Goal: Task Accomplishment & Management: Use online tool/utility

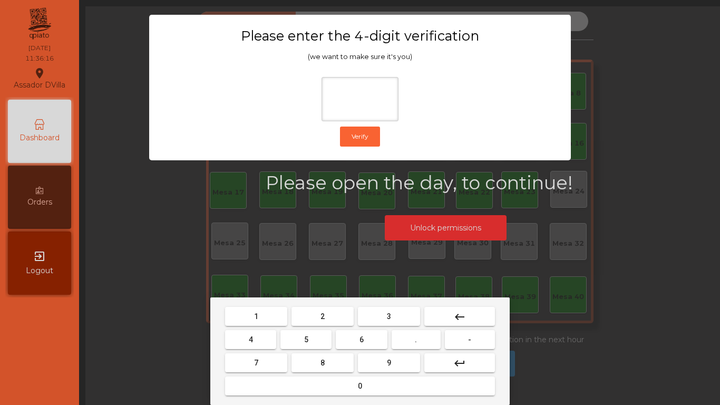
click at [285, 308] on button "1" at bounding box center [256, 316] width 62 height 19
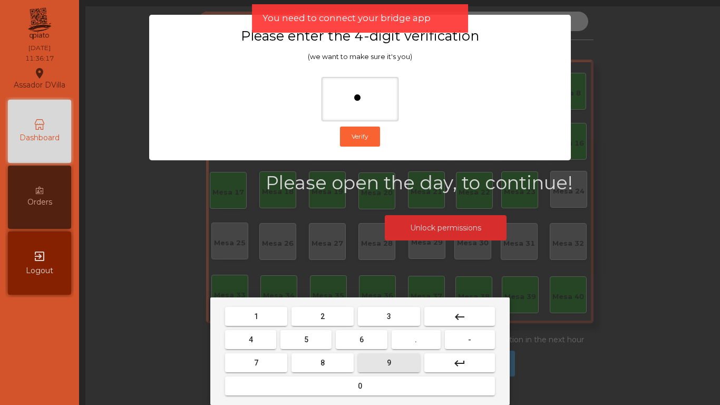
click at [380, 366] on button "9" at bounding box center [389, 362] width 62 height 19
click at [249, 343] on span "4" at bounding box center [251, 339] width 4 height 8
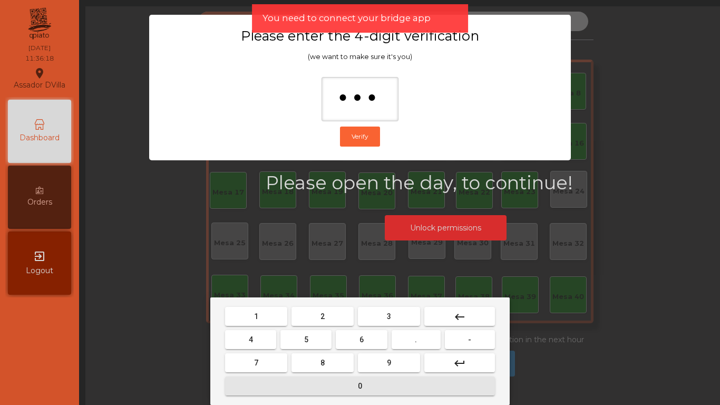
click at [269, 382] on button "0" at bounding box center [360, 385] width 270 height 19
type input "****"
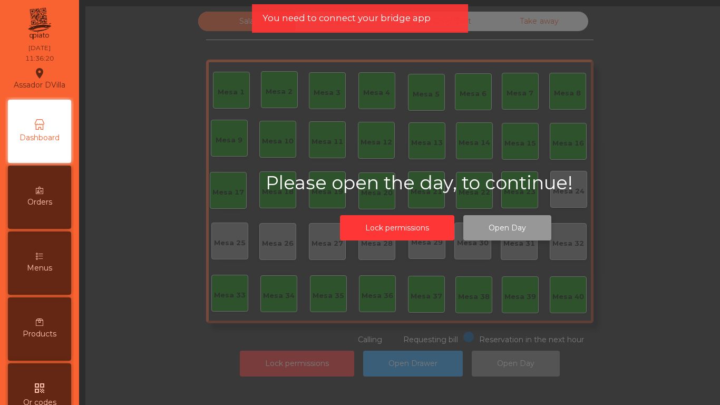
click at [503, 232] on button "Open Day" at bounding box center [507, 228] width 88 height 26
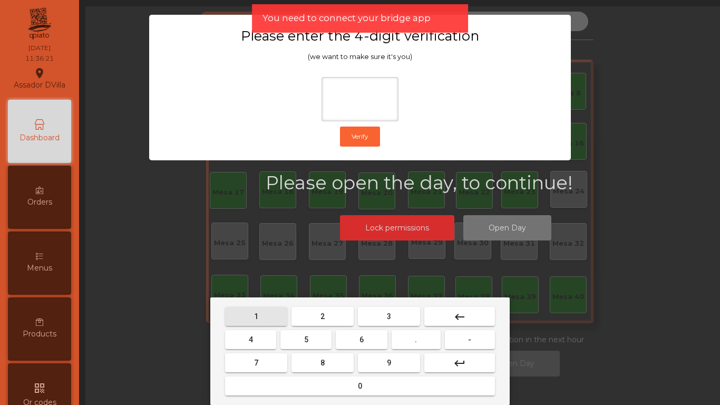
drag, startPoint x: 274, startPoint y: 315, endPoint x: 362, endPoint y: 358, distance: 98.0
click at [274, 316] on button "1" at bounding box center [256, 316] width 62 height 19
click at [370, 366] on button "9" at bounding box center [389, 362] width 62 height 19
click at [270, 343] on button "4" at bounding box center [250, 339] width 51 height 19
click at [292, 390] on button "0" at bounding box center [360, 385] width 270 height 19
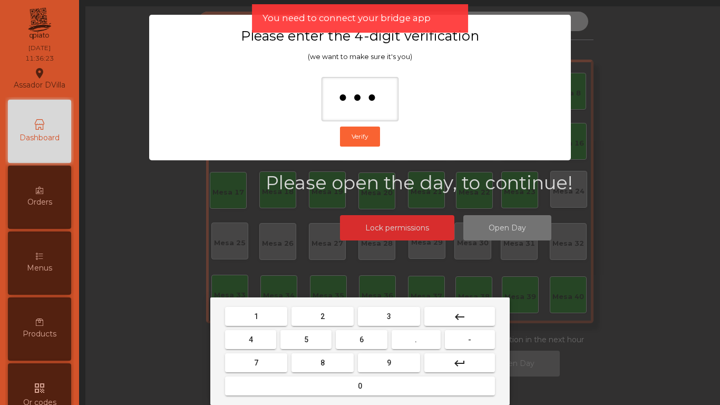
type input "****"
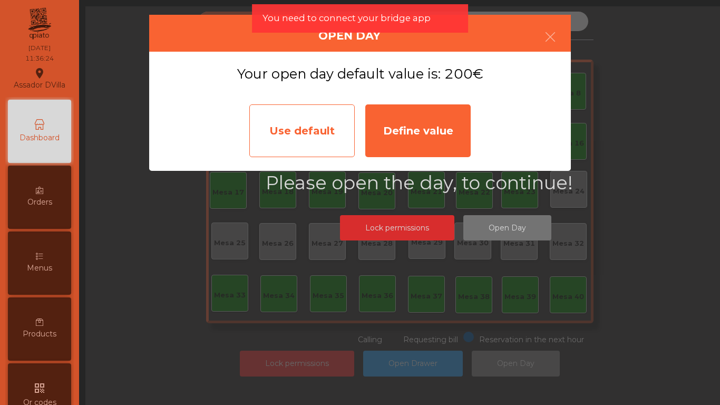
click at [341, 135] on div "Use default" at bounding box center [301, 130] width 105 height 53
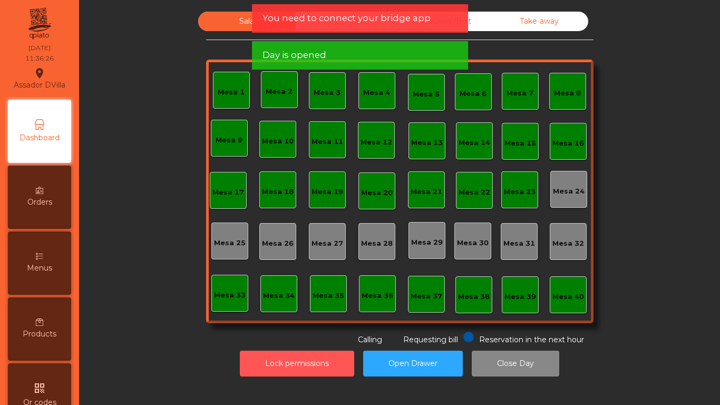
drag, startPoint x: 329, startPoint y: 361, endPoint x: 344, endPoint y: 326, distance: 38.3
click at [332, 353] on button "Lock permissions" at bounding box center [297, 363] width 114 height 26
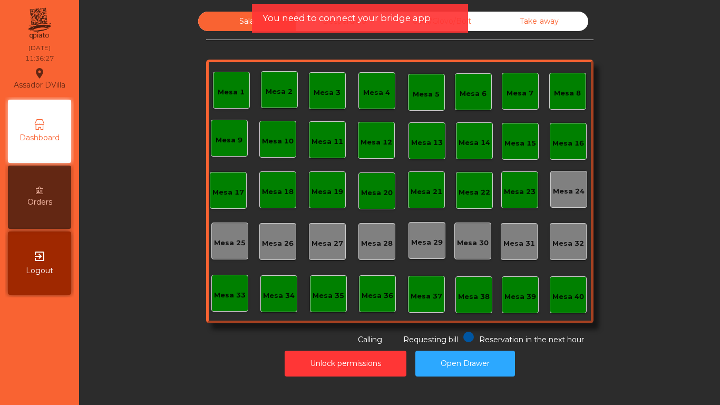
click at [499, 14] on div "Take away" at bounding box center [539, 21] width 97 height 19
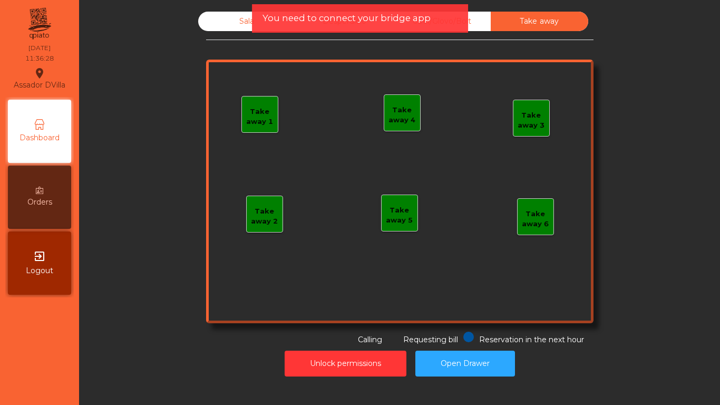
click at [404, 25] on span "You need to connect your bridge app" at bounding box center [346, 18] width 168 height 13
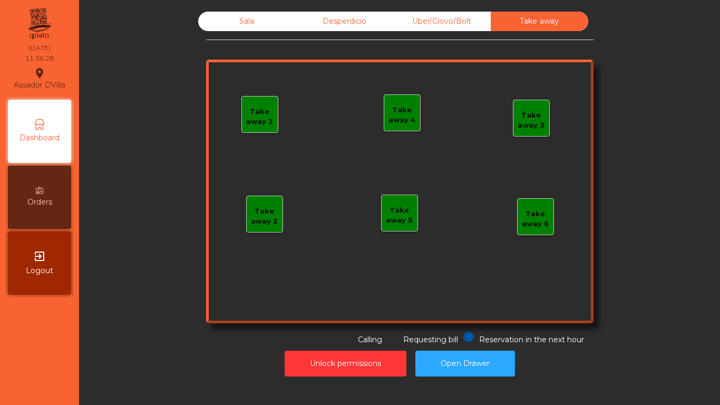
click at [413, 22] on div "Uber/Glovo/Bolt" at bounding box center [441, 21] width 97 height 19
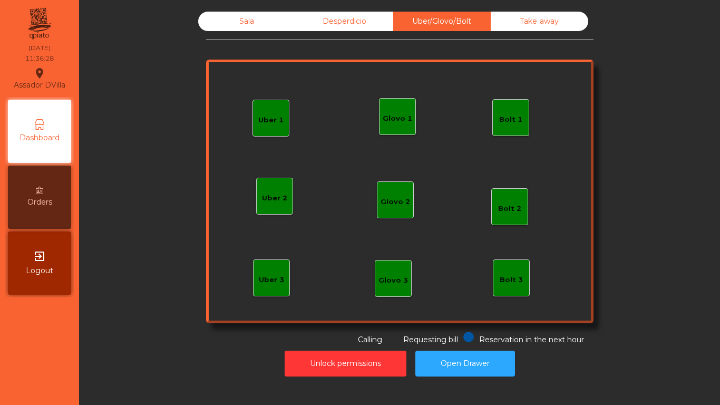
click at [357, 17] on div "Desperdicio" at bounding box center [344, 21] width 97 height 19
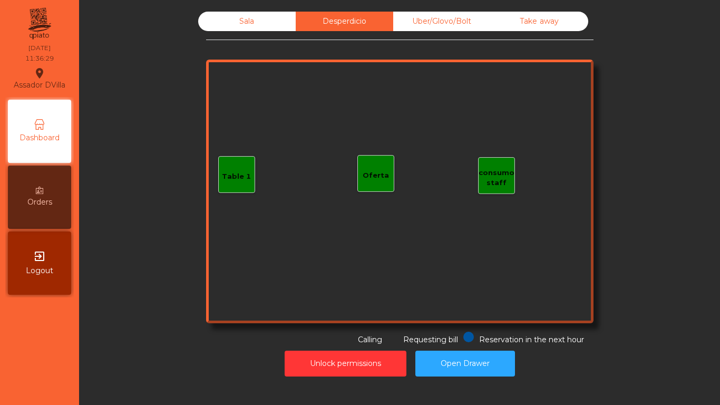
click at [256, 16] on div "Sala" at bounding box center [246, 21] width 97 height 19
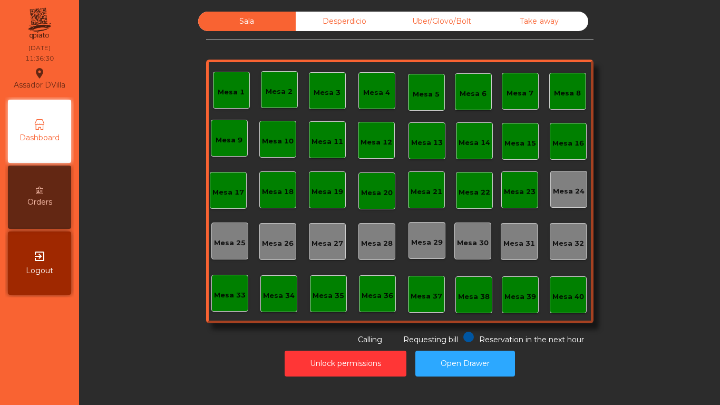
click at [141, 102] on div "Sala Desperdicio Uber/Glovo/Bolt Take away Mesa 1 Mesa 2 Mesa 3 [GEOGRAPHIC_DAT…" at bounding box center [399, 179] width 612 height 334
click at [264, 262] on div "Mesa 1 Mesa 2 Mesa 3 Mesa 4 Mesa 5 Mesa 6 Mesa 7 Mesa 8 [GEOGRAPHIC_DATA] 9 [GE…" at bounding box center [399, 192] width 387 height 264
click at [531, 181] on div "Mesa 23" at bounding box center [519, 189] width 37 height 37
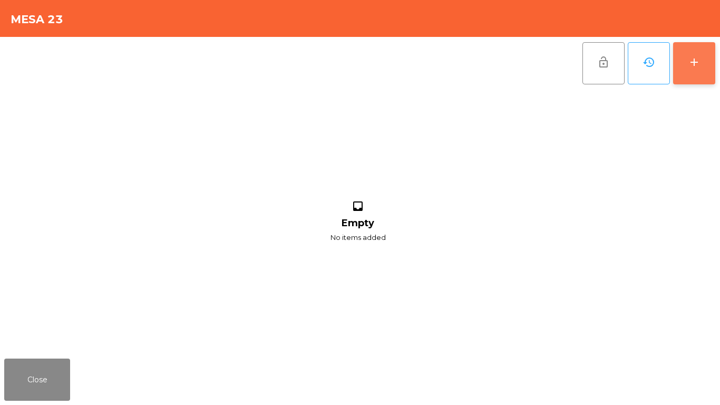
click at [707, 52] on button "add" at bounding box center [694, 63] width 42 height 42
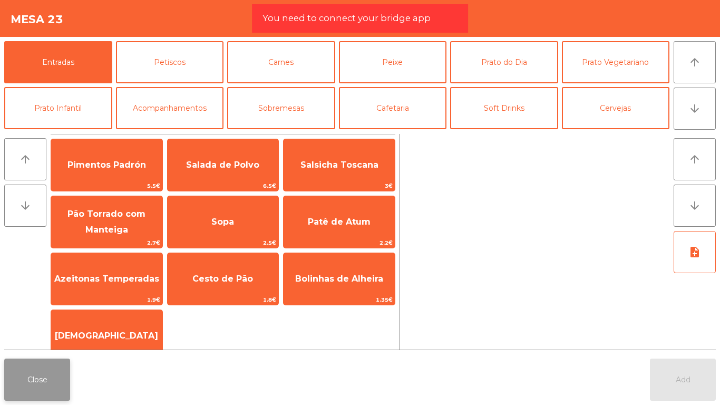
click at [14, 376] on button "Close" at bounding box center [37, 379] width 66 height 42
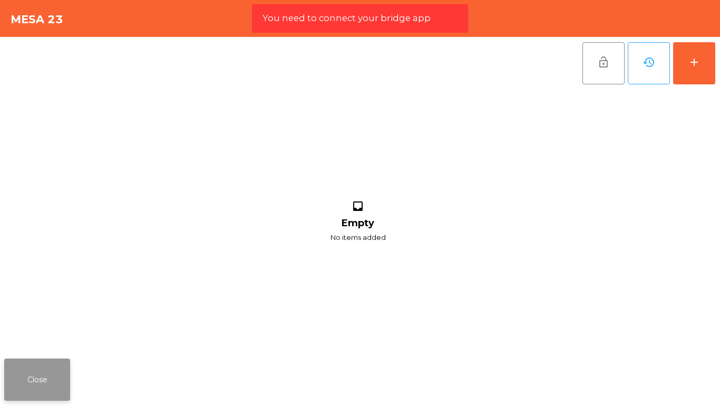
click at [27, 378] on button "Close" at bounding box center [37, 379] width 66 height 42
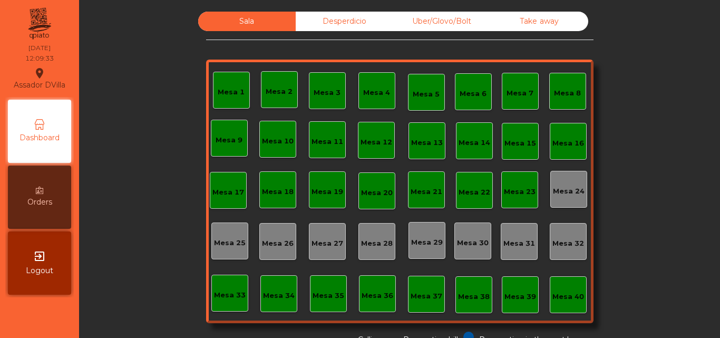
click at [100, 114] on div "Sala Desperdicio Uber/Glovo/Bolt Take away Mesa 1 Mesa 2 Mesa 3 [GEOGRAPHIC_DAT…" at bounding box center [399, 179] width 612 height 334
click at [513, 191] on div "Mesa 23" at bounding box center [520, 192] width 32 height 11
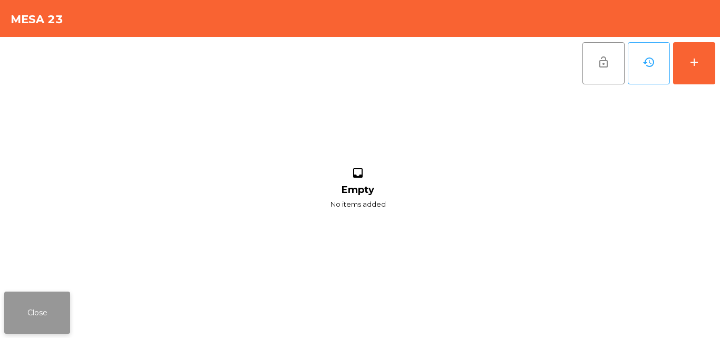
click at [48, 322] on button "Close" at bounding box center [37, 312] width 66 height 42
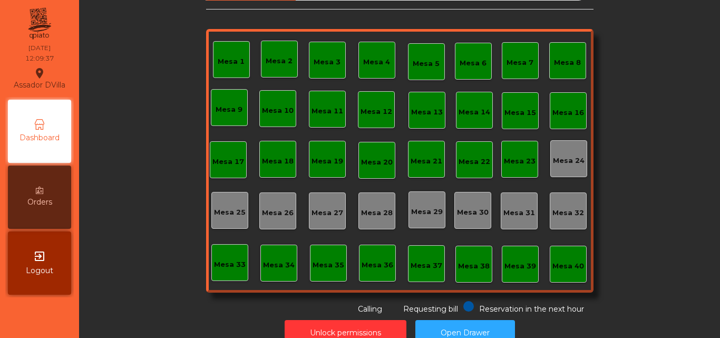
scroll to position [58, 0]
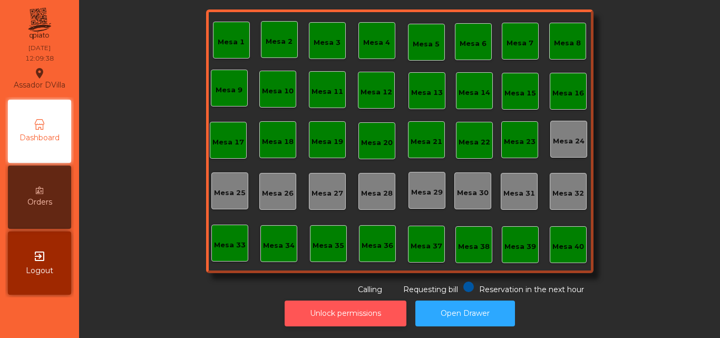
click at [353, 316] on button "Unlock permissions" at bounding box center [346, 313] width 122 height 26
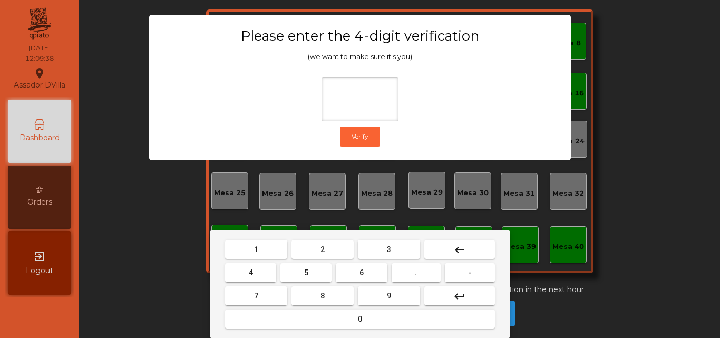
click at [248, 256] on button "1" at bounding box center [256, 249] width 62 height 19
click at [376, 304] on button "9" at bounding box center [389, 295] width 62 height 19
click at [244, 269] on button "4" at bounding box center [250, 272] width 51 height 19
click at [298, 312] on button "0" at bounding box center [360, 318] width 270 height 19
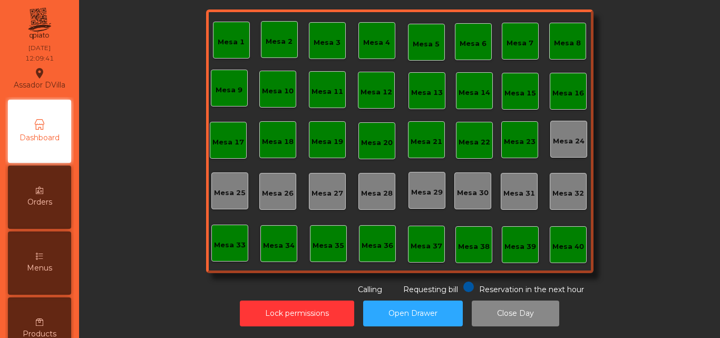
click at [483, 137] on div "Mesa 22" at bounding box center [474, 142] width 32 height 11
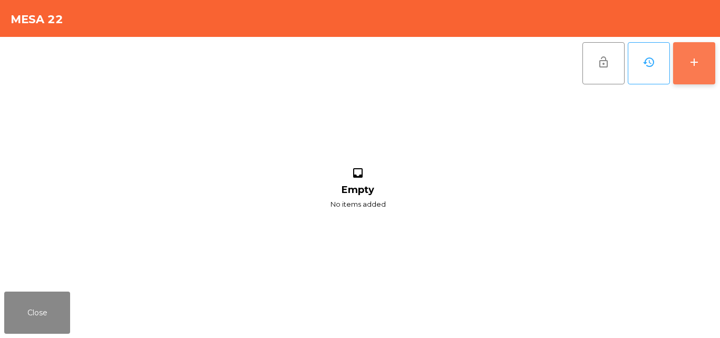
click at [688, 63] on div "add" at bounding box center [694, 62] width 13 height 13
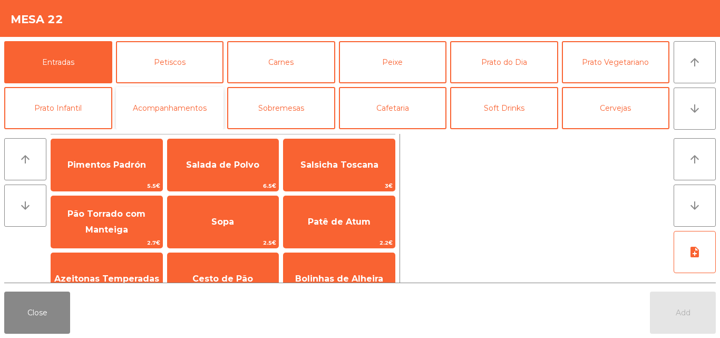
click at [207, 93] on button "Acompanhamentos" at bounding box center [170, 108] width 108 height 42
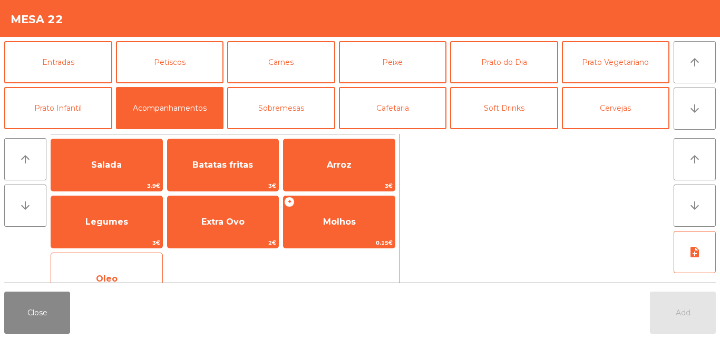
click at [95, 275] on span "Oleo" at bounding box center [106, 279] width 111 height 28
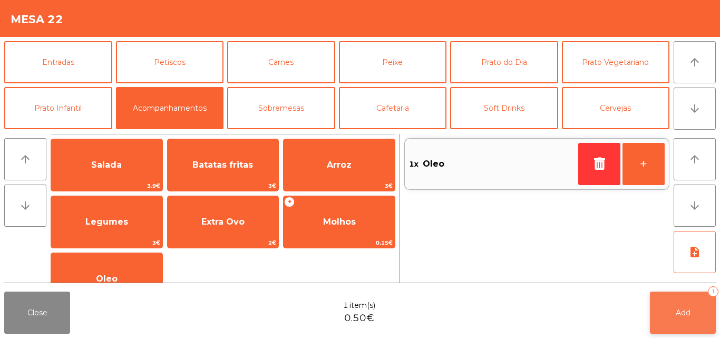
click at [676, 308] on span "Add" at bounding box center [683, 312] width 15 height 9
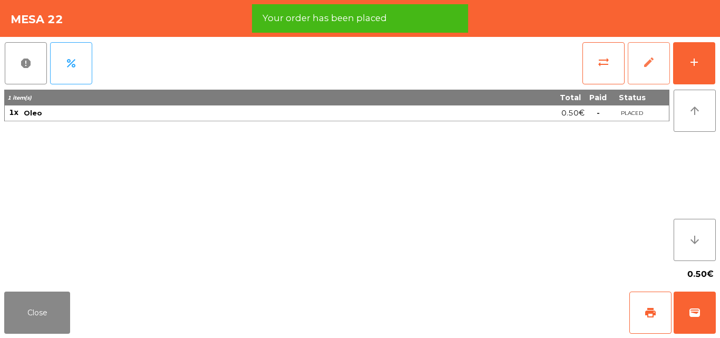
click at [648, 73] on button "edit" at bounding box center [649, 63] width 42 height 42
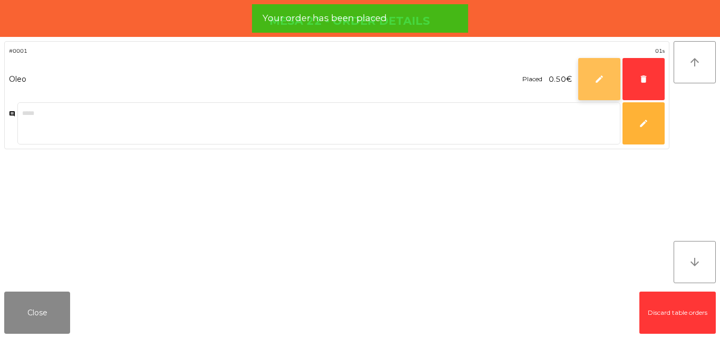
click at [593, 81] on button "edit" at bounding box center [599, 79] width 42 height 42
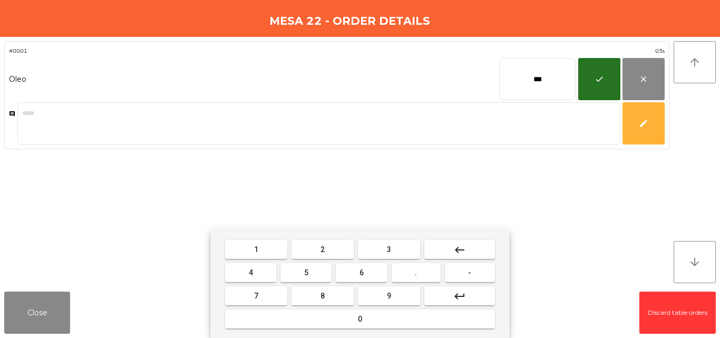
click at [482, 250] on button "keyboard_backspace" at bounding box center [459, 249] width 71 height 19
click at [481, 249] on button "keyboard_backspace" at bounding box center [459, 249] width 71 height 19
drag, startPoint x: 460, startPoint y: 248, endPoint x: 352, endPoint y: 246, distance: 107.5
click at [460, 248] on mat-icon "keyboard_backspace" at bounding box center [459, 249] width 13 height 13
drag, startPoint x: 337, startPoint y: 246, endPoint x: 373, endPoint y: 246, distance: 36.4
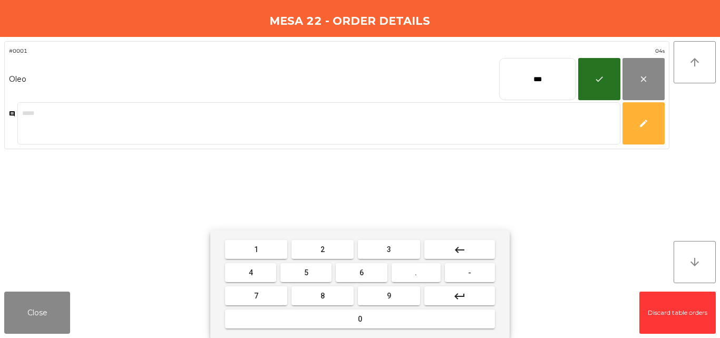
click at [338, 246] on button "2" at bounding box center [322, 249] width 62 height 19
click at [374, 247] on button "3" at bounding box center [389, 249] width 62 height 19
click at [424, 274] on button "." at bounding box center [416, 272] width 49 height 19
click at [382, 242] on button "3" at bounding box center [389, 249] width 62 height 19
click at [268, 290] on button "7" at bounding box center [256, 295] width 62 height 19
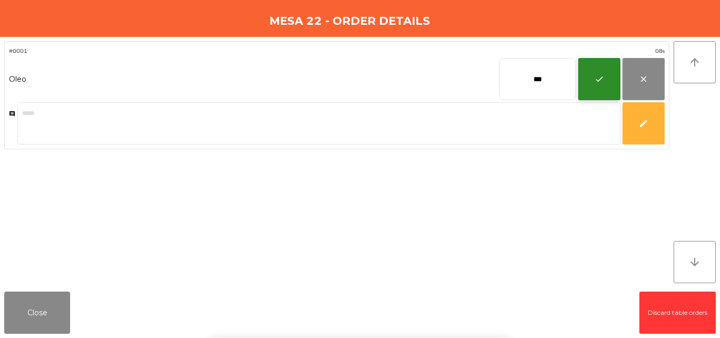
click at [606, 85] on button "check" at bounding box center [599, 79] width 42 height 42
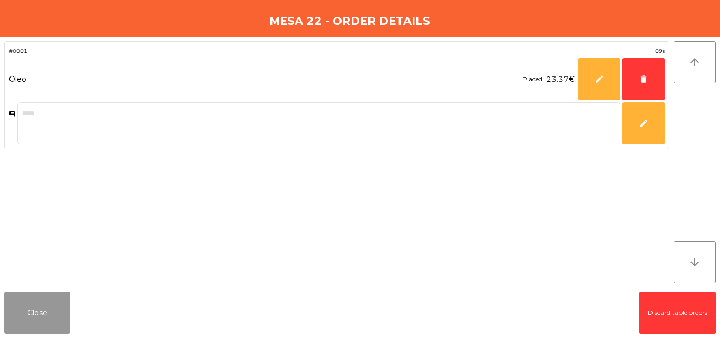
click at [38, 317] on button "Close" at bounding box center [37, 312] width 66 height 42
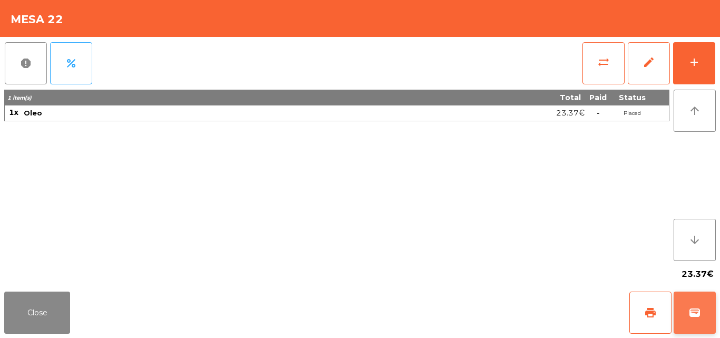
click at [701, 308] on button "wallet" at bounding box center [695, 312] width 42 height 42
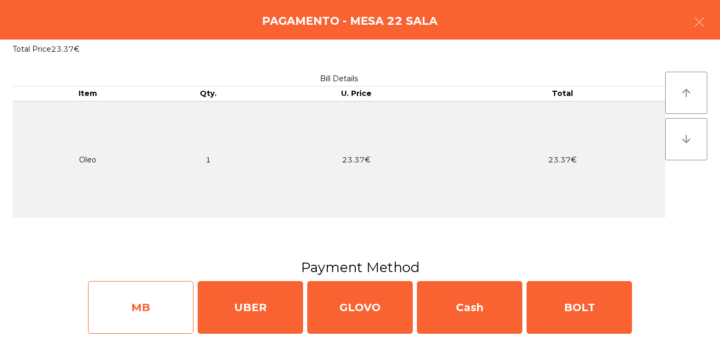
click at [179, 308] on div "MB" at bounding box center [140, 307] width 105 height 53
select select "**"
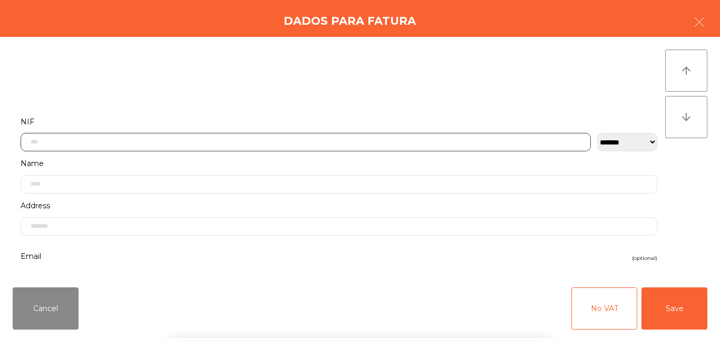
click at [194, 138] on input "text" at bounding box center [306, 142] width 570 height 18
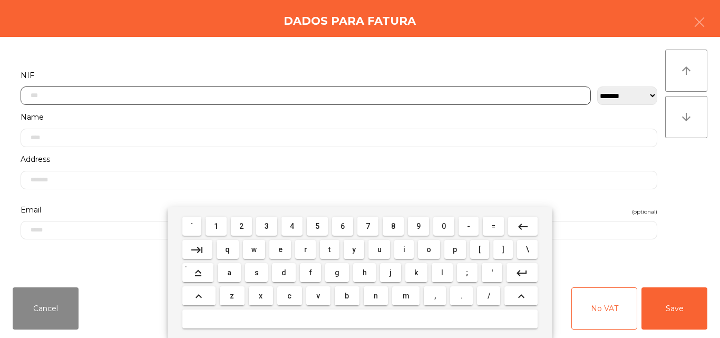
scroll to position [64, 0]
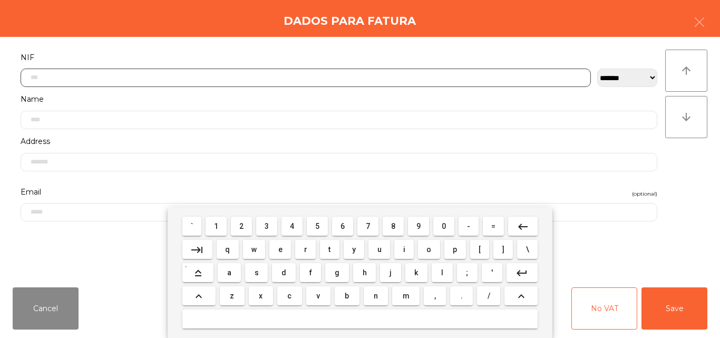
click at [318, 233] on button "5" at bounding box center [317, 226] width 21 height 19
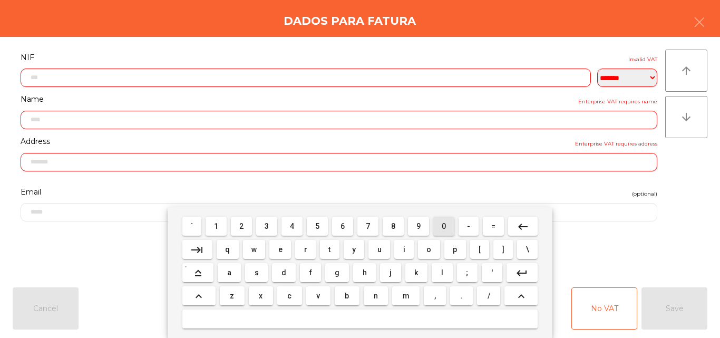
drag, startPoint x: 450, startPoint y: 227, endPoint x: 353, endPoint y: 227, distance: 97.0
click at [442, 227] on button "0" at bounding box center [443, 226] width 21 height 19
click at [366, 226] on span "7" at bounding box center [368, 226] width 4 height 8
click at [423, 219] on button "9" at bounding box center [418, 226] width 21 height 19
drag, startPoint x: 280, startPoint y: 222, endPoint x: 273, endPoint y: 225, distance: 7.3
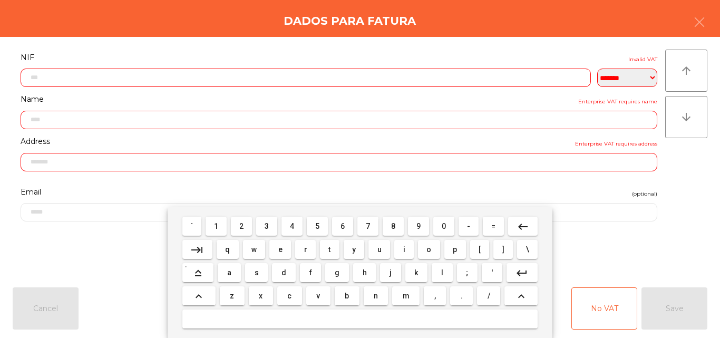
click at [277, 223] on div "` 1 2 3 4 5 6 7 8 9 0 - = keyboard_backspace" at bounding box center [359, 225] width 359 height 23
click at [271, 225] on button "3" at bounding box center [266, 226] width 21 height 19
click at [387, 229] on button "8" at bounding box center [393, 226] width 21 height 19
click at [269, 228] on span "3" at bounding box center [267, 226] width 4 height 8
click at [292, 227] on span "4" at bounding box center [292, 226] width 4 height 8
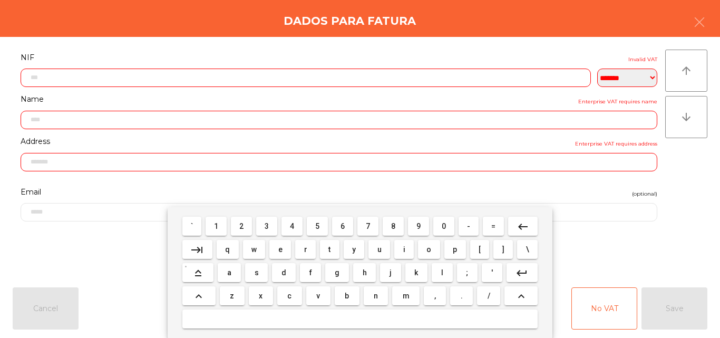
click at [403, 225] on button "8" at bounding box center [393, 226] width 21 height 19
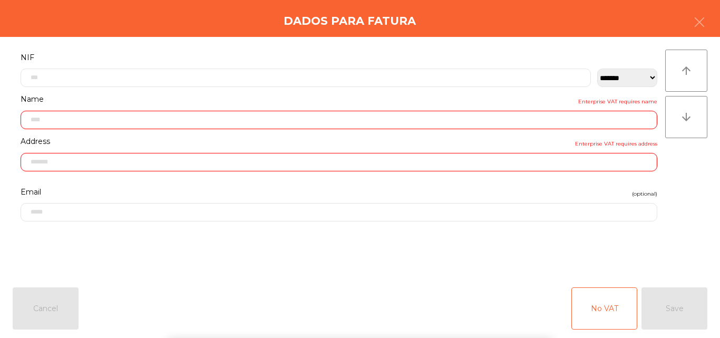
click at [19, 177] on div "Address Enterprise VAT requires address" at bounding box center [339, 155] width 652 height 42
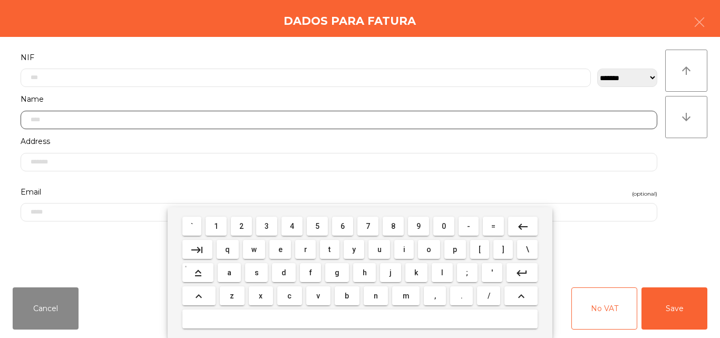
drag, startPoint x: 168, startPoint y: 120, endPoint x: 26, endPoint y: 115, distance: 141.3
click at [26, 115] on input "text" at bounding box center [339, 120] width 637 height 18
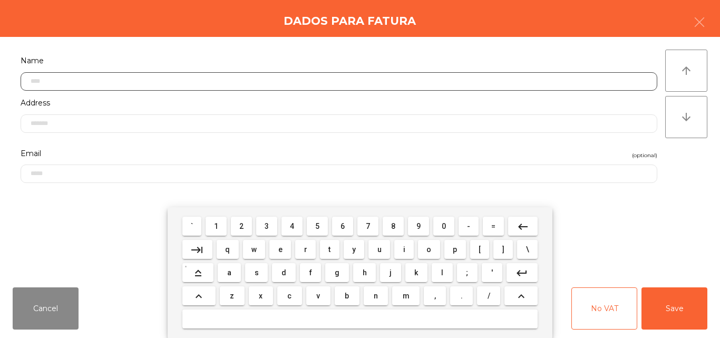
scroll to position [108, 0]
click at [512, 225] on button "keyboard_backspace" at bounding box center [523, 226] width 30 height 19
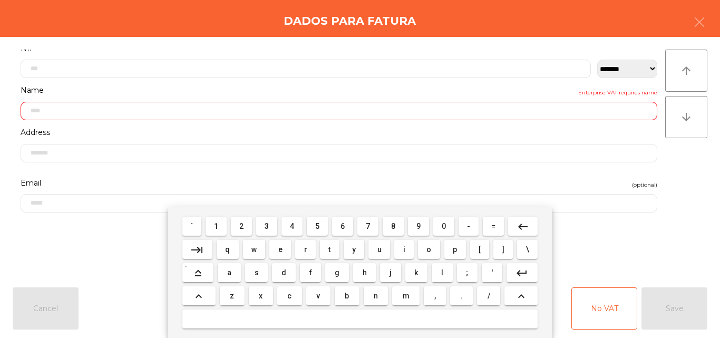
scroll to position [55, 0]
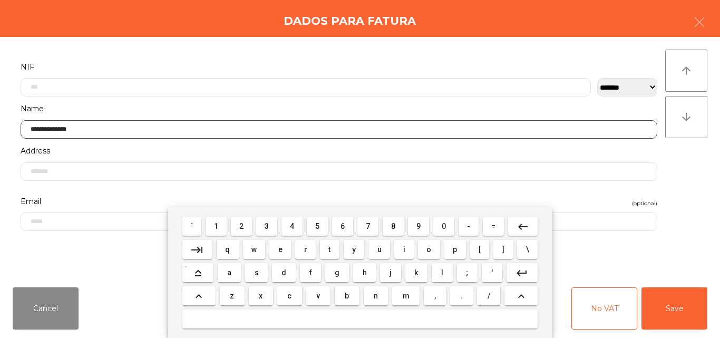
type input "**********"
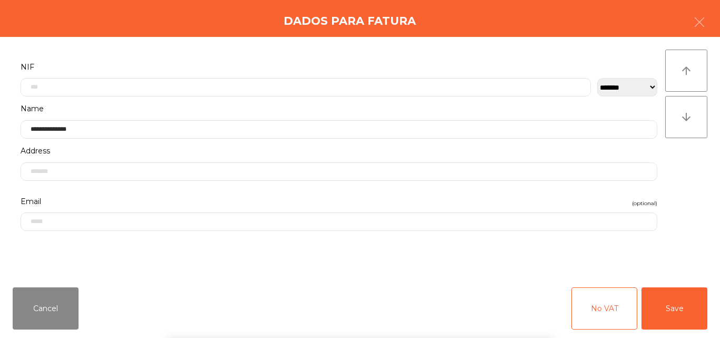
click at [173, 150] on label "Address" at bounding box center [339, 151] width 637 height 14
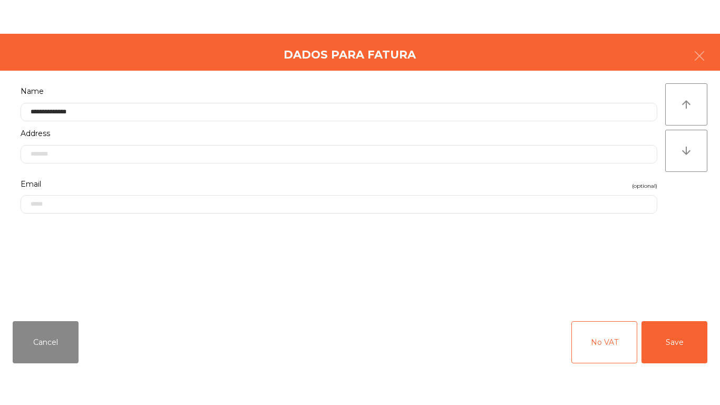
scroll to position [150, 0]
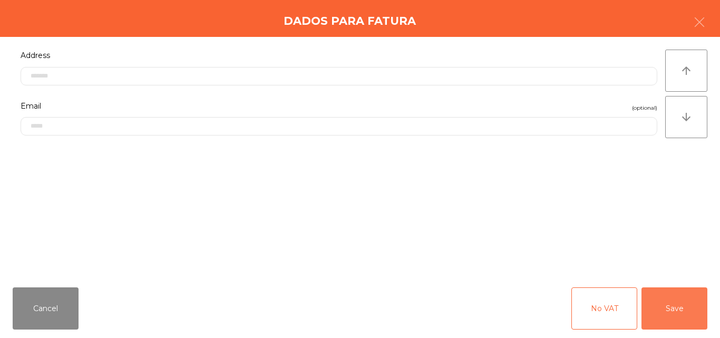
click at [686, 311] on button "Save" at bounding box center [674, 308] width 66 height 42
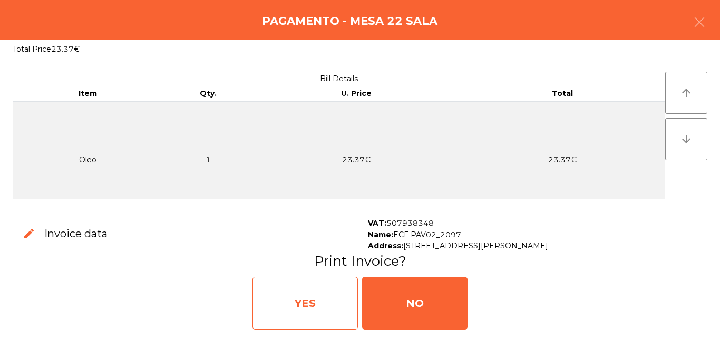
click at [293, 311] on div "YES" at bounding box center [304, 303] width 105 height 53
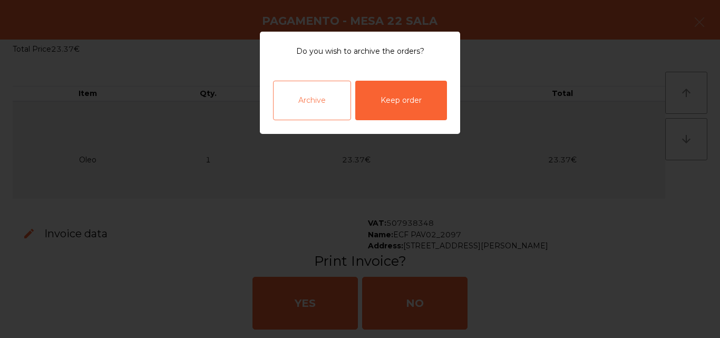
click at [323, 101] on div "Archive" at bounding box center [312, 101] width 78 height 40
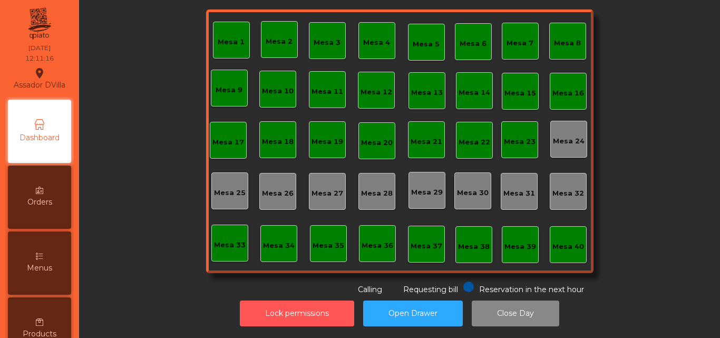
drag, startPoint x: 325, startPoint y: 300, endPoint x: 524, endPoint y: 23, distance: 341.7
click at [326, 300] on button "Lock permissions" at bounding box center [297, 313] width 114 height 26
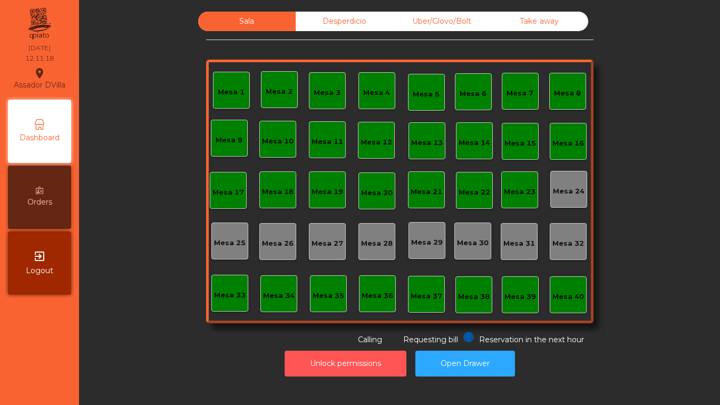
scroll to position [0, 0]
click at [336, 27] on div "Desperdicio" at bounding box center [344, 21] width 97 height 19
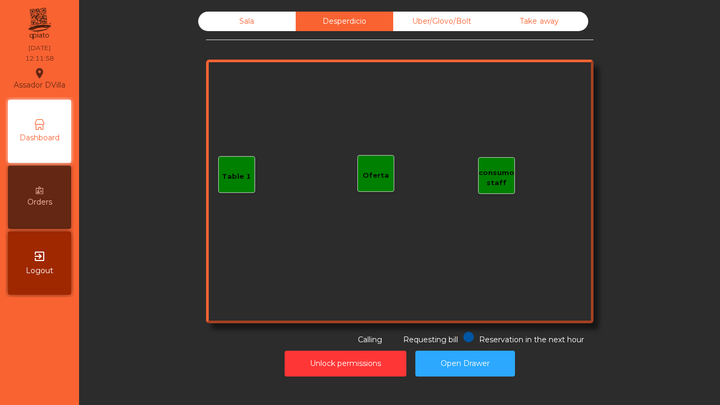
click at [443, 23] on div "Uber/Glovo/Bolt" at bounding box center [441, 21] width 97 height 19
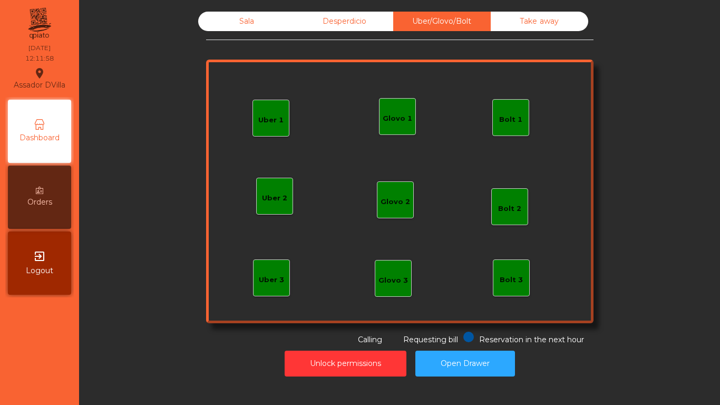
click at [512, 24] on div "Take away" at bounding box center [539, 21] width 97 height 19
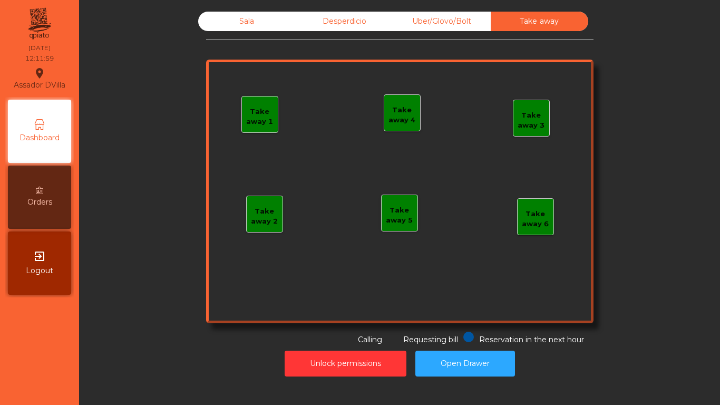
click at [235, 20] on div "Sala" at bounding box center [246, 21] width 97 height 19
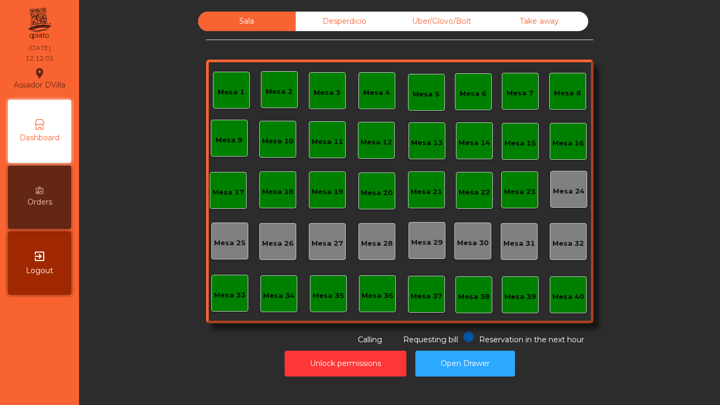
click at [152, 202] on div "Sala Desperdicio Uber/Glovo/Bolt Take away Mesa 1 Mesa 2 Mesa 3 [GEOGRAPHIC_DAT…" at bounding box center [399, 179] width 612 height 334
click at [448, 360] on button "Open Drawer" at bounding box center [465, 363] width 100 height 26
click at [548, 11] on div "Sala Desperdicio Uber/Glovo/Bolt Take away Mesa 1 Mesa 2 Mesa 3 [GEOGRAPHIC_DAT…" at bounding box center [399, 193] width 628 height 375
click at [534, 14] on div "Take away" at bounding box center [539, 21] width 97 height 19
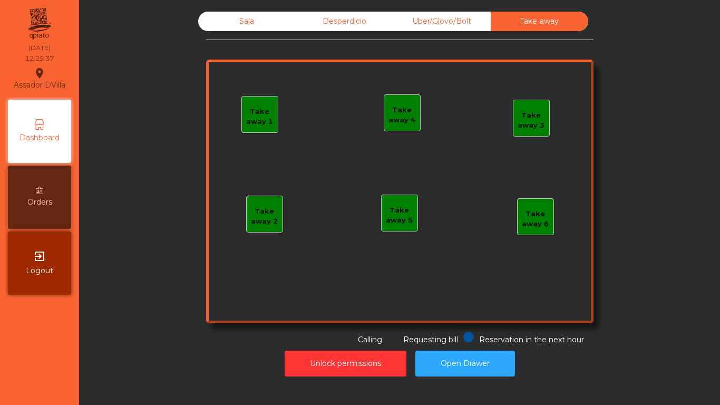
click at [466, 14] on div "Uber/Glovo/Bolt" at bounding box center [441, 21] width 97 height 19
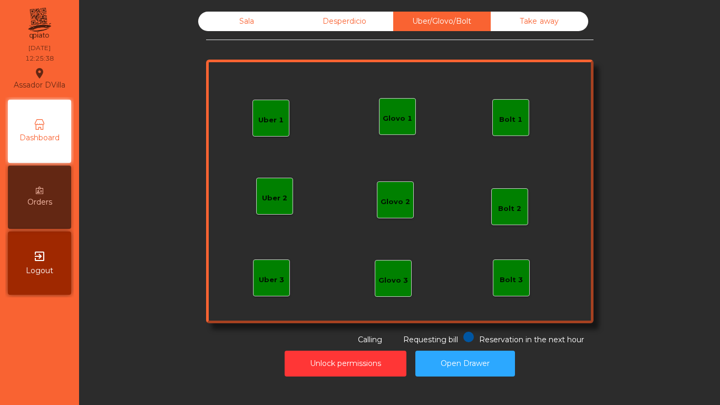
drag, startPoint x: 328, startPoint y: 15, endPoint x: 309, endPoint y: 15, distance: 19.5
click at [327, 15] on div "Desperdicio" at bounding box center [344, 21] width 97 height 19
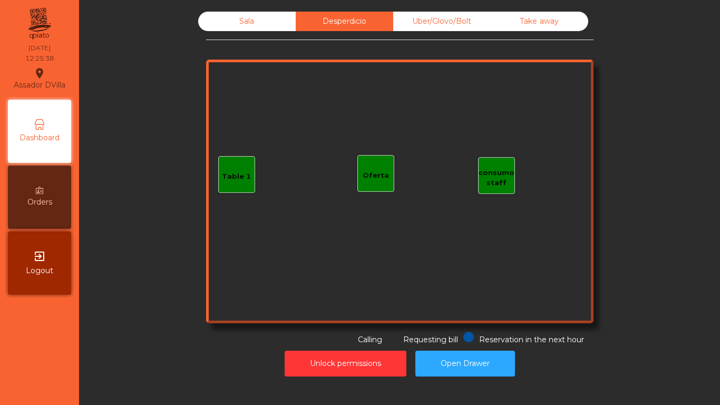
click at [276, 16] on div "Sala" at bounding box center [246, 21] width 97 height 19
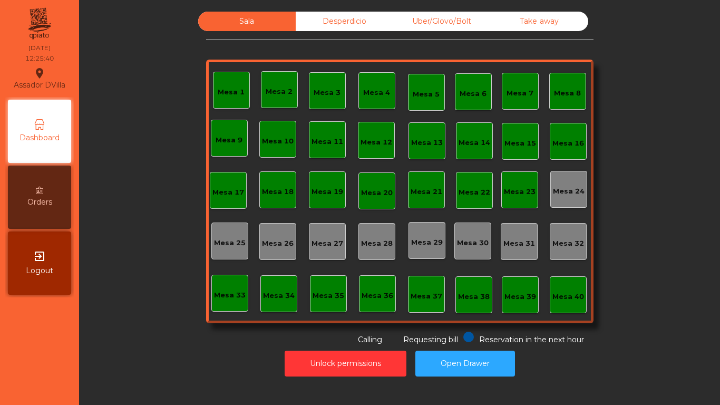
drag, startPoint x: 456, startPoint y: 22, endPoint x: 345, endPoint y: 22, distance: 111.2
click at [345, 22] on div "Desperdicio" at bounding box center [344, 21] width 97 height 19
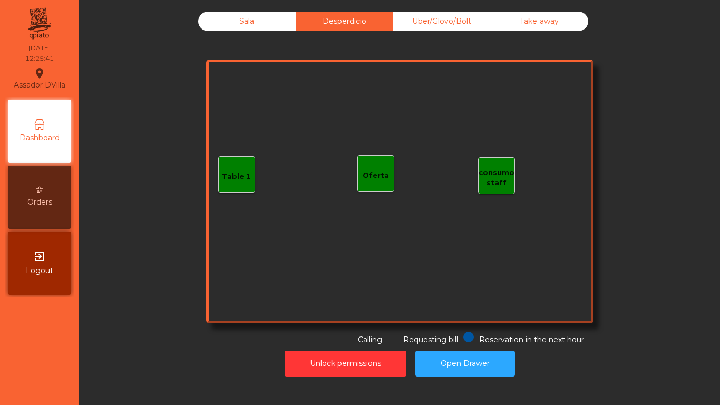
click at [240, 22] on div "Sala" at bounding box center [246, 21] width 97 height 19
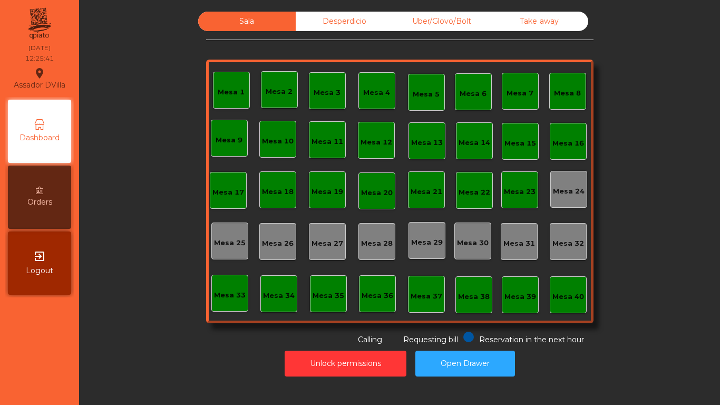
click at [172, 72] on div "Sala Desperdicio Uber/Glovo/Bolt Take away Mesa 1 Mesa 2 Mesa 3 [GEOGRAPHIC_DAT…" at bounding box center [399, 179] width 612 height 334
click at [480, 360] on button "Open Drawer" at bounding box center [465, 363] width 100 height 26
click at [473, 350] on button "Open Drawer" at bounding box center [465, 363] width 100 height 26
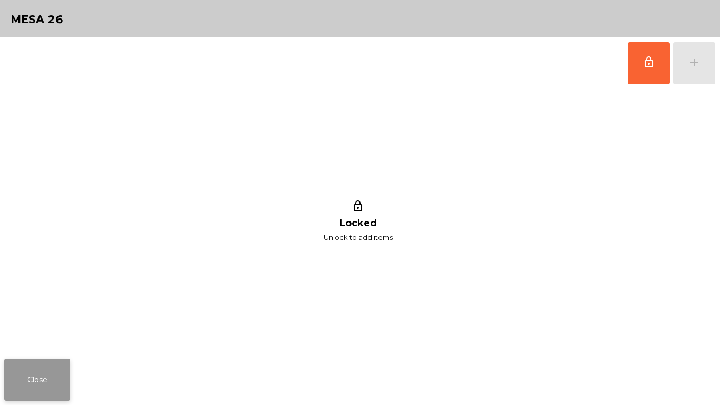
click at [36, 387] on button "Close" at bounding box center [37, 379] width 66 height 42
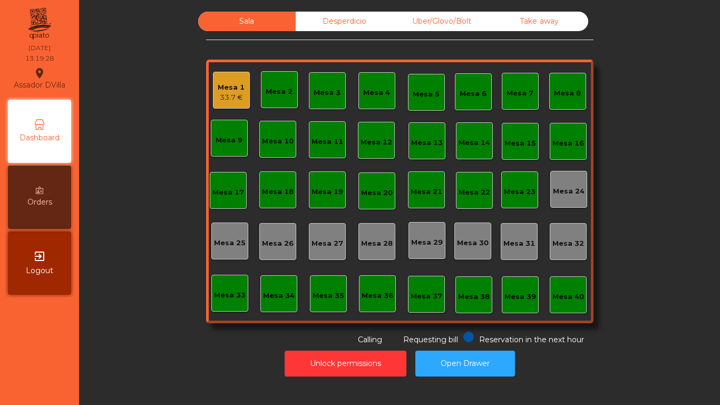
click at [268, 185] on div "Mesa 18" at bounding box center [278, 189] width 32 height 15
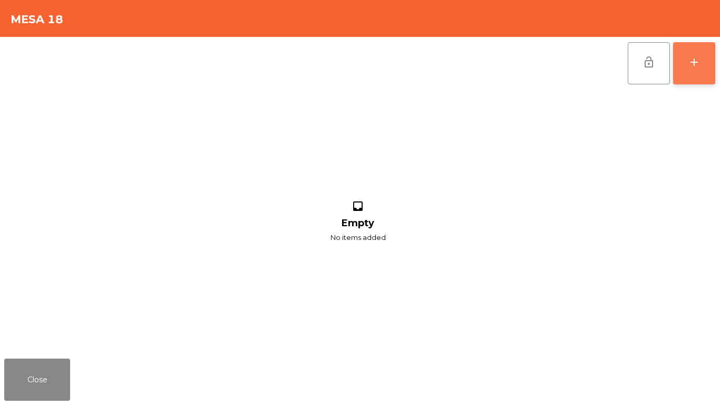
click at [701, 54] on button "add" at bounding box center [694, 63] width 42 height 42
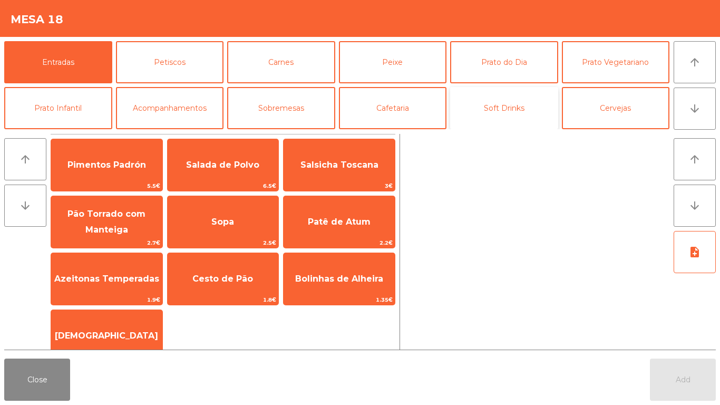
click at [508, 112] on button "Soft Drinks" at bounding box center [504, 108] width 108 height 42
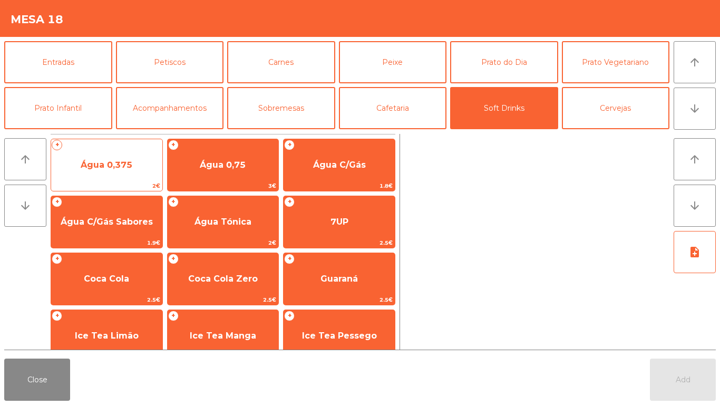
click at [100, 172] on span "Água 0,375" at bounding box center [106, 165] width 111 height 28
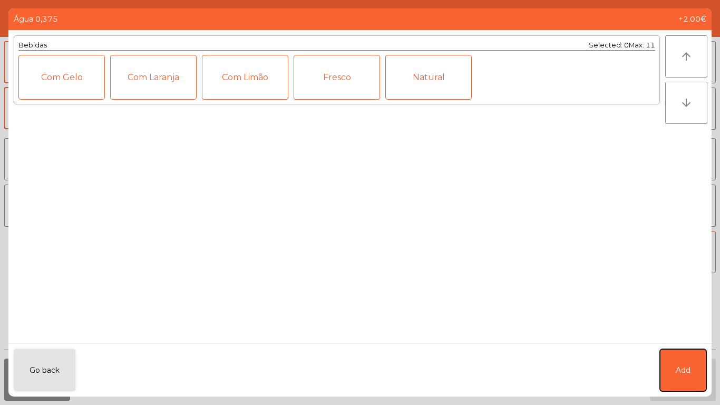
click at [697, 365] on button "Add" at bounding box center [683, 370] width 46 height 42
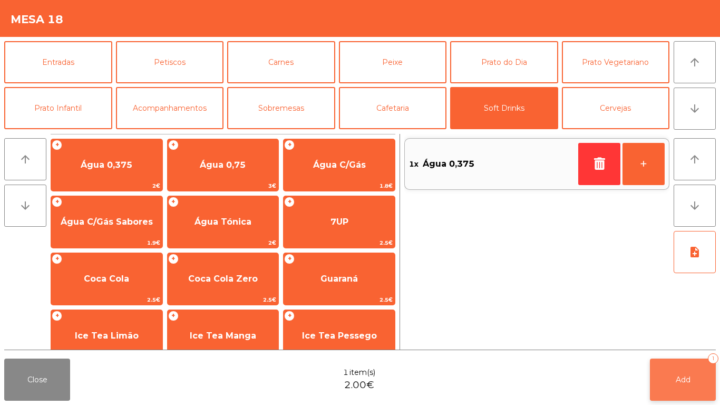
click at [698, 369] on button "Add 1" at bounding box center [683, 379] width 66 height 42
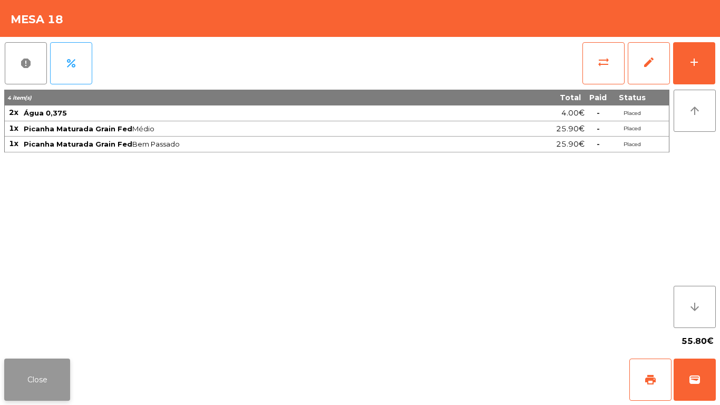
click at [38, 392] on button "Close" at bounding box center [37, 379] width 66 height 42
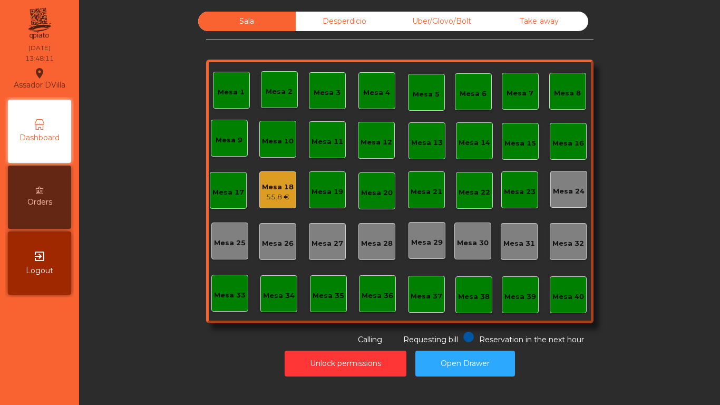
click at [282, 186] on div "Mesa 18" at bounding box center [278, 187] width 32 height 11
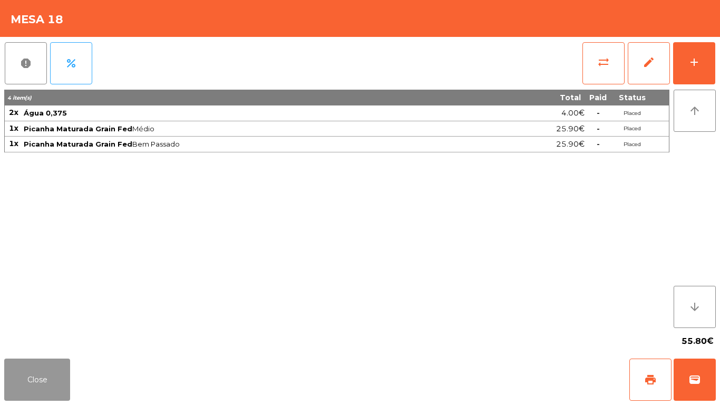
click at [27, 385] on button "Close" at bounding box center [37, 379] width 66 height 42
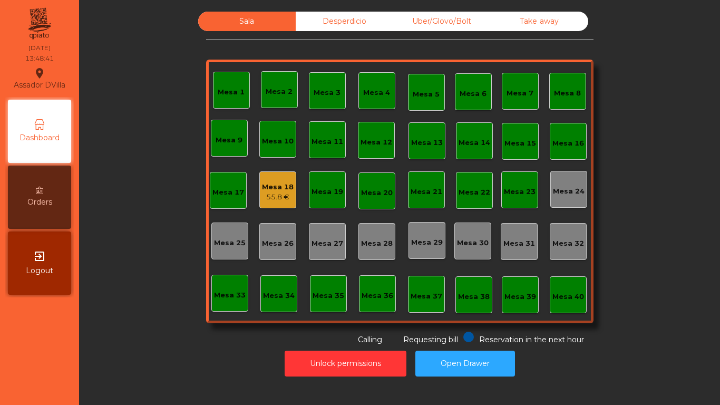
click at [328, 18] on div "Desperdicio" at bounding box center [344, 21] width 97 height 19
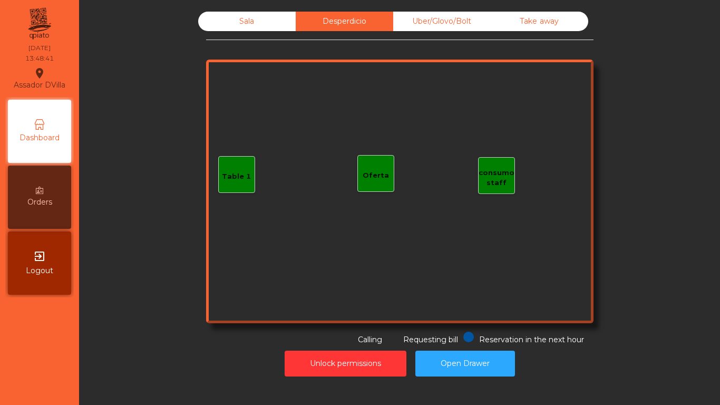
click at [508, 20] on div "Take away" at bounding box center [539, 21] width 97 height 19
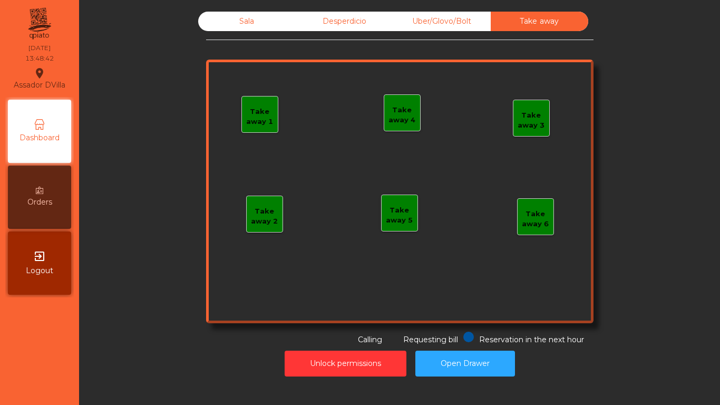
click at [467, 21] on div "Uber/Glovo/Bolt" at bounding box center [441, 21] width 97 height 19
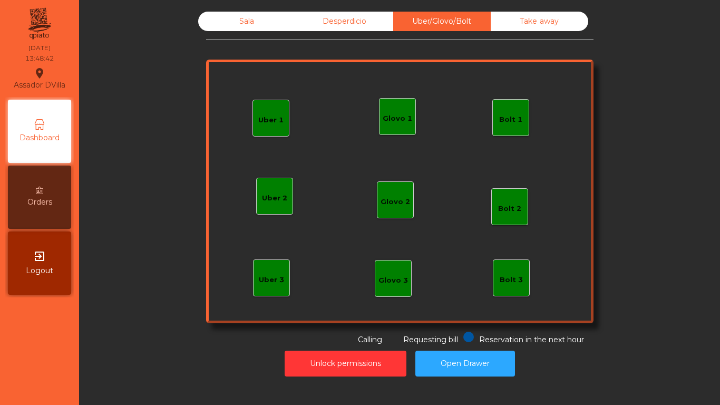
drag, startPoint x: 335, startPoint y: 23, endPoint x: 171, endPoint y: 23, distance: 164.4
click at [333, 23] on div "Desperdicio" at bounding box center [344, 21] width 97 height 19
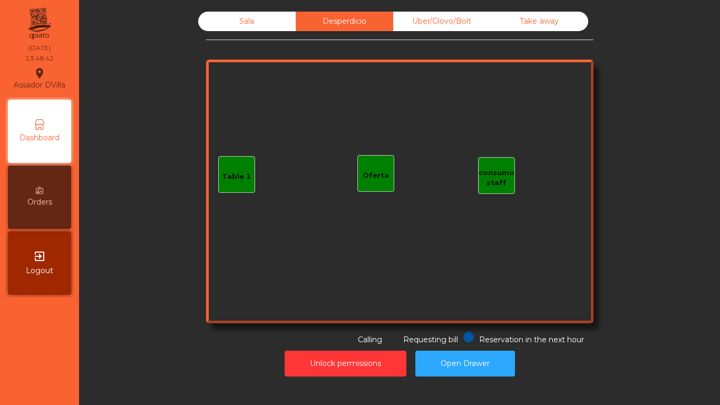
click at [222, 21] on div "Sala" at bounding box center [246, 21] width 97 height 19
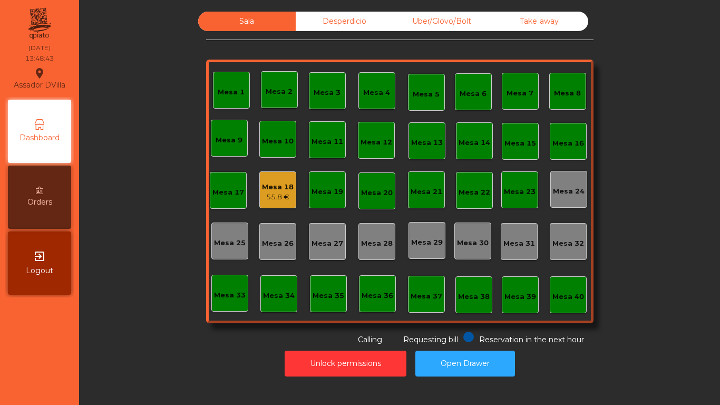
click at [179, 105] on div "Sala Desperdicio Uber/Glovo/Bolt Take away Mesa 1 Mesa 2 [GEOGRAPHIC_DATA] 4 [G…" at bounding box center [399, 179] width 612 height 334
click at [279, 187] on div "Mesa 18" at bounding box center [278, 187] width 32 height 11
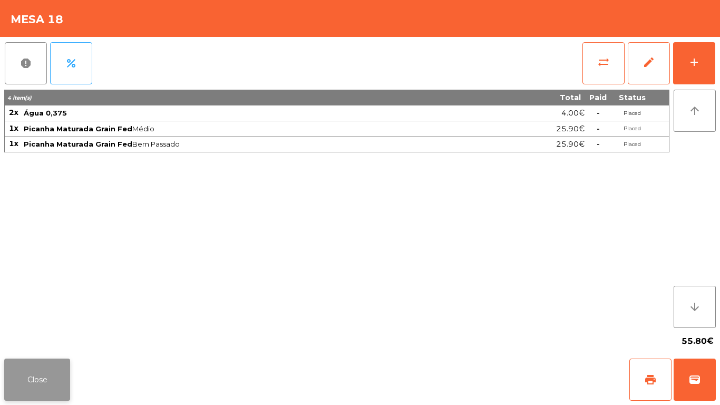
click at [30, 377] on button "Close" at bounding box center [37, 379] width 66 height 42
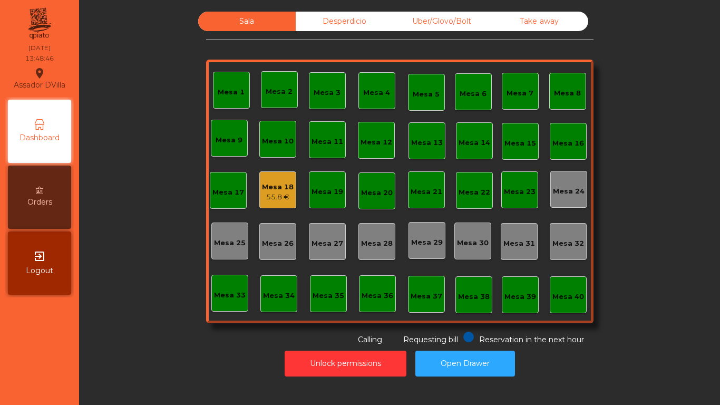
click at [136, 299] on div "Sala Desperdicio Uber/Glovo/Bolt Take away Mesa 1 Mesa 2 [GEOGRAPHIC_DATA] 4 [G…" at bounding box center [399, 179] width 612 height 334
click at [360, 22] on div "Desperdicio" at bounding box center [344, 21] width 97 height 19
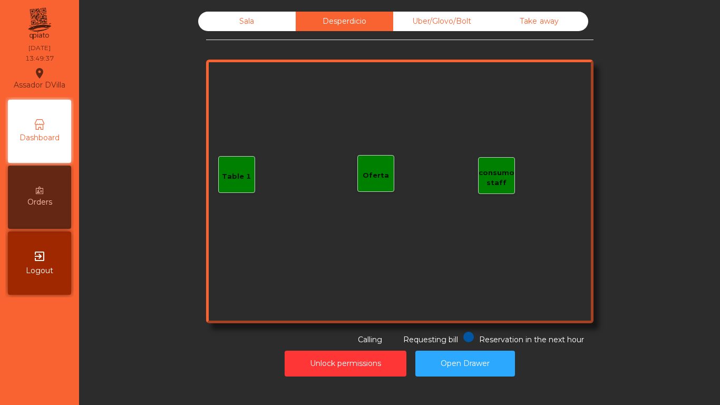
click at [414, 23] on div "Uber/Glovo/Bolt" at bounding box center [441, 21] width 97 height 19
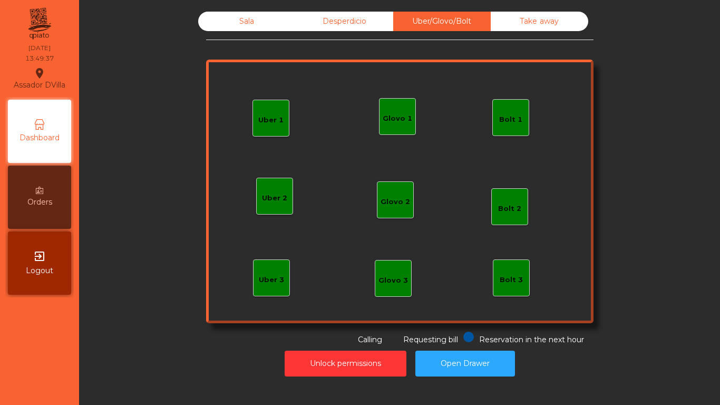
drag, startPoint x: 563, startPoint y: 21, endPoint x: 323, endPoint y: 21, distance: 240.3
click at [561, 21] on div "Take away" at bounding box center [539, 21] width 97 height 19
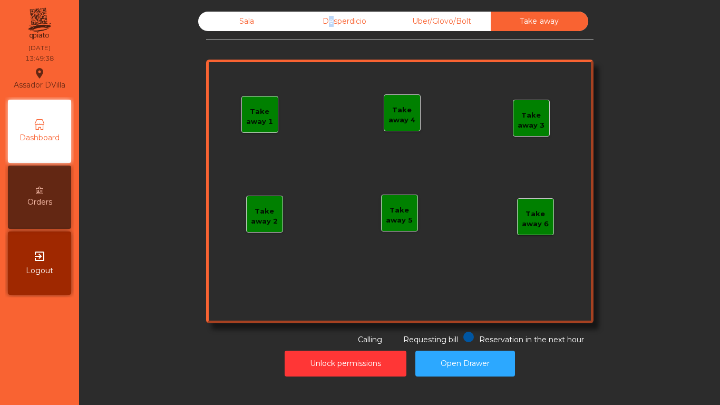
drag, startPoint x: 323, startPoint y: 21, endPoint x: 249, endPoint y: 21, distance: 73.8
click at [299, 21] on div "Desperdicio" at bounding box center [344, 21] width 97 height 19
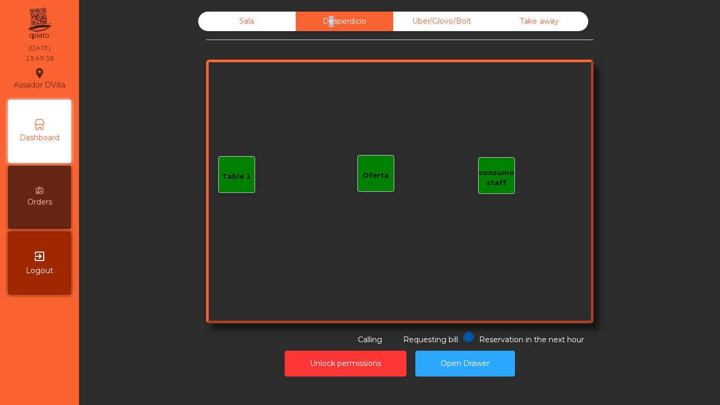
click at [249, 21] on div "Sala" at bounding box center [246, 21] width 97 height 19
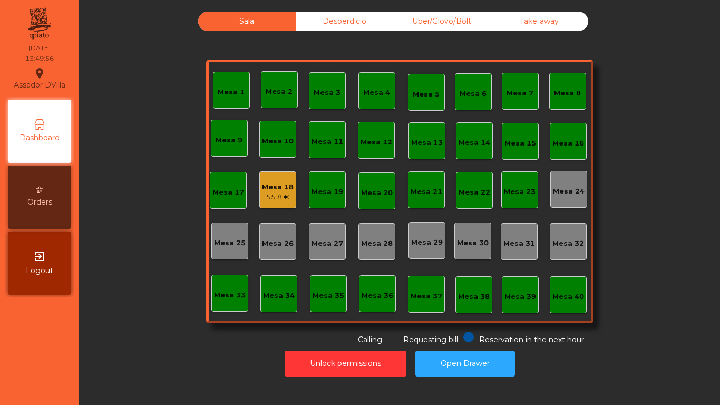
click at [308, 16] on div "Desperdicio" at bounding box center [344, 21] width 97 height 19
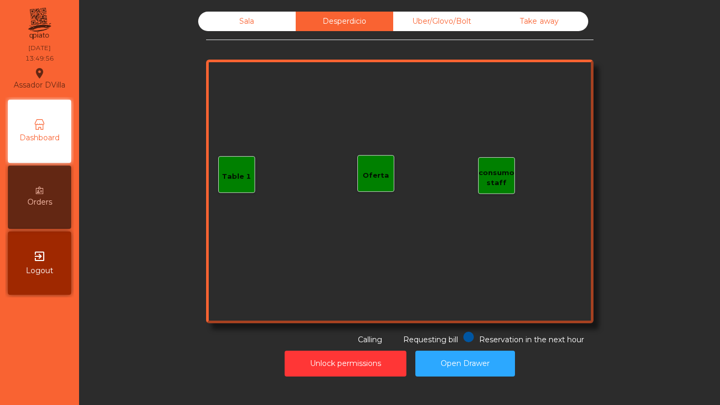
click at [501, 23] on div "Take away" at bounding box center [539, 21] width 97 height 19
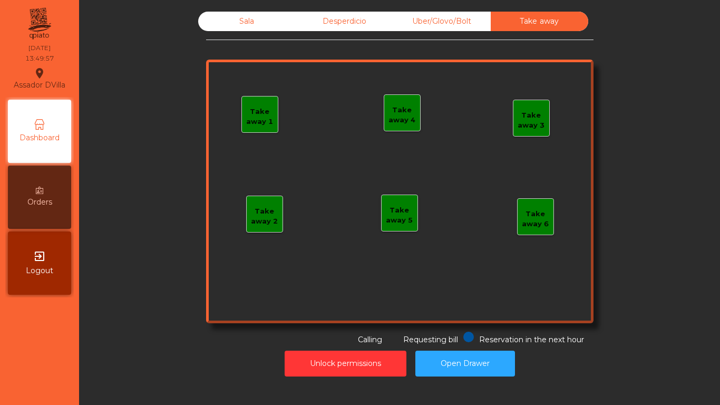
click at [448, 23] on div "Uber/Glovo/Bolt" at bounding box center [441, 21] width 97 height 19
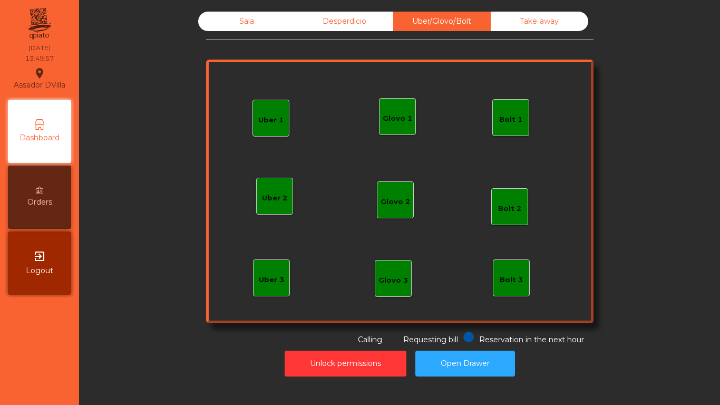
drag, startPoint x: 378, startPoint y: 21, endPoint x: 350, endPoint y: 21, distance: 27.9
click at [377, 21] on div "Desperdicio" at bounding box center [344, 21] width 97 height 19
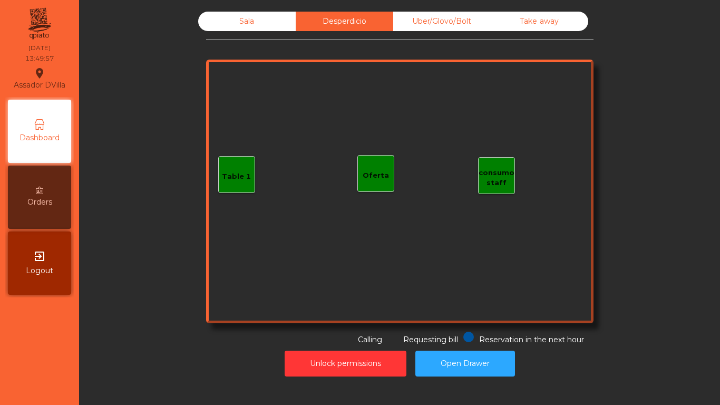
drag, startPoint x: 318, startPoint y: 19, endPoint x: 286, endPoint y: 19, distance: 32.1
click at [317, 19] on div "Desperdicio" at bounding box center [344, 21] width 97 height 19
click at [286, 19] on div "Sala" at bounding box center [246, 21] width 97 height 19
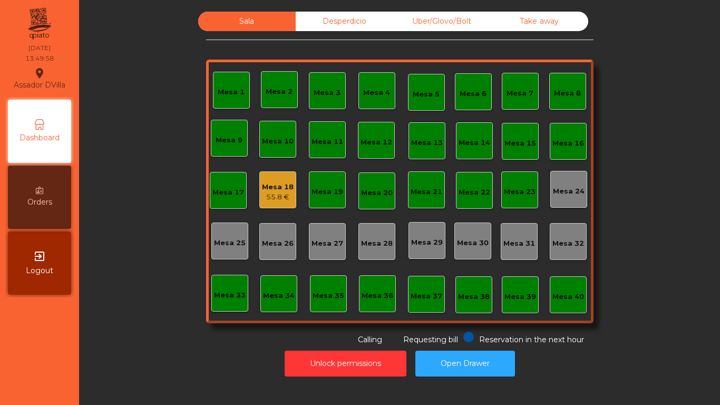
click at [285, 193] on div "55.8 €" at bounding box center [278, 197] width 32 height 11
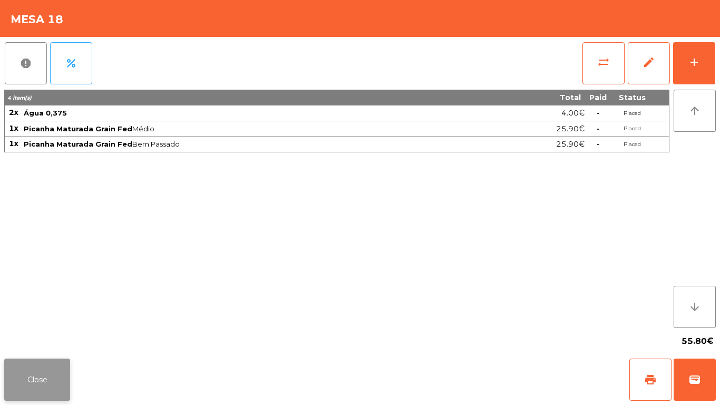
click at [43, 367] on button "Close" at bounding box center [37, 379] width 66 height 42
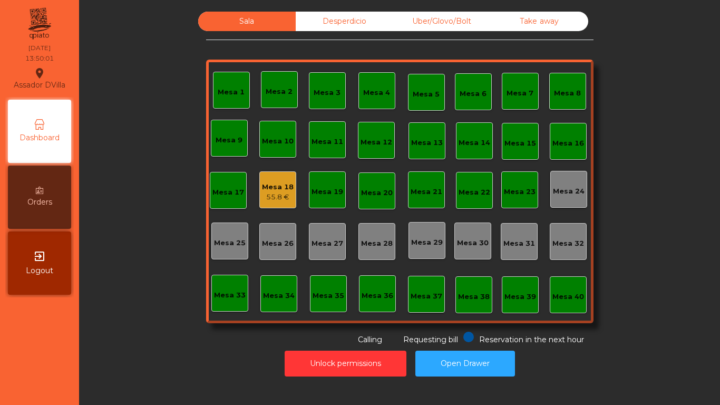
click at [264, 191] on div "Mesa 18" at bounding box center [278, 187] width 32 height 11
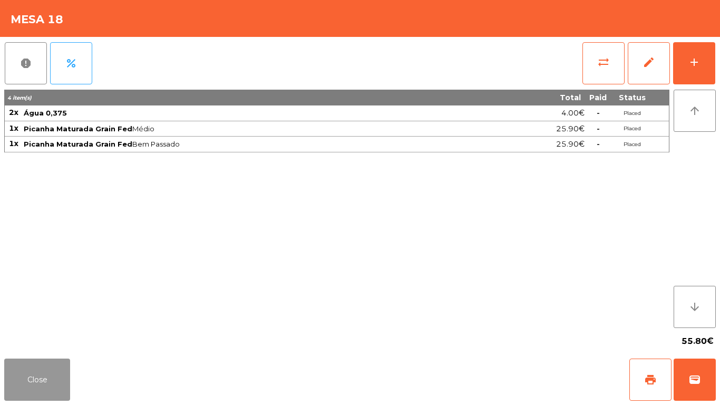
click at [13, 390] on button "Close" at bounding box center [37, 379] width 66 height 42
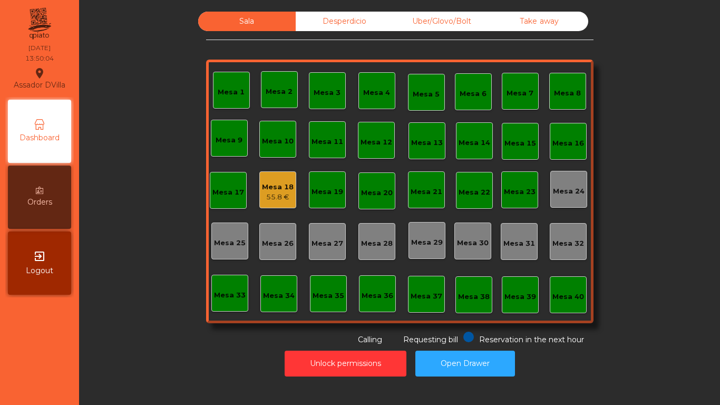
click at [327, 23] on div "Desperdicio" at bounding box center [344, 21] width 97 height 19
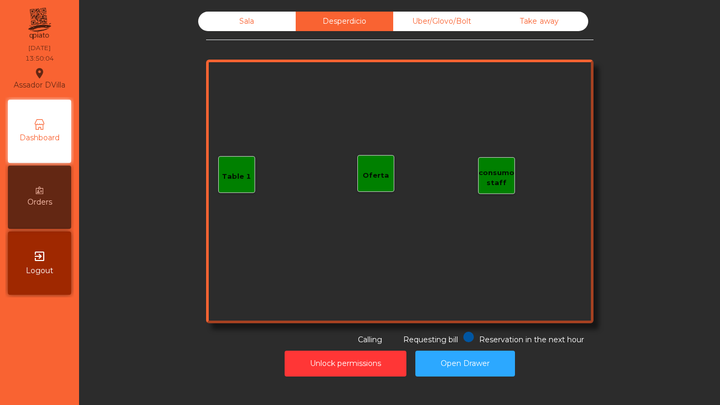
click at [285, 25] on div "Sala" at bounding box center [246, 21] width 97 height 19
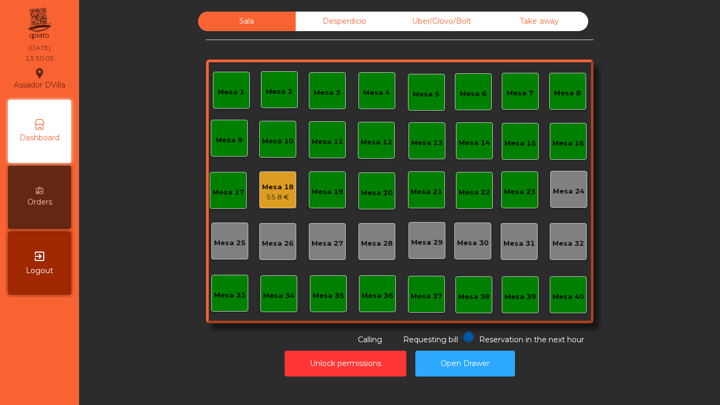
click at [423, 25] on div "Uber/Glovo/Bolt" at bounding box center [441, 21] width 97 height 19
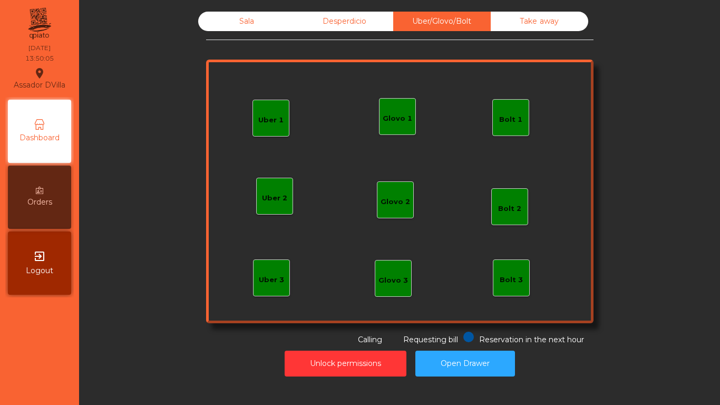
click at [520, 21] on div "Take away" at bounding box center [539, 21] width 97 height 19
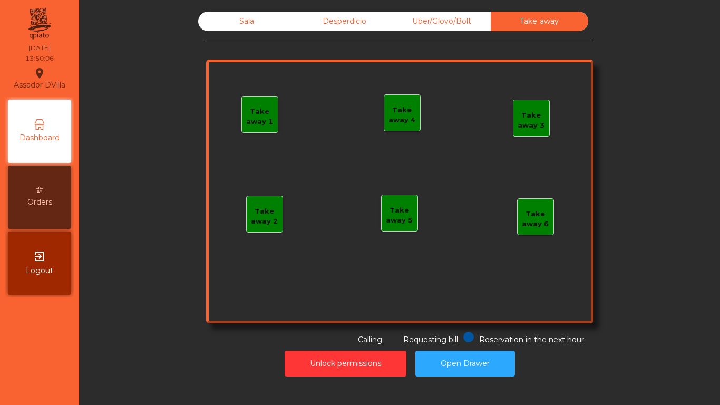
click at [360, 17] on div "Desperdicio" at bounding box center [344, 21] width 97 height 19
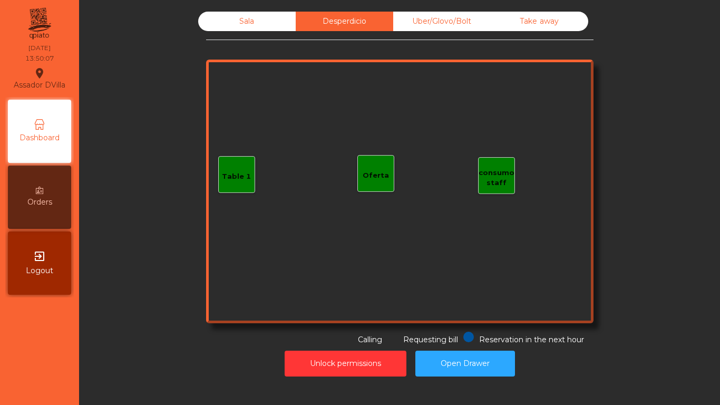
click at [276, 17] on div "Sala" at bounding box center [246, 21] width 97 height 19
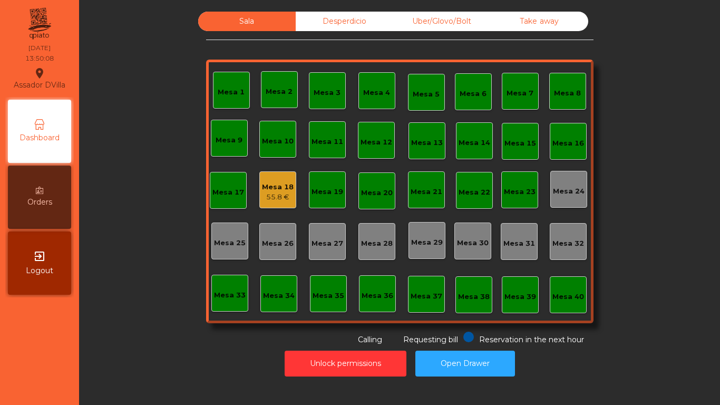
click at [290, 200] on div "Mesa 18 55.8 €" at bounding box center [277, 189] width 37 height 37
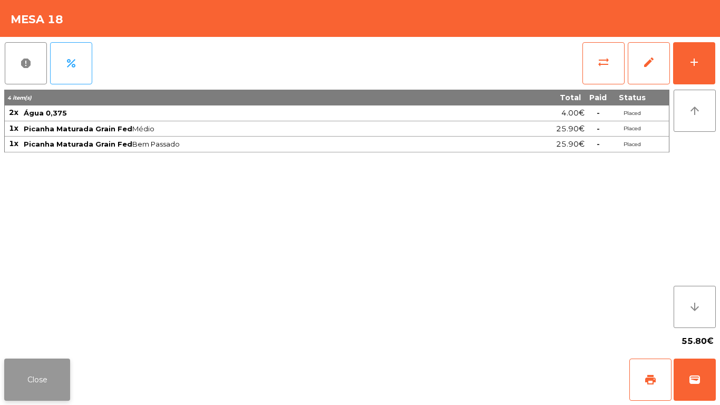
click at [68, 370] on button "Close" at bounding box center [37, 379] width 66 height 42
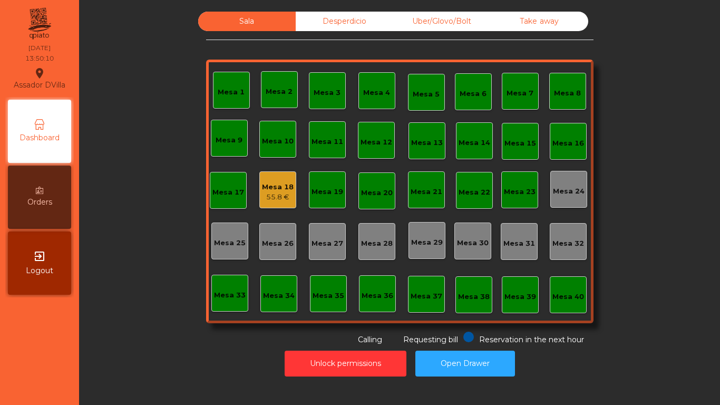
click at [313, 346] on div "Unlock permissions Open Drawer" at bounding box center [399, 363] width 612 height 36
click at [313, 357] on button "Unlock permissions" at bounding box center [346, 363] width 122 height 26
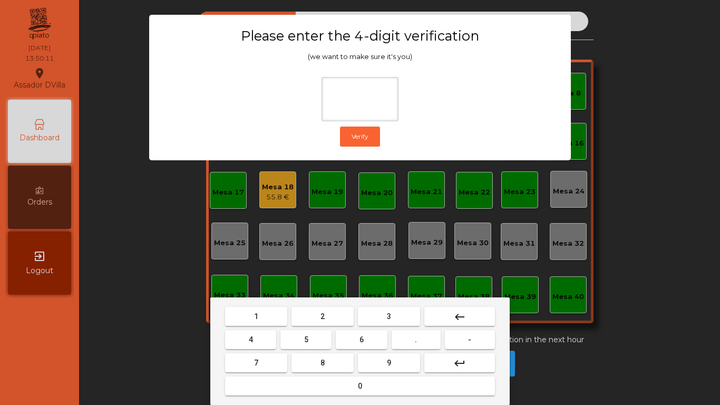
click at [263, 318] on button "1" at bounding box center [256, 316] width 62 height 19
click at [376, 369] on button "9" at bounding box center [389, 362] width 62 height 19
click at [255, 341] on button "4" at bounding box center [250, 339] width 51 height 19
click at [283, 390] on button "0" at bounding box center [360, 385] width 270 height 19
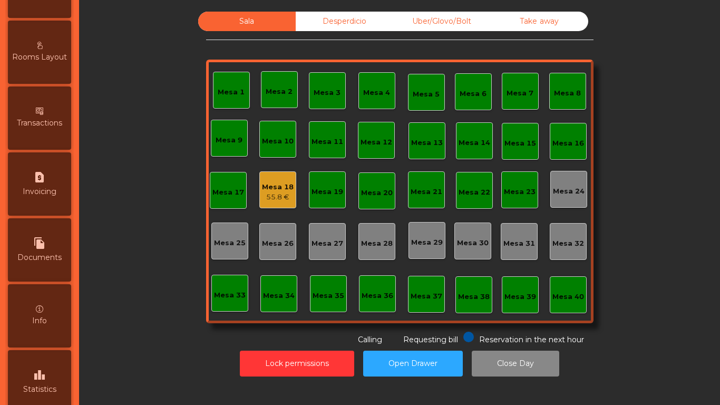
click at [56, 375] on div "leaderboard Statistics" at bounding box center [39, 381] width 63 height 63
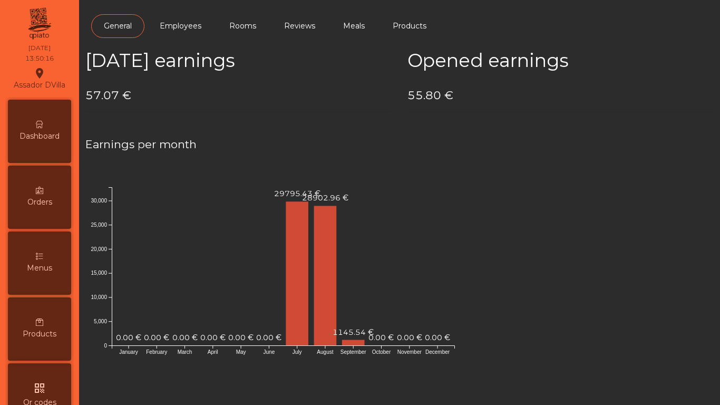
click at [34, 134] on span "Dashboard" at bounding box center [39, 136] width 40 height 11
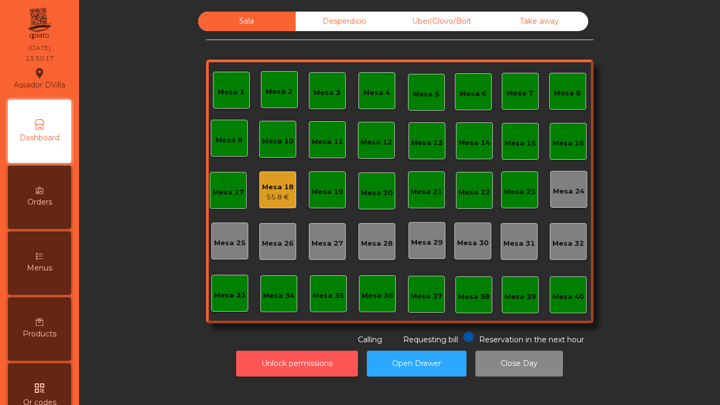
click at [260, 357] on button "Unlock permissions" at bounding box center [297, 363] width 122 height 26
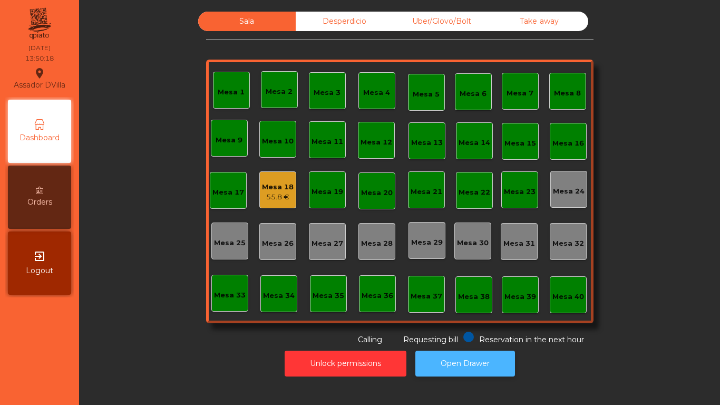
click at [446, 369] on button "Open Drawer" at bounding box center [465, 363] width 100 height 26
drag, startPoint x: 324, startPoint y: 25, endPoint x: 446, endPoint y: 25, distance: 121.7
click at [326, 25] on div "Desperdicio" at bounding box center [344, 21] width 97 height 19
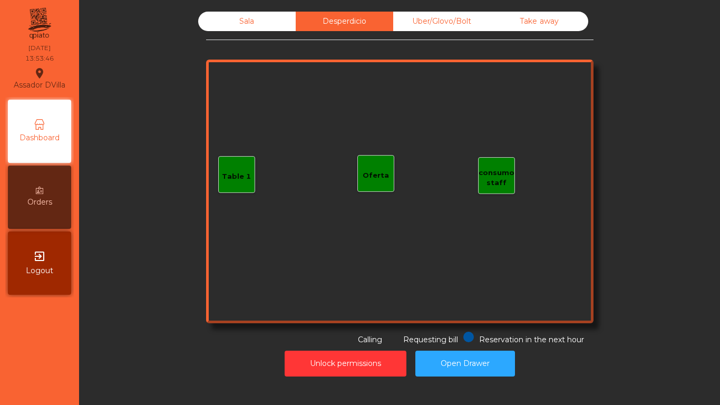
click at [446, 25] on div "Uber/Glovo/Bolt" at bounding box center [441, 21] width 97 height 19
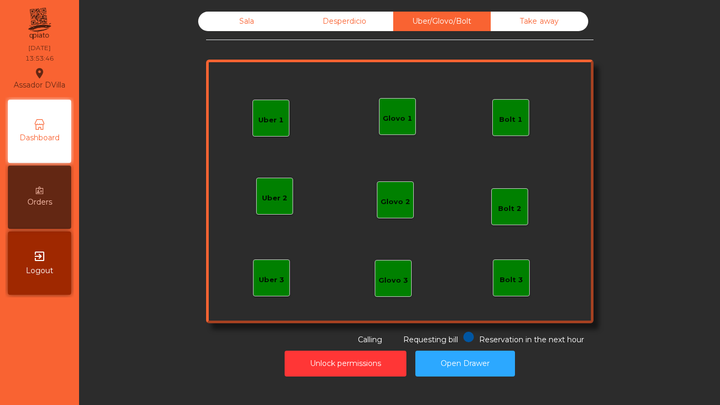
drag, startPoint x: 521, startPoint y: 23, endPoint x: 502, endPoint y: 26, distance: 19.7
click at [522, 24] on div "Take away" at bounding box center [539, 21] width 97 height 19
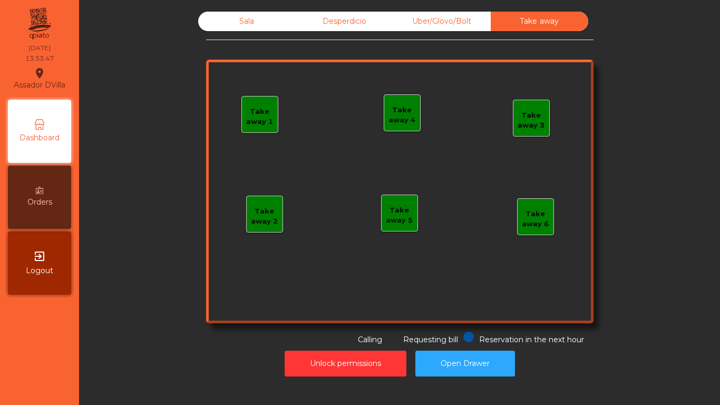
click at [326, 28] on div "Desperdicio" at bounding box center [344, 21] width 97 height 19
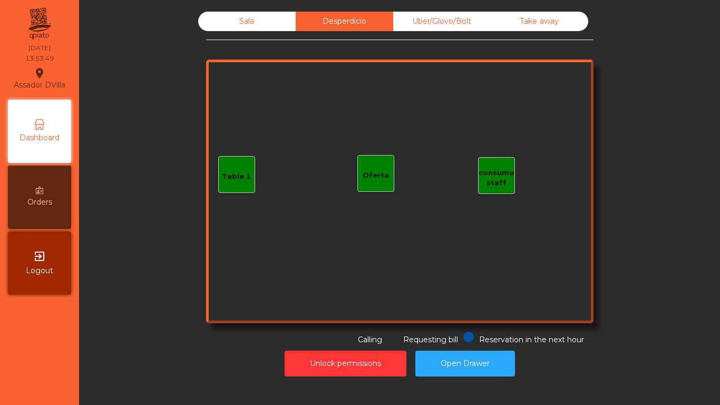
click at [213, 26] on div "Sala" at bounding box center [246, 21] width 97 height 19
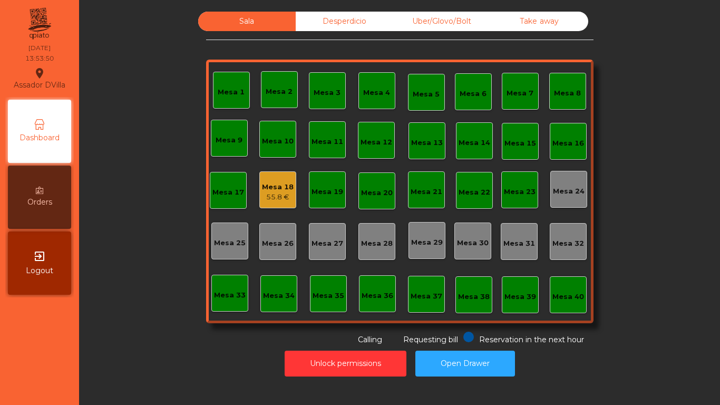
click at [160, 126] on div "Sala Desperdicio Uber/Glovo/Bolt Take away Mesa 1 Mesa 2 [GEOGRAPHIC_DATA] 4 [G…" at bounding box center [399, 179] width 612 height 334
click at [277, 194] on div "55.8 €" at bounding box center [278, 197] width 32 height 11
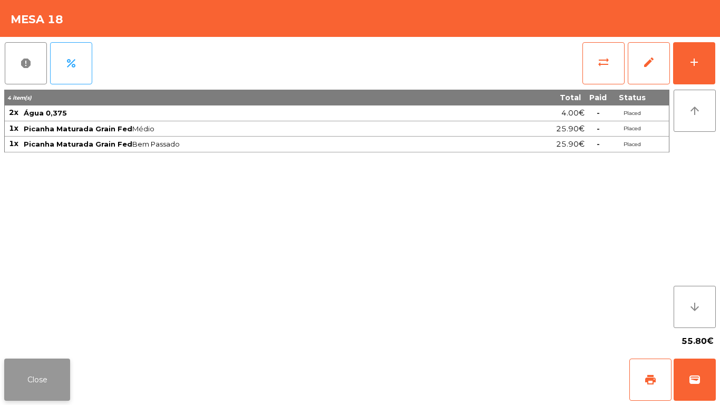
click at [18, 388] on button "Close" at bounding box center [37, 379] width 66 height 42
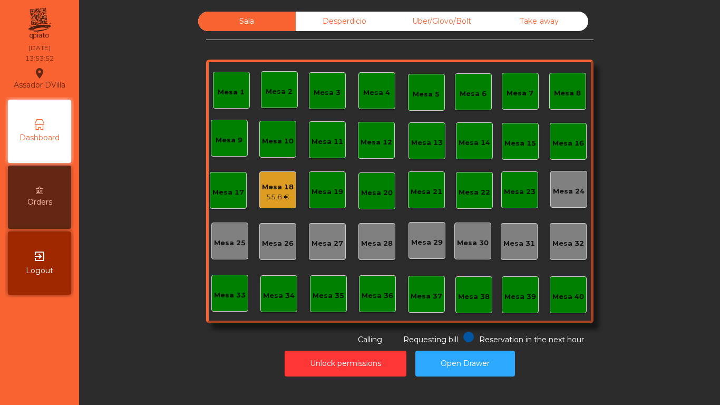
click at [158, 291] on div "Sala Desperdicio Uber/Glovo/Bolt Take away Mesa 1 Mesa 2 [GEOGRAPHIC_DATA] 4 [G…" at bounding box center [399, 179] width 612 height 334
click at [360, 26] on div "Desperdicio" at bounding box center [344, 21] width 97 height 19
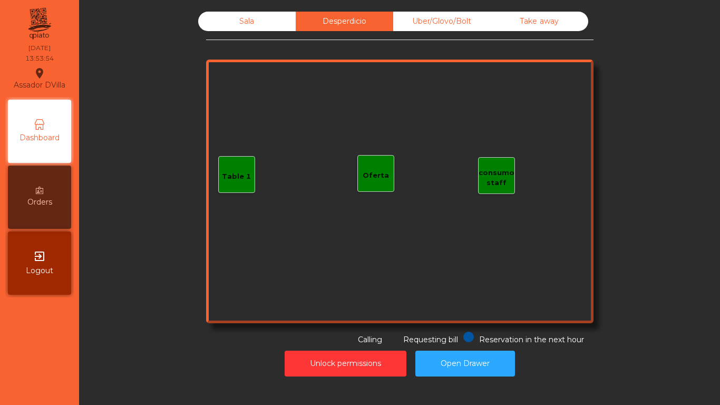
click at [416, 25] on div "Uber/Glovo/Bolt" at bounding box center [441, 21] width 97 height 19
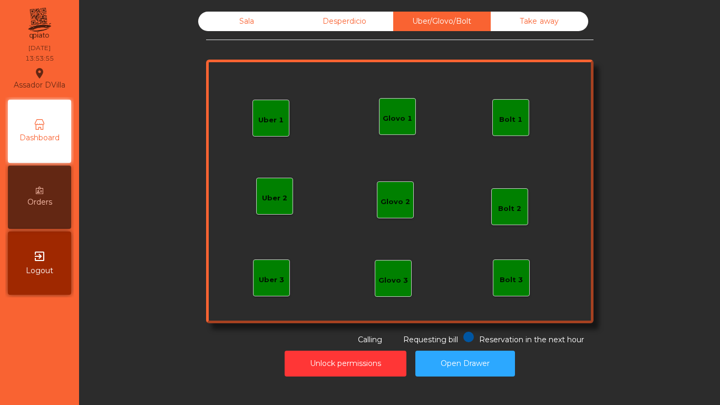
click at [511, 19] on div "Take away" at bounding box center [539, 21] width 97 height 19
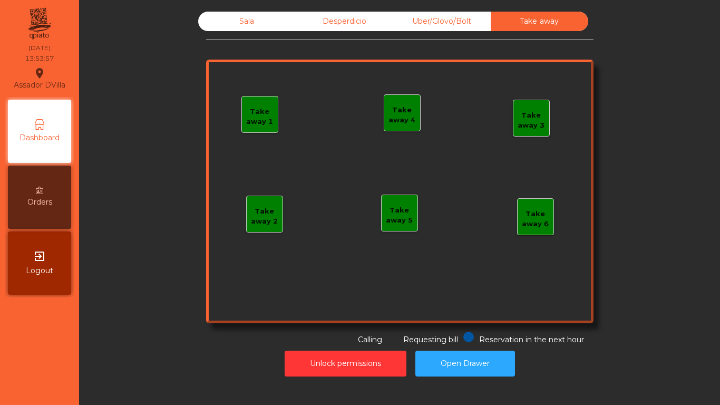
click at [226, 14] on div "Sala" at bounding box center [246, 21] width 97 height 19
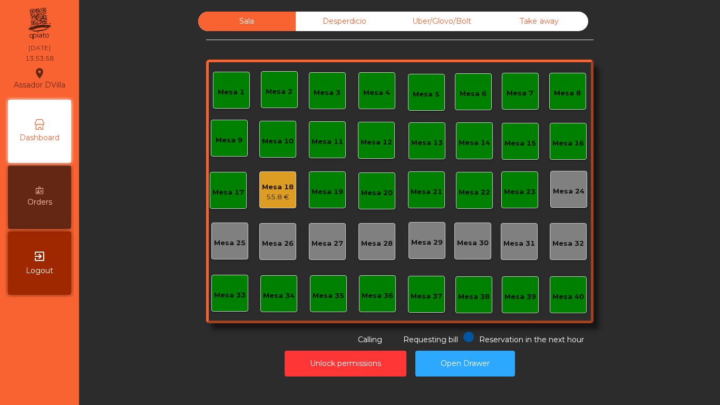
click at [178, 132] on div "Sala Desperdicio Uber/Glovo/Bolt Take away Mesa 1 Mesa 2 [GEOGRAPHIC_DATA] 4 [G…" at bounding box center [399, 179] width 612 height 334
click at [263, 185] on div "Mesa 18" at bounding box center [278, 187] width 32 height 11
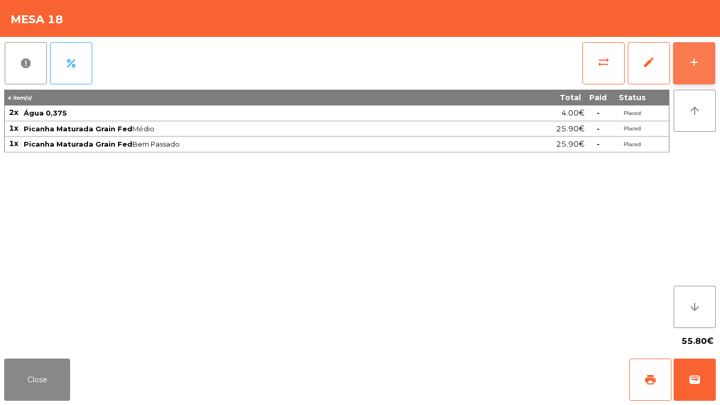
click at [712, 50] on button "add" at bounding box center [694, 63] width 42 height 42
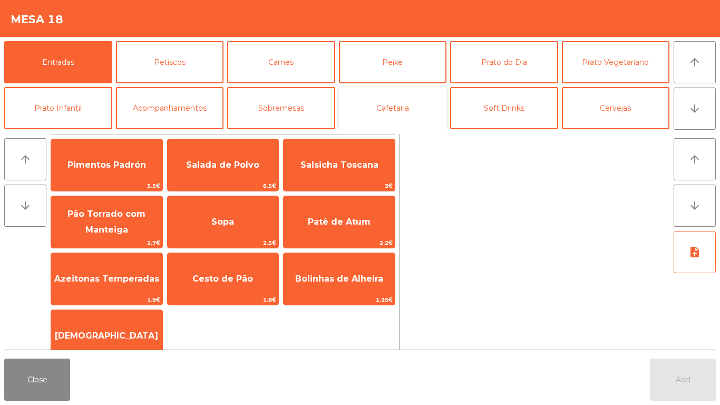
click at [405, 112] on button "Cafetaria" at bounding box center [393, 108] width 108 height 42
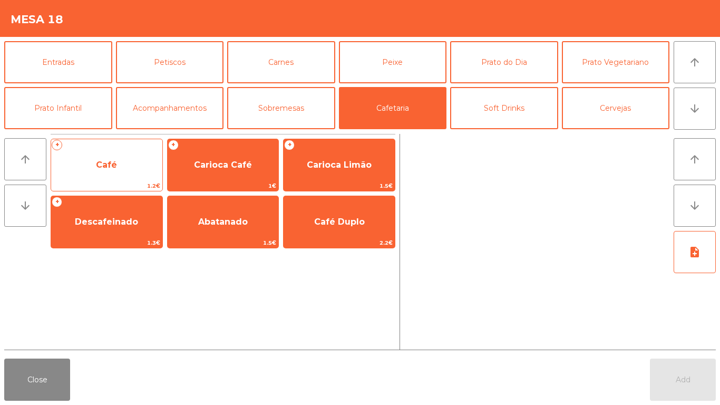
click at [106, 160] on span "Café" at bounding box center [106, 165] width 21 height 10
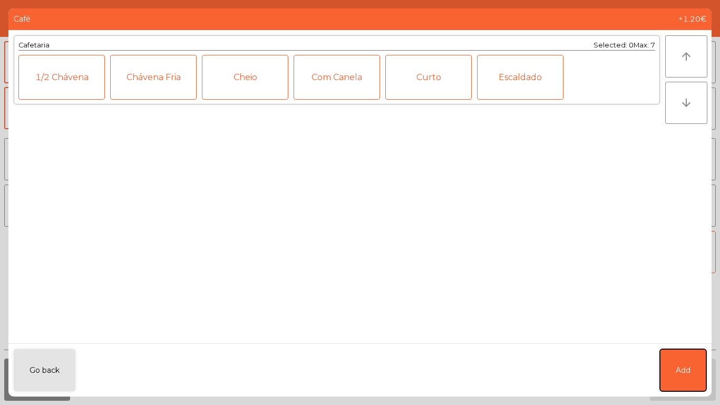
click at [693, 353] on button "Add" at bounding box center [683, 370] width 46 height 42
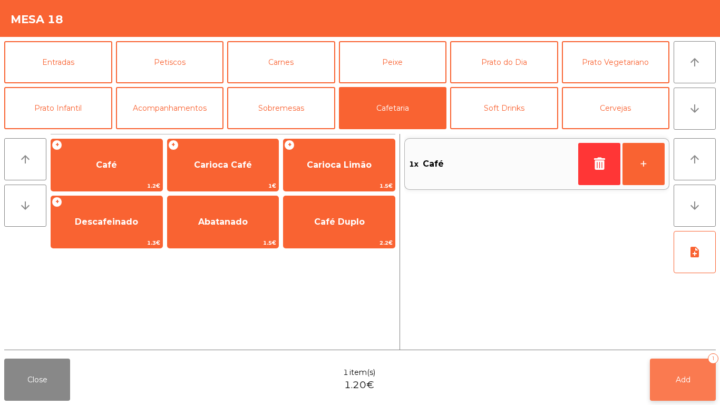
click at [681, 360] on button "Add 1" at bounding box center [683, 379] width 66 height 42
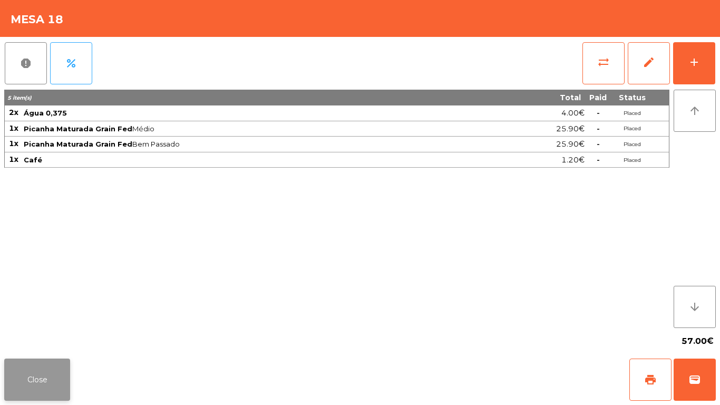
click at [59, 364] on button "Close" at bounding box center [37, 379] width 66 height 42
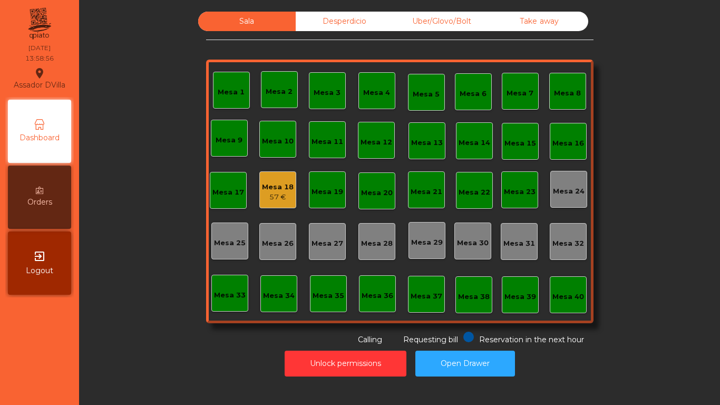
click at [350, 16] on div "Desperdicio" at bounding box center [344, 21] width 97 height 19
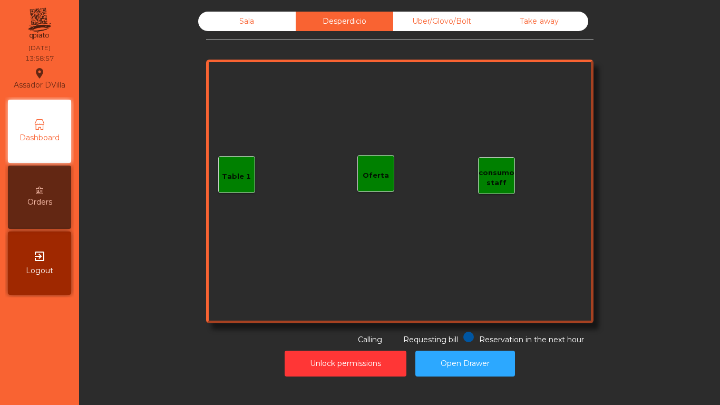
drag, startPoint x: 469, startPoint y: 26, endPoint x: 563, endPoint y: 15, distance: 95.0
click at [469, 26] on div "Uber/Glovo/Bolt" at bounding box center [441, 21] width 97 height 19
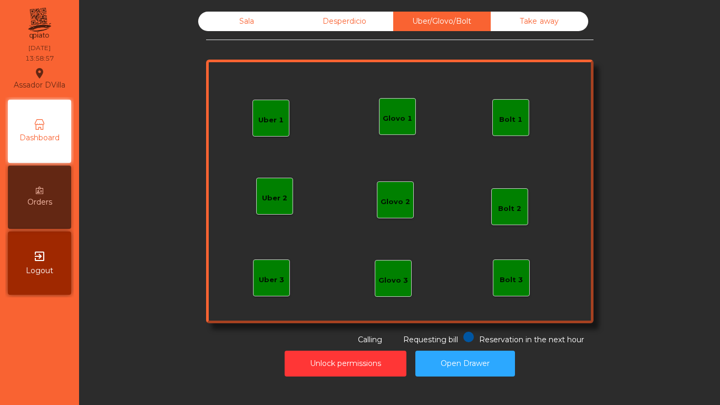
click at [563, 15] on div "Take away" at bounding box center [539, 21] width 97 height 19
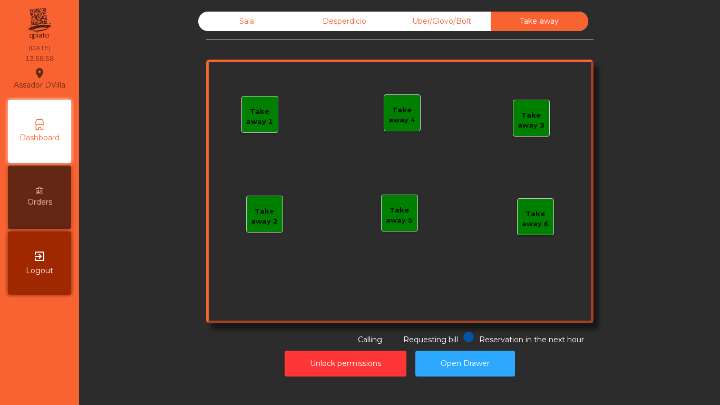
click at [309, 16] on div "Desperdicio" at bounding box center [344, 21] width 97 height 19
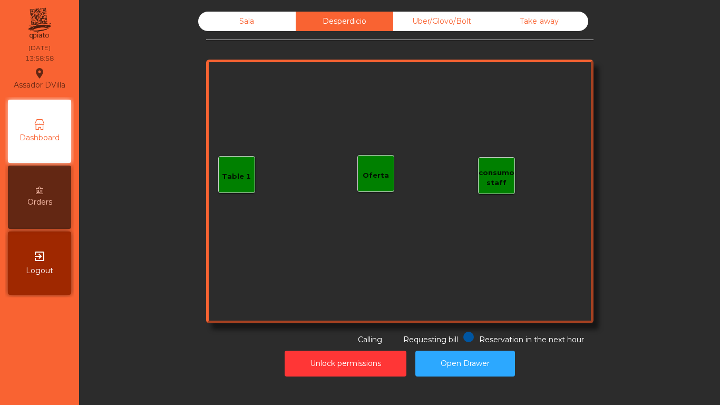
click at [261, 18] on div "Sala" at bounding box center [246, 21] width 97 height 19
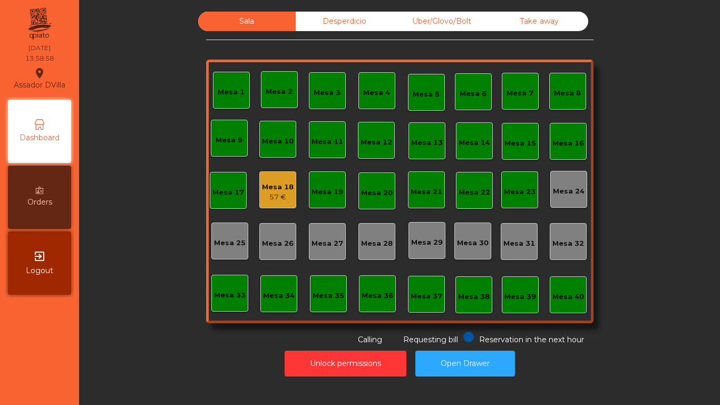
click at [159, 82] on div "Sala Desperdicio Uber/Glovo/Bolt Take away Mesa 1 Mesa 2 Mesa 3 [GEOGRAPHIC_DAT…" at bounding box center [399, 179] width 612 height 334
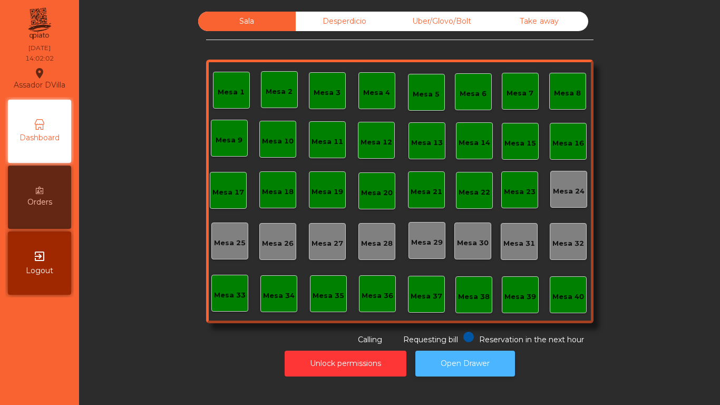
click at [485, 365] on button "Open Drawer" at bounding box center [465, 363] width 100 height 26
click at [289, 18] on div "Sala" at bounding box center [246, 21] width 97 height 19
click at [304, 22] on div "Desperdicio" at bounding box center [344, 21] width 97 height 19
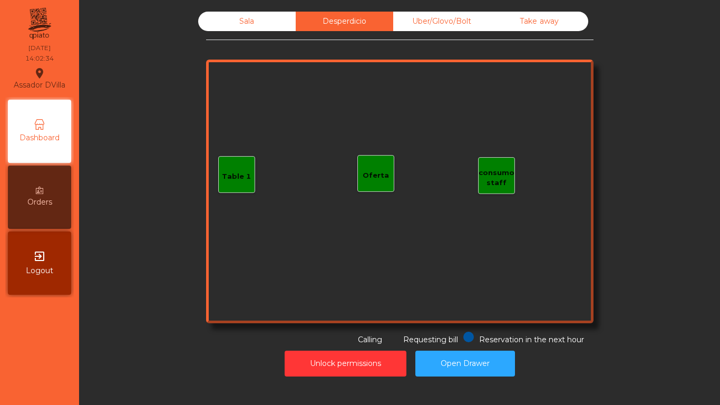
click at [454, 28] on div "Uber/Glovo/Bolt" at bounding box center [441, 21] width 97 height 19
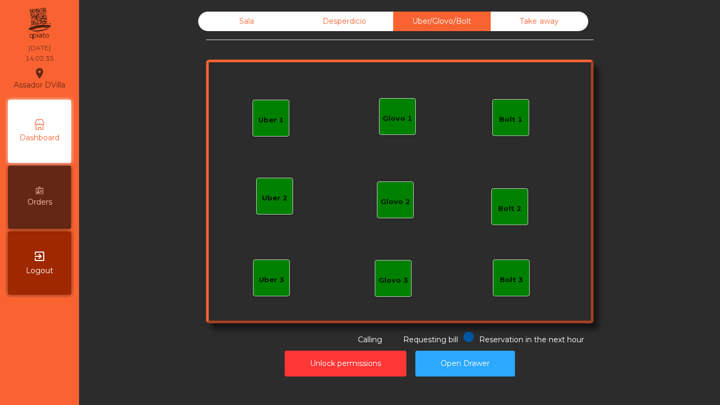
click at [497, 24] on div "Take away" at bounding box center [539, 21] width 97 height 19
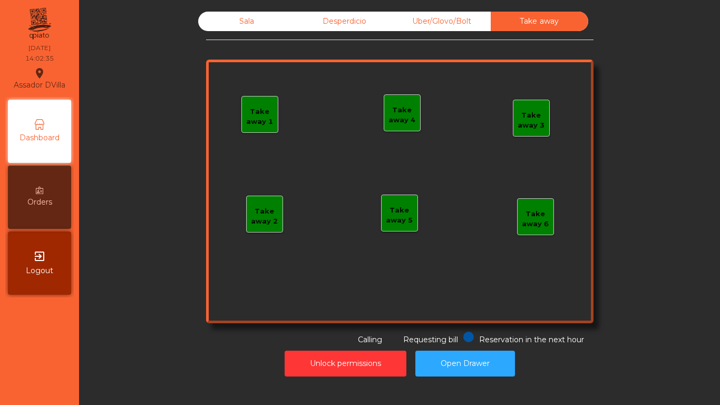
click at [257, 14] on div "Sala" at bounding box center [246, 21] width 97 height 19
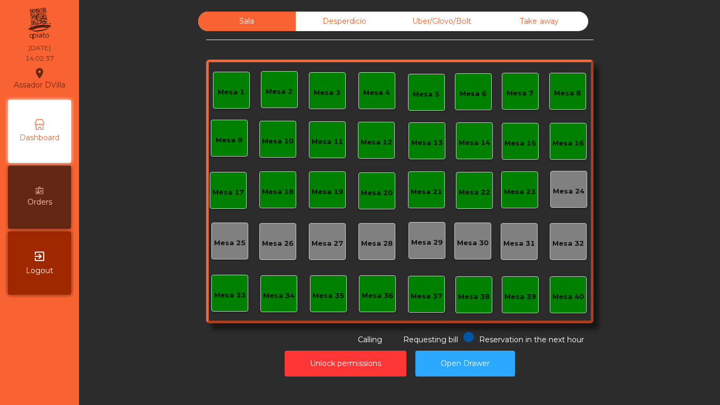
click at [350, 18] on div "Desperdicio" at bounding box center [344, 21] width 97 height 19
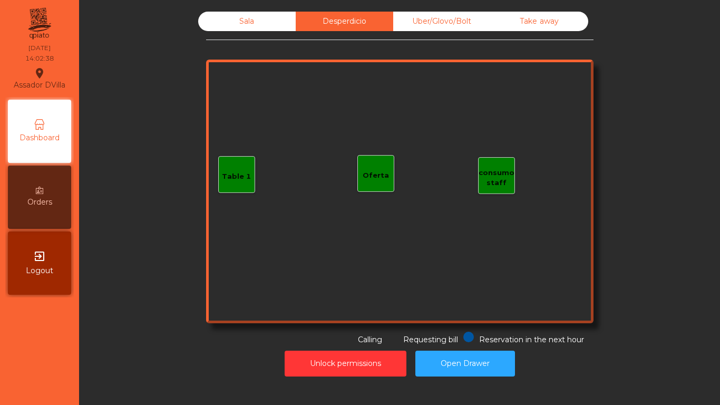
click at [243, 31] on div "Sala Desperdicio Uber/Glovo/Bolt Take away Table 1 consumo staff Oferta Reserva…" at bounding box center [399, 179] width 387 height 334
click at [245, 25] on div "Sala" at bounding box center [246, 21] width 97 height 19
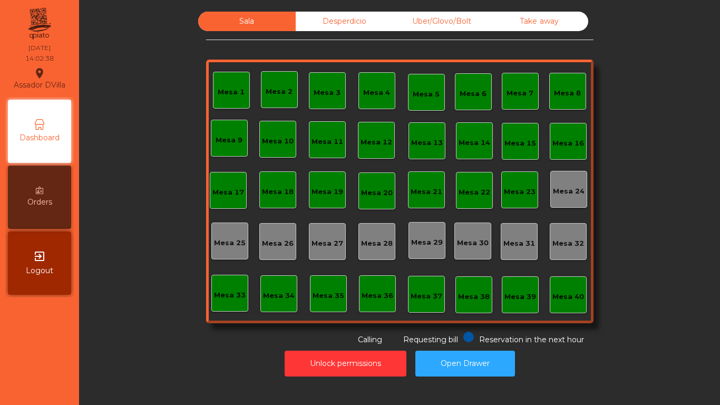
click at [80, 136] on div "Sala Desperdicio Uber/Glovo/Bolt Take away Mesa 1 Mesa 2 Mesa 3 [GEOGRAPHIC_DAT…" at bounding box center [399, 202] width 641 height 405
click at [119, 151] on div "Sala Desperdicio Uber/Glovo/Bolt Take away Mesa 1 Mesa 2 Mesa 3 [GEOGRAPHIC_DAT…" at bounding box center [399, 179] width 612 height 334
click at [185, 102] on div "Sala Desperdicio Uber/Glovo/Bolt Take away Mesa 1 Mesa 2 Mesa 3 [GEOGRAPHIC_DAT…" at bounding box center [399, 179] width 612 height 334
drag, startPoint x: 181, startPoint y: 102, endPoint x: 184, endPoint y: 106, distance: 5.7
click at [185, 106] on div "Sala Desperdicio Uber/Glovo/Bolt Take away Mesa 1 Mesa 2 Mesa 3 Mesa 4 Mesa 5 M…" at bounding box center [399, 179] width 612 height 334
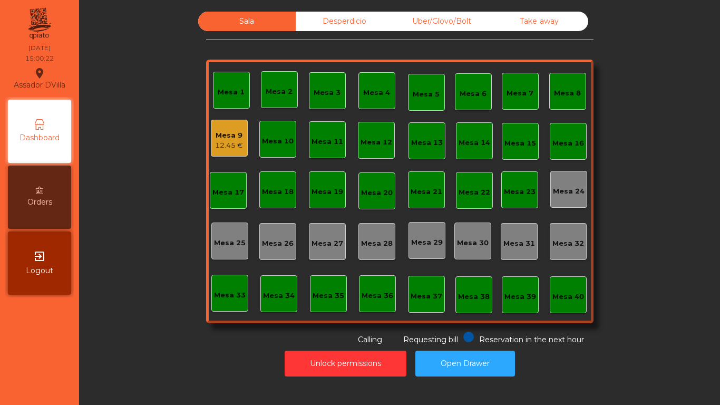
click at [225, 137] on div "Mesa 9" at bounding box center [229, 135] width 28 height 11
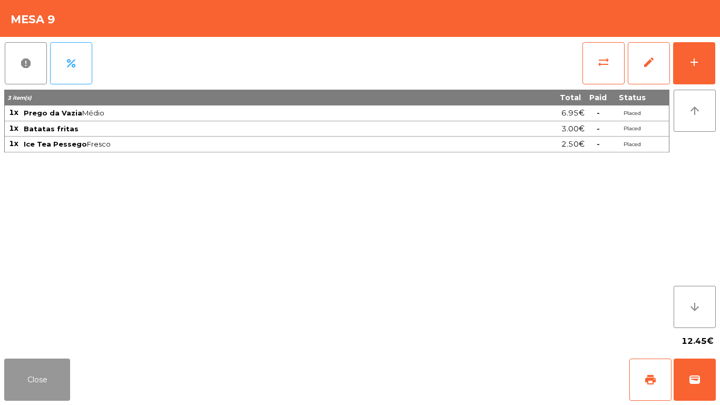
click at [48, 386] on button "Close" at bounding box center [37, 379] width 66 height 42
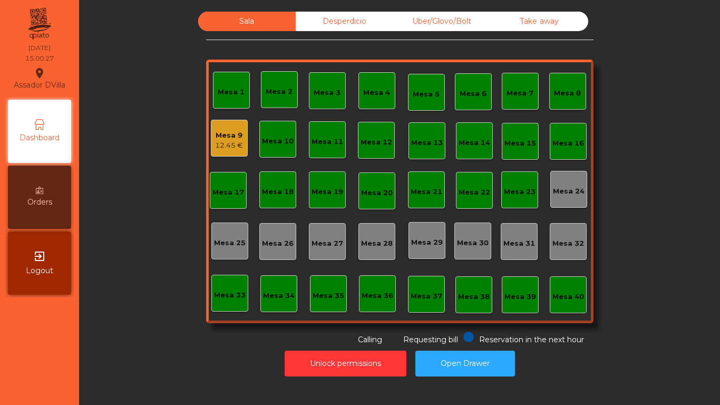
click at [223, 141] on div "Mesa 9 12.45 €" at bounding box center [229, 140] width 28 height 21
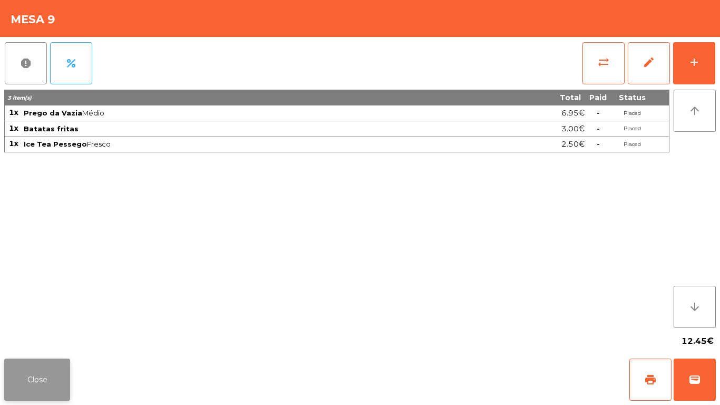
click at [47, 375] on button "Close" at bounding box center [37, 379] width 66 height 42
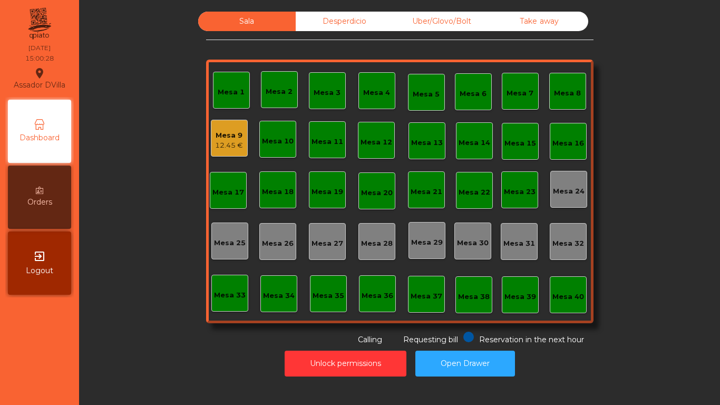
click at [129, 292] on div "Sala Desperdicio Uber/Glovo/Bolt Take away Mesa 1 Mesa 2 Mesa 3 Mesa 4 Mesa 5 M…" at bounding box center [399, 179] width 612 height 334
click at [232, 138] on div "Mesa 9" at bounding box center [229, 135] width 28 height 11
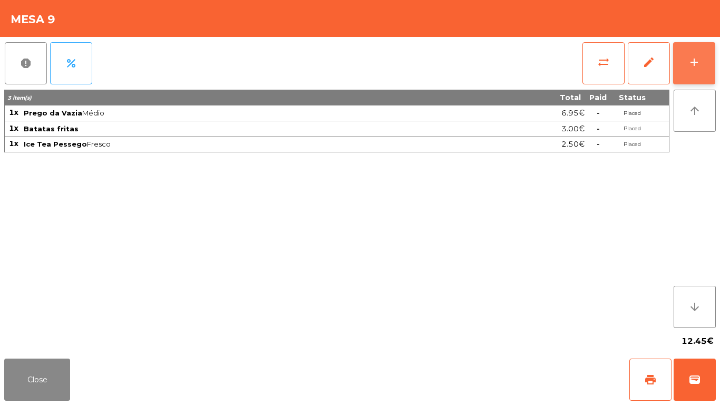
click at [700, 73] on button "add" at bounding box center [694, 63] width 42 height 42
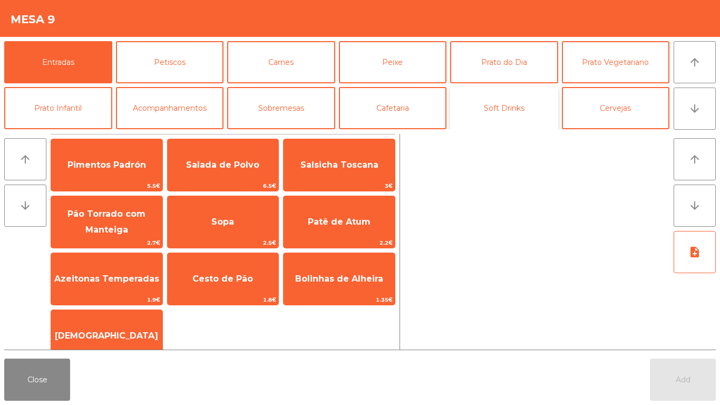
click at [471, 108] on button "Soft Drinks" at bounding box center [504, 108] width 108 height 42
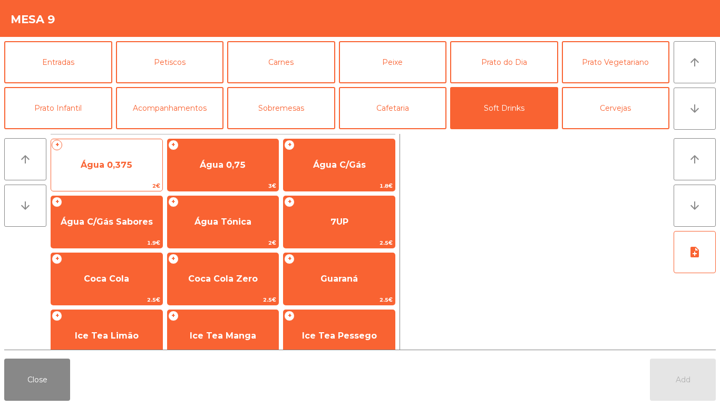
click at [115, 166] on span "Água 0,375" at bounding box center [107, 165] width 52 height 10
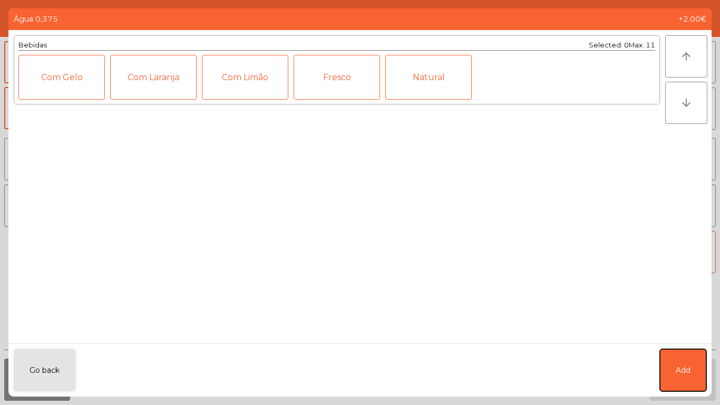
click at [698, 375] on button "Add" at bounding box center [683, 370] width 46 height 42
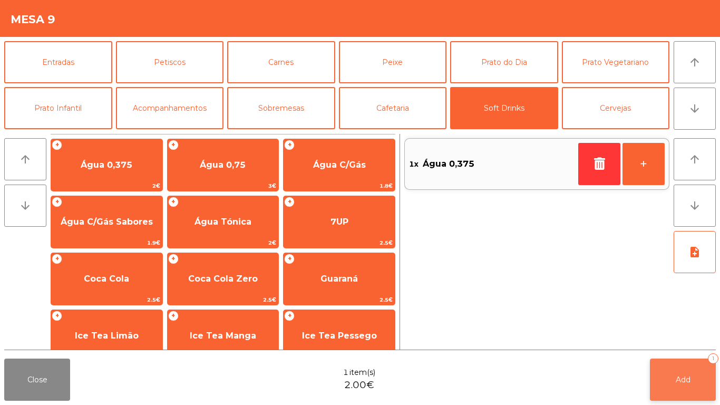
click at [681, 380] on span "Add" at bounding box center [683, 379] width 15 height 9
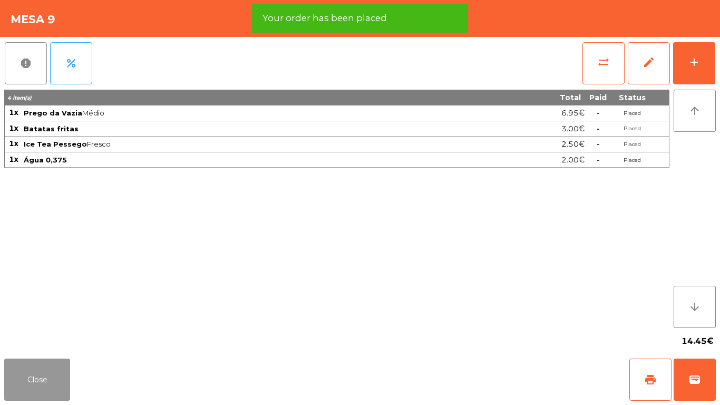
drag, startPoint x: 42, startPoint y: 368, endPoint x: 63, endPoint y: 364, distance: 21.1
click at [46, 369] on button "Close" at bounding box center [37, 379] width 66 height 42
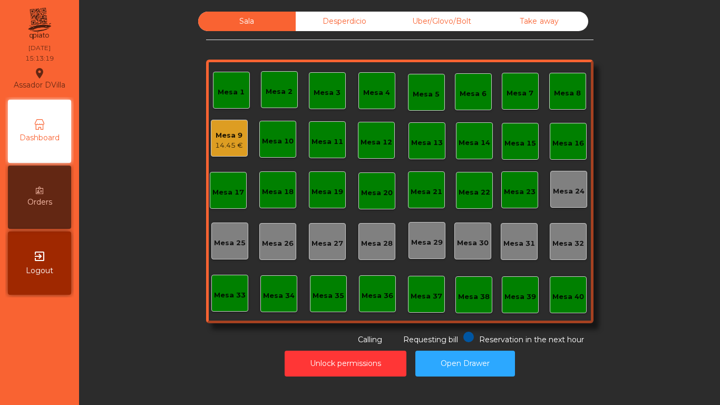
click at [233, 146] on div "14.45 €" at bounding box center [229, 145] width 28 height 11
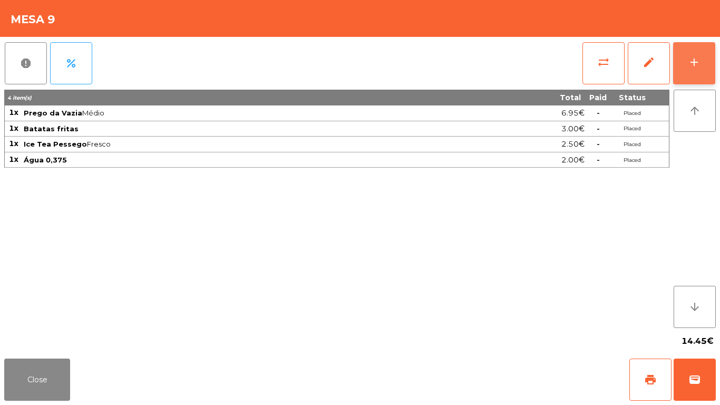
click at [706, 54] on button "add" at bounding box center [694, 63] width 42 height 42
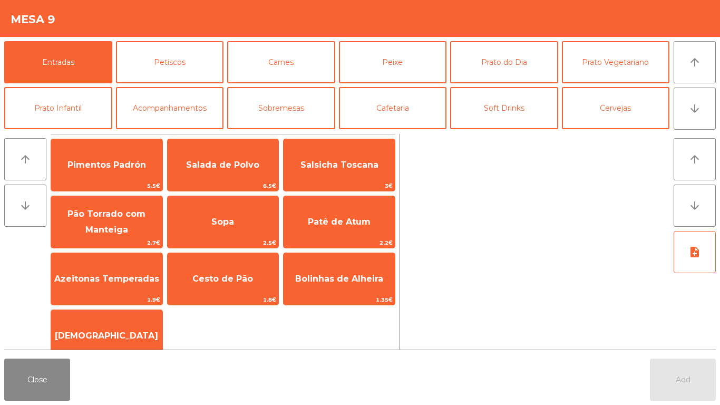
scroll to position [53, 0]
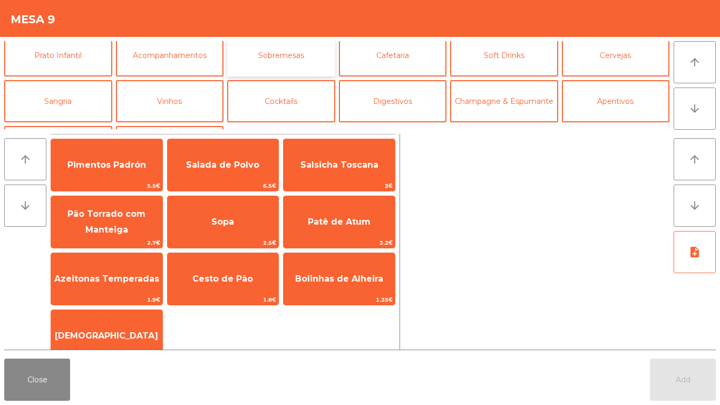
click at [315, 64] on button "Sobremesas" at bounding box center [281, 55] width 108 height 42
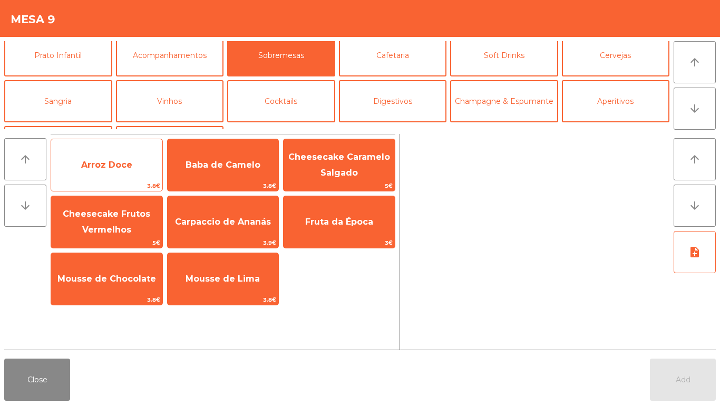
click at [120, 171] on span "Arroz Doce" at bounding box center [106, 165] width 111 height 28
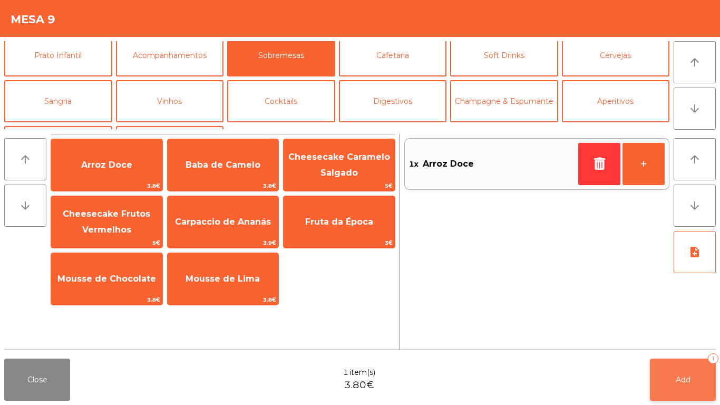
click at [700, 364] on button "Add 1" at bounding box center [683, 379] width 66 height 42
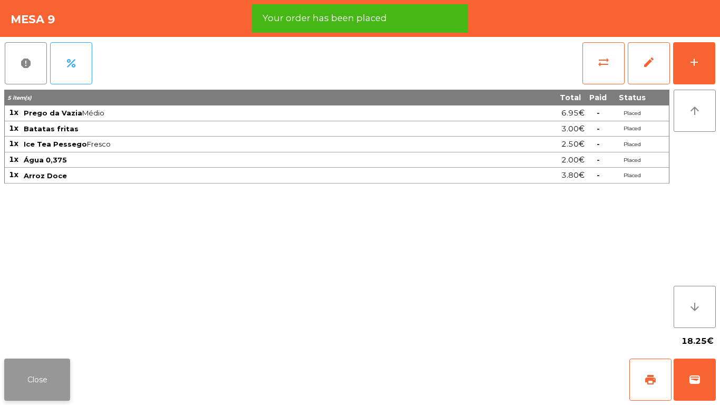
click at [44, 379] on button "Close" at bounding box center [37, 379] width 66 height 42
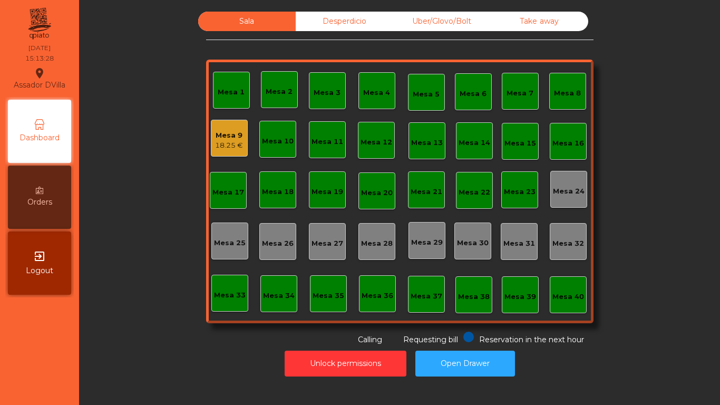
click at [232, 128] on div "Mesa 9 18.25 €" at bounding box center [229, 138] width 28 height 25
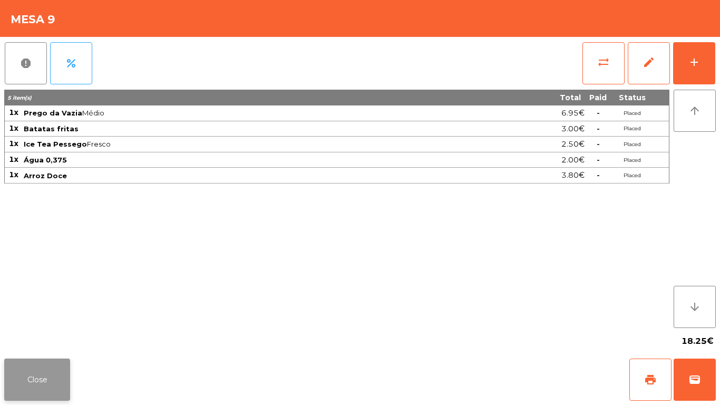
click at [42, 369] on button "Close" at bounding box center [37, 379] width 66 height 42
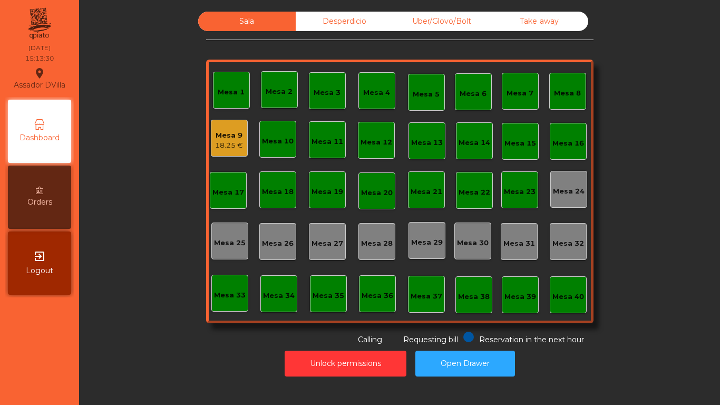
click at [42, 369] on nav "Assador DVilla location_on 03/09/2025 15:13:30 Dashboard Orders exit_to_app Log…" at bounding box center [39, 202] width 79 height 405
click at [169, 220] on div "Sala Desperdicio Uber/Glovo/Bolt Take away Mesa 1 Mesa 2 Mesa 3 Mesa 4 Mesa 5 M…" at bounding box center [399, 179] width 612 height 334
click at [482, 373] on button "Open Drawer" at bounding box center [465, 363] width 100 height 26
click at [229, 154] on div "Mesa 9 18.25 €" at bounding box center [229, 138] width 37 height 37
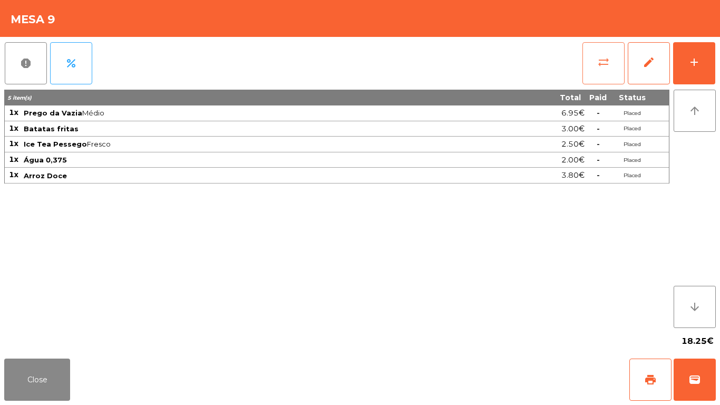
click at [605, 63] on span "sync_alt" at bounding box center [603, 62] width 13 height 13
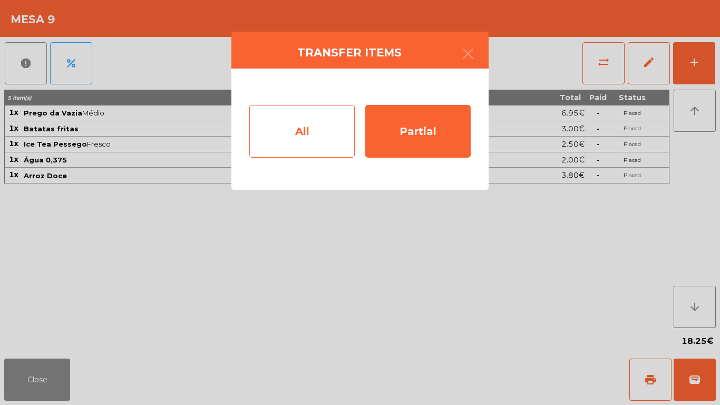
click at [304, 136] on div "All" at bounding box center [301, 131] width 105 height 53
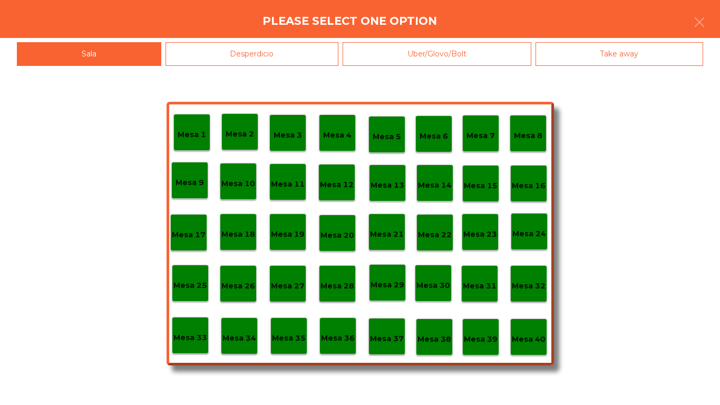
click at [533, 319] on div "Mesa 40" at bounding box center [528, 336] width 37 height 37
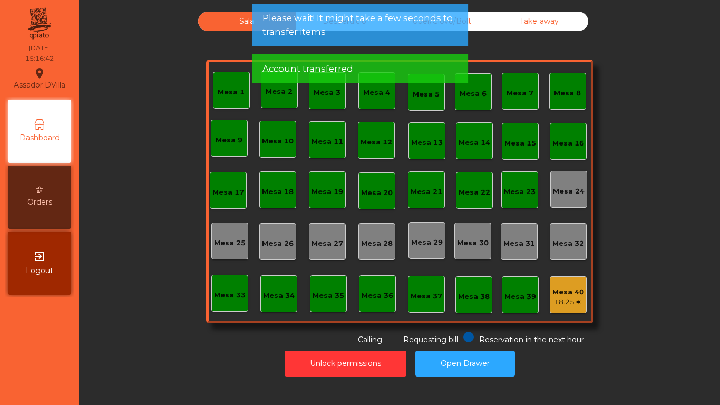
click at [154, 353] on div "Unlock permissions Open Drawer" at bounding box center [399, 363] width 612 height 36
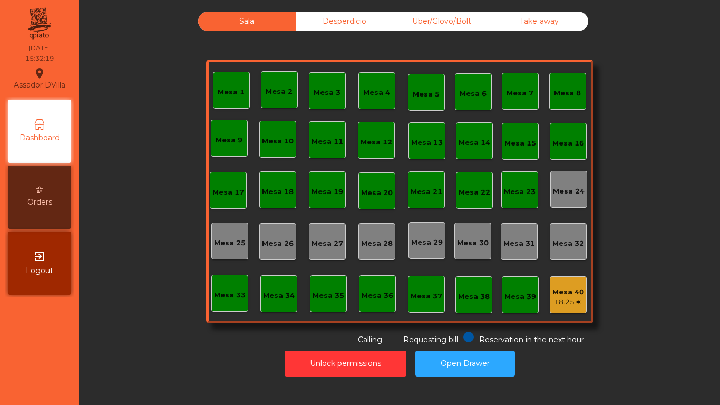
drag, startPoint x: 154, startPoint y: 353, endPoint x: 200, endPoint y: 251, distance: 112.0
click at [195, 251] on div "Sala Desperdicio Uber/Glovo/Bolt Take away Mesa 1 Mesa 2 Mesa 3 Mesa 4 Mesa 5 M…" at bounding box center [399, 179] width 612 height 334
click at [285, 96] on div "Mesa 2" at bounding box center [279, 91] width 27 height 11
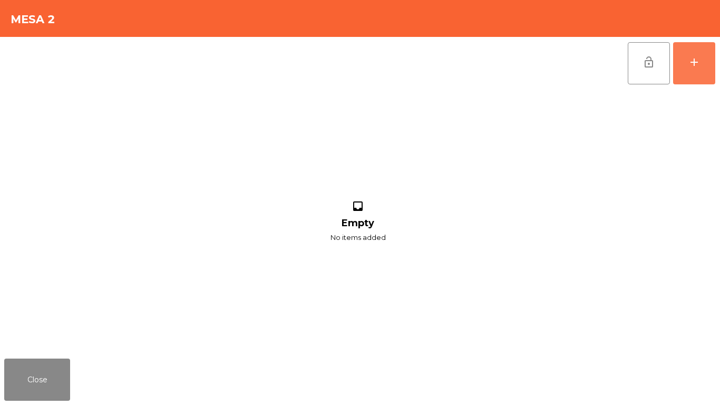
drag, startPoint x: 703, startPoint y: 75, endPoint x: 375, endPoint y: 9, distance: 335.0
click at [703, 75] on button "add" at bounding box center [694, 63] width 42 height 42
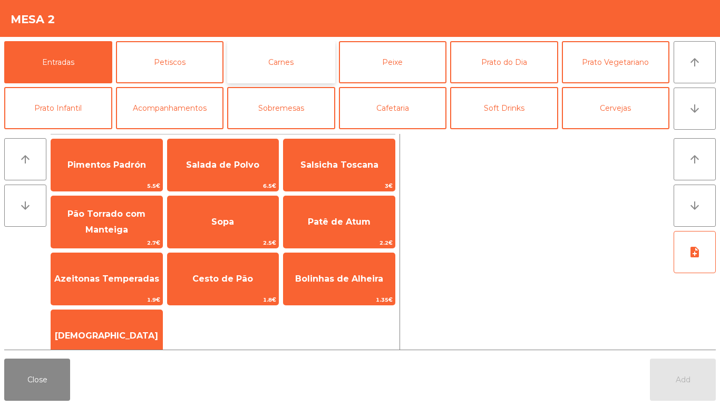
click at [275, 61] on button "Carnes" at bounding box center [281, 62] width 108 height 42
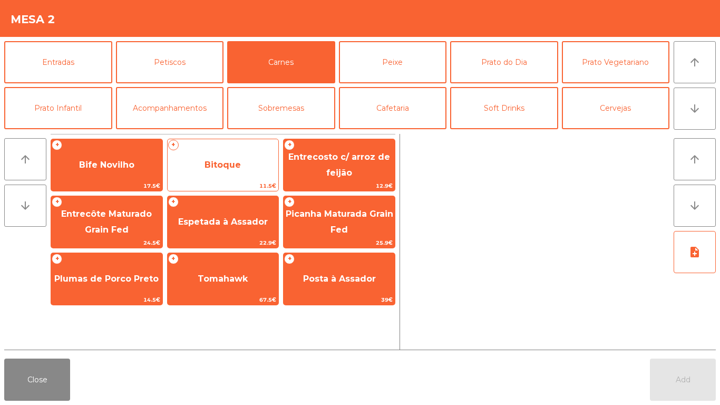
click at [218, 170] on span "Bitoque" at bounding box center [223, 165] width 111 height 28
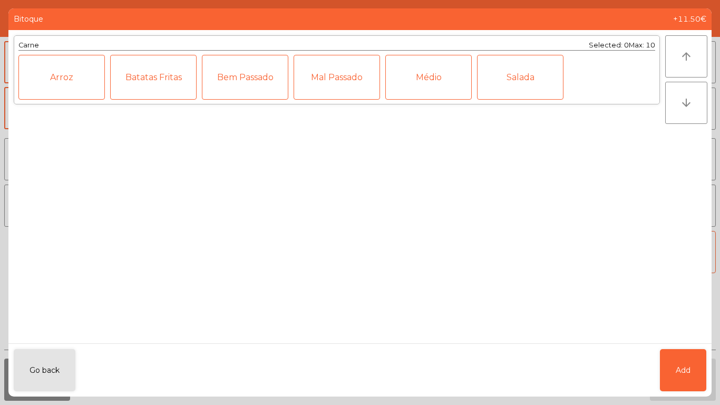
click at [284, 80] on div "Bem Passado" at bounding box center [245, 77] width 86 height 45
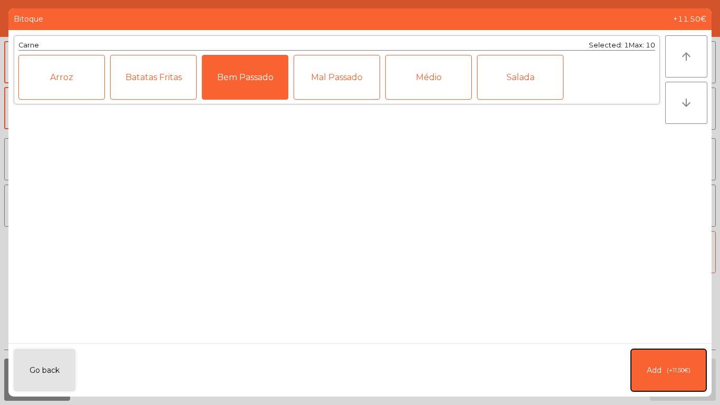
drag, startPoint x: 675, startPoint y: 368, endPoint x: 492, endPoint y: 290, distance: 199.3
click at [674, 368] on span "(+11.50€)" at bounding box center [679, 370] width 24 height 9
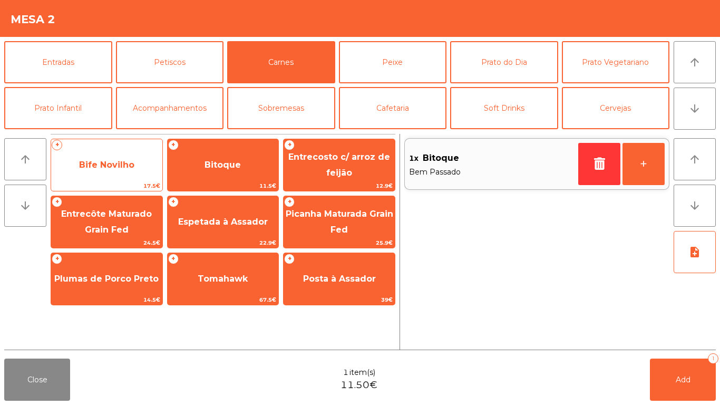
click at [126, 166] on span "Bife Novilho" at bounding box center [106, 165] width 55 height 10
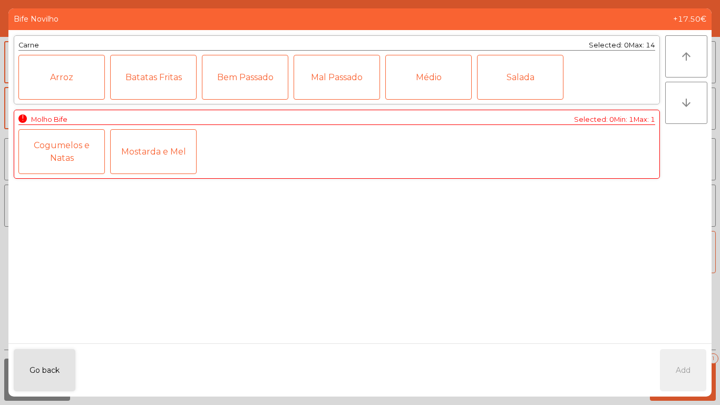
click at [235, 77] on div "Bem Passado" at bounding box center [245, 77] width 86 height 45
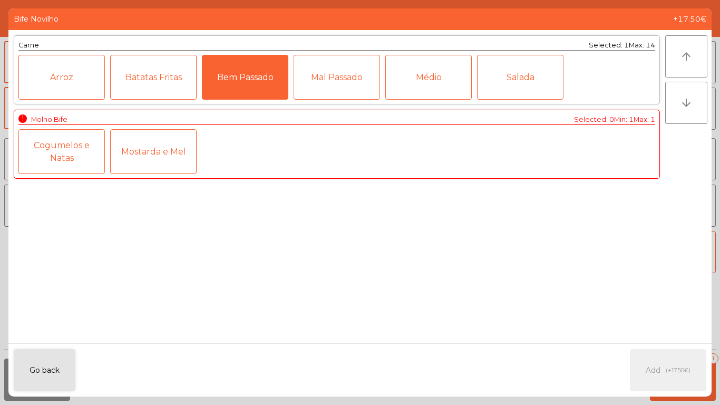
click at [92, 151] on div "Cogumelos e Natas" at bounding box center [61, 151] width 86 height 45
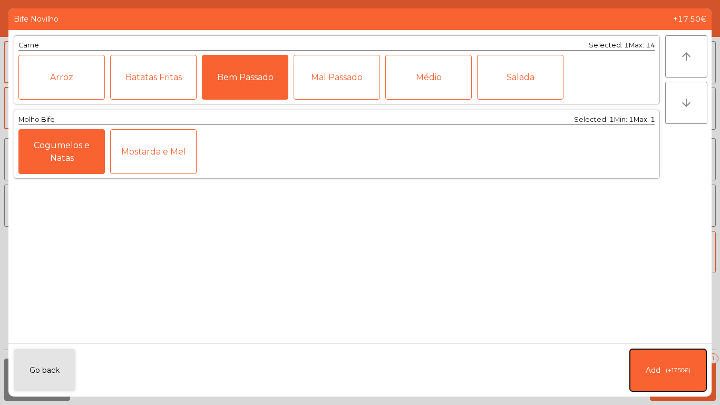
click at [678, 364] on button "Add (+17.50€)" at bounding box center [668, 370] width 76 height 42
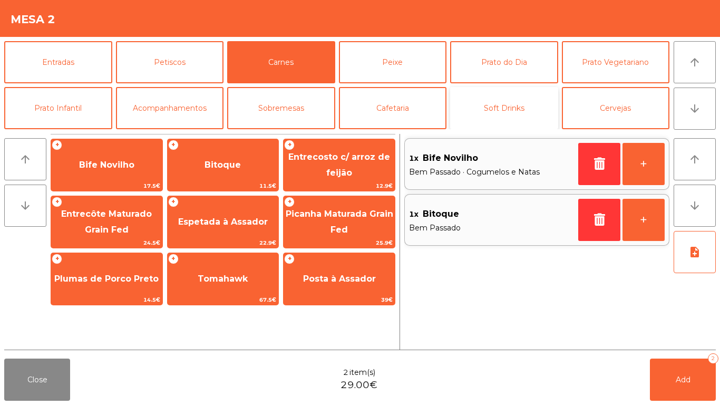
click at [496, 104] on button "Soft Drinks" at bounding box center [504, 108] width 108 height 42
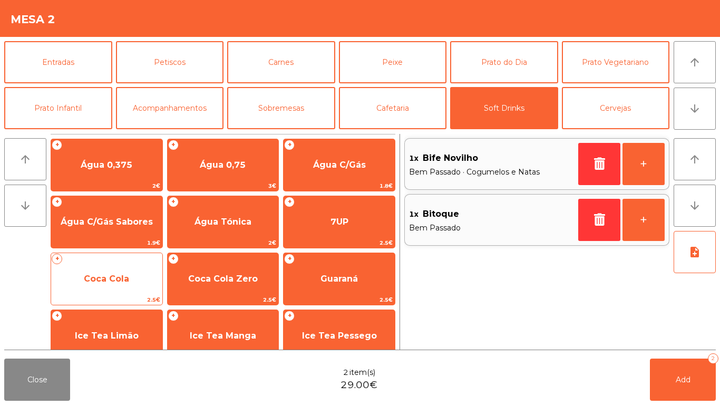
click at [148, 271] on span "Coca Cola" at bounding box center [106, 279] width 111 height 28
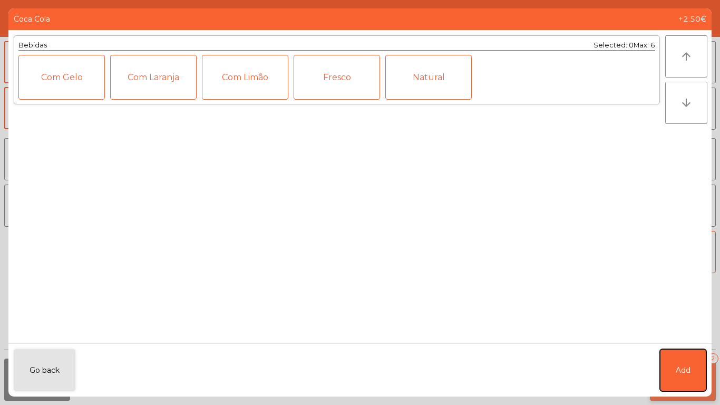
click at [694, 359] on button "Add" at bounding box center [683, 370] width 46 height 42
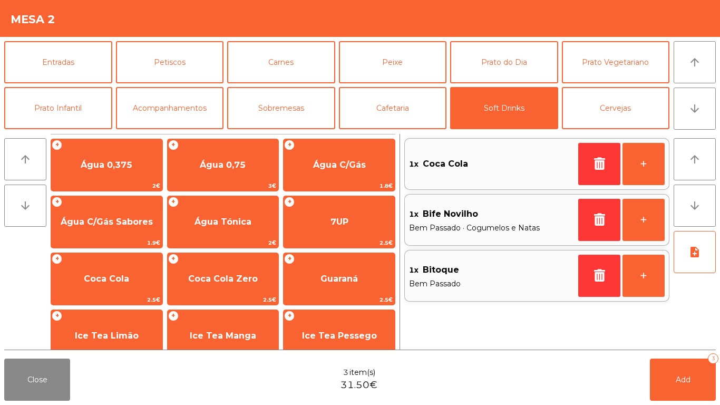
scroll to position [131, 0]
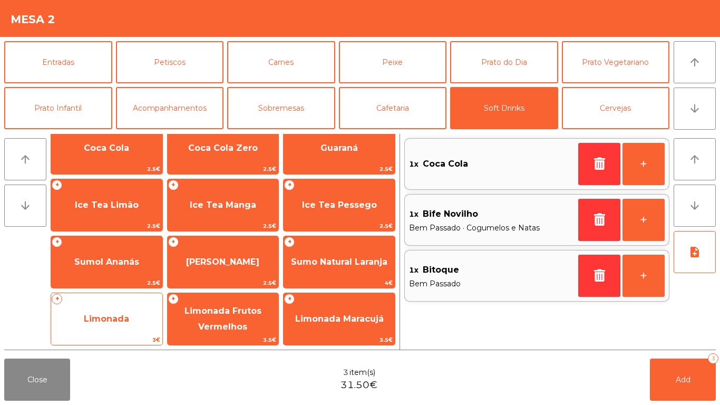
click at [123, 308] on span "Limonada" at bounding box center [106, 319] width 111 height 28
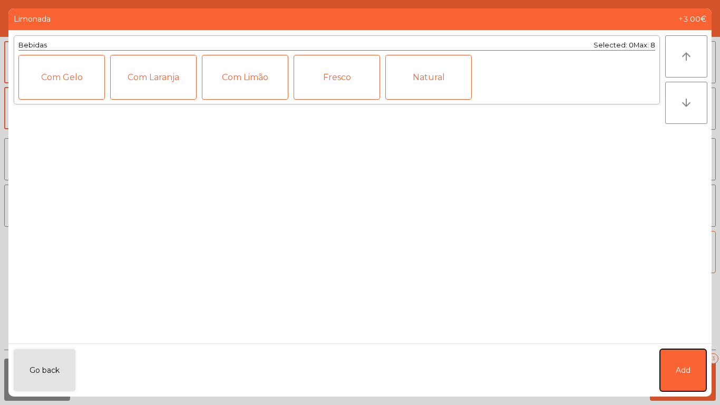
click at [682, 353] on button "Add" at bounding box center [683, 370] width 46 height 42
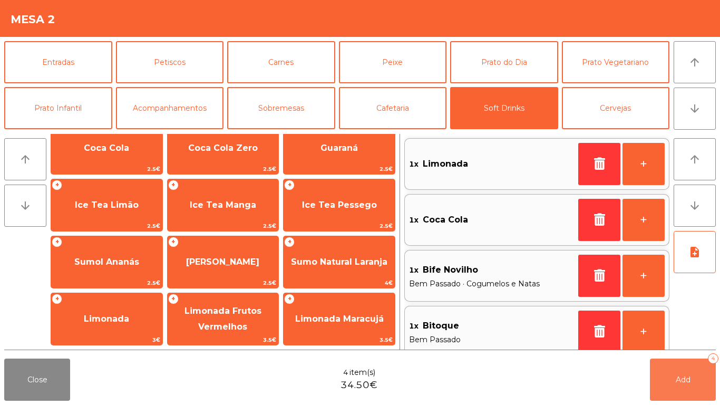
click at [682, 377] on span "Add" at bounding box center [683, 379] width 15 height 9
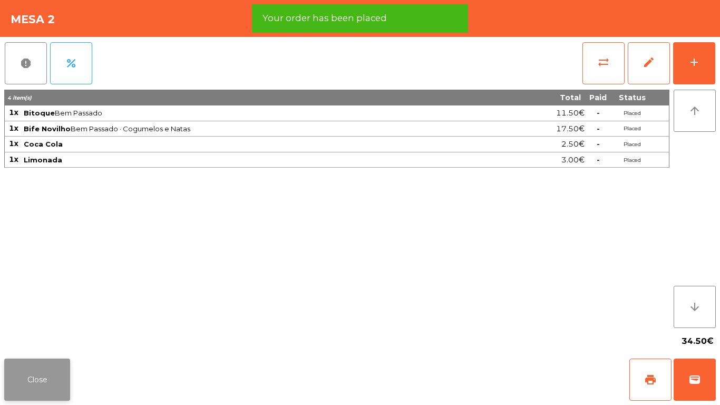
click at [57, 366] on button "Close" at bounding box center [37, 379] width 66 height 42
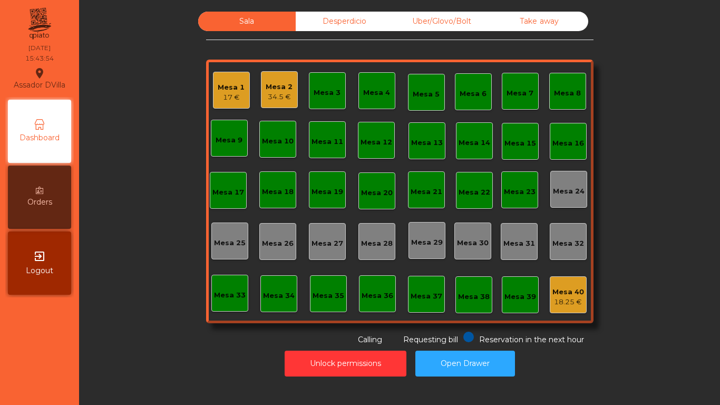
click at [277, 93] on div "34.5 €" at bounding box center [279, 97] width 27 height 11
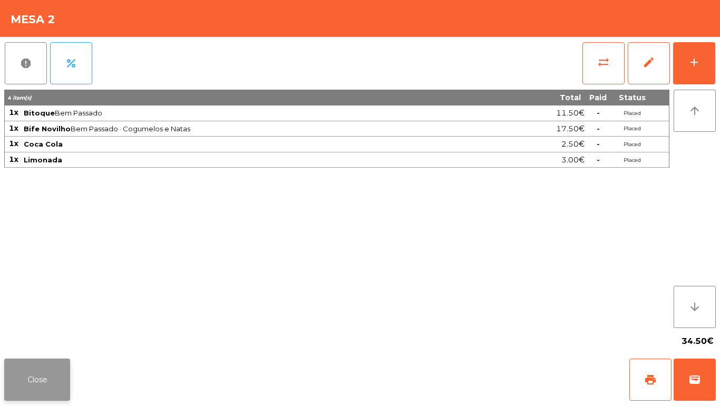
click at [52, 371] on button "Close" at bounding box center [37, 379] width 66 height 42
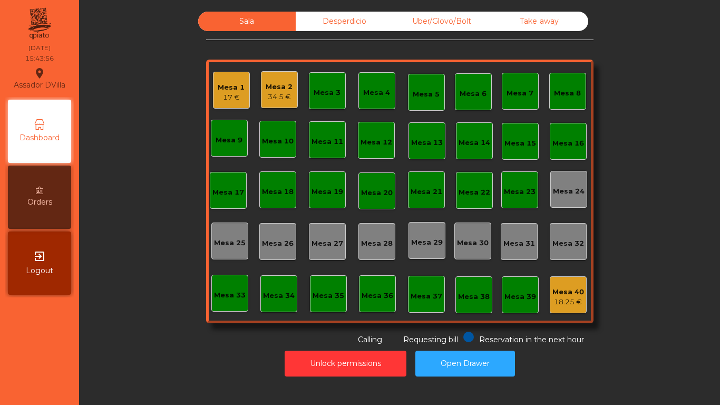
click at [239, 87] on div "Mesa 1" at bounding box center [231, 87] width 27 height 11
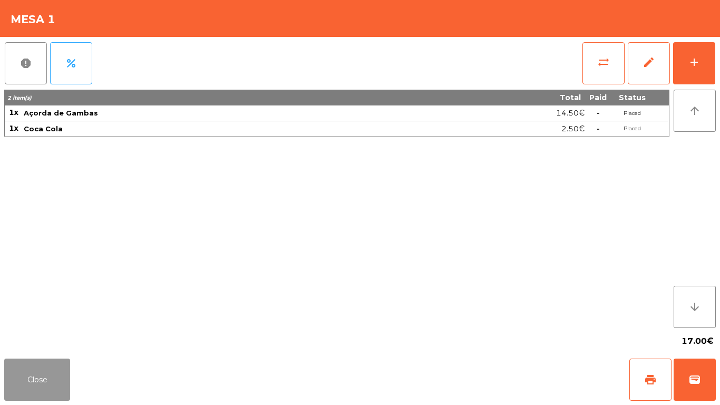
drag, startPoint x: 27, startPoint y: 365, endPoint x: 310, endPoint y: 132, distance: 366.6
click at [27, 362] on button "Close" at bounding box center [37, 379] width 66 height 42
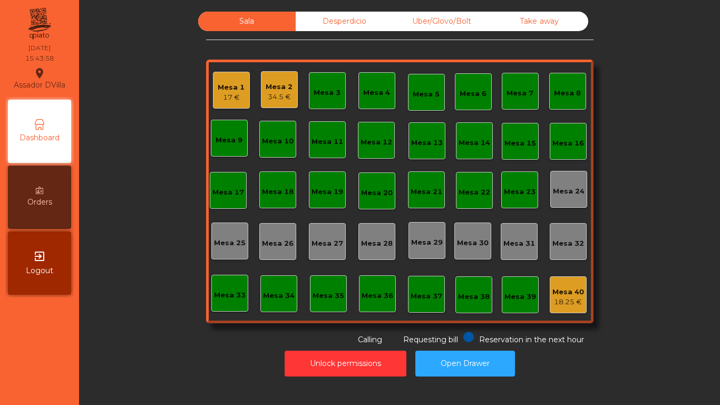
click at [381, 19] on div "Desperdicio" at bounding box center [344, 21] width 97 height 19
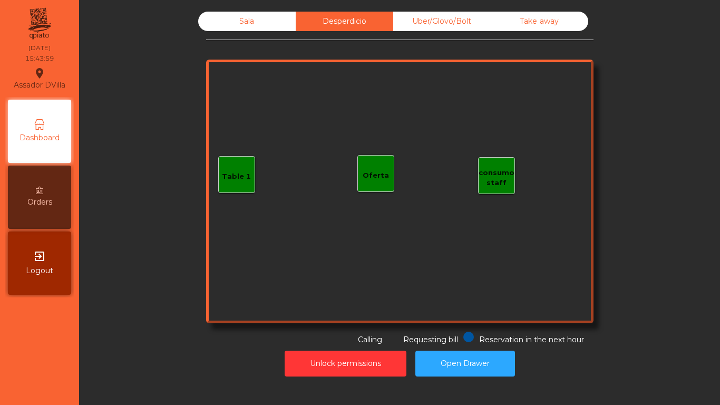
drag, startPoint x: 421, startPoint y: 23, endPoint x: 494, endPoint y: 14, distance: 73.8
click at [426, 23] on div "Uber/Glovo/Bolt" at bounding box center [441, 21] width 97 height 19
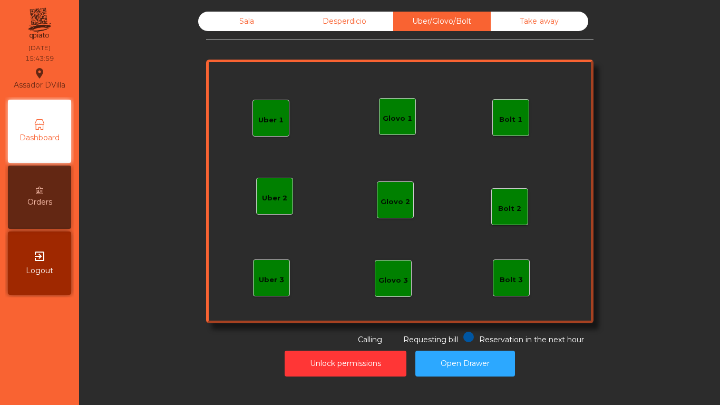
drag, startPoint x: 547, startPoint y: 25, endPoint x: 366, endPoint y: 4, distance: 182.0
click at [530, 22] on div "Take away" at bounding box center [539, 21] width 97 height 19
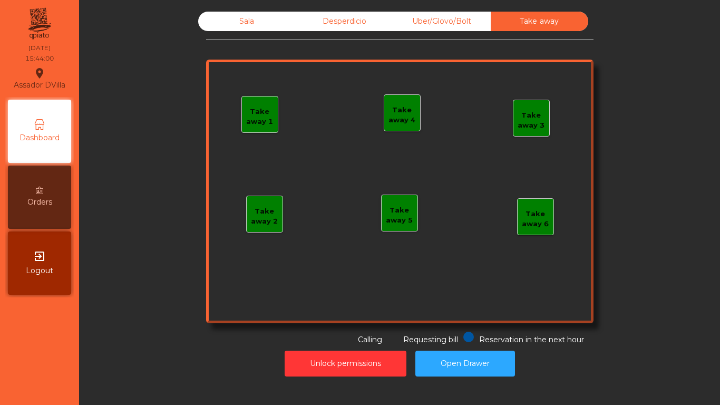
click at [246, 13] on div "Sala" at bounding box center [246, 21] width 97 height 19
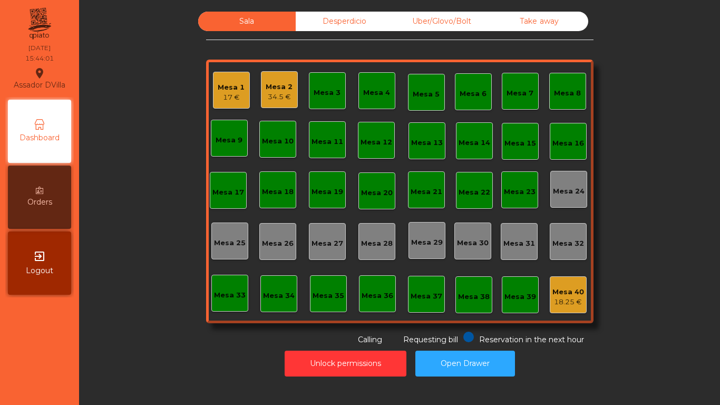
click at [243, 83] on div "Mesa 1 17 €" at bounding box center [231, 90] width 37 height 37
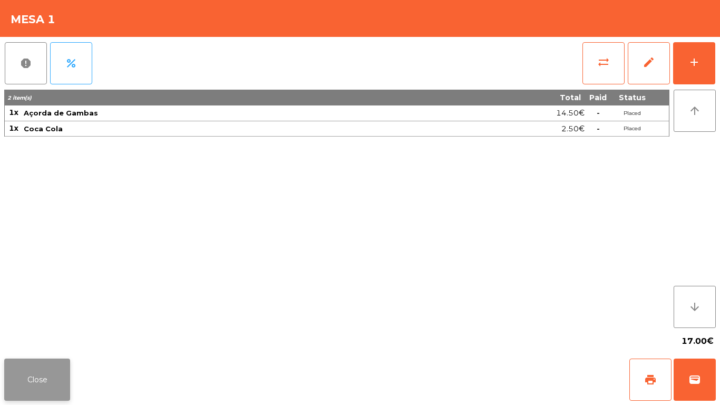
click at [16, 378] on button "Close" at bounding box center [37, 379] width 66 height 42
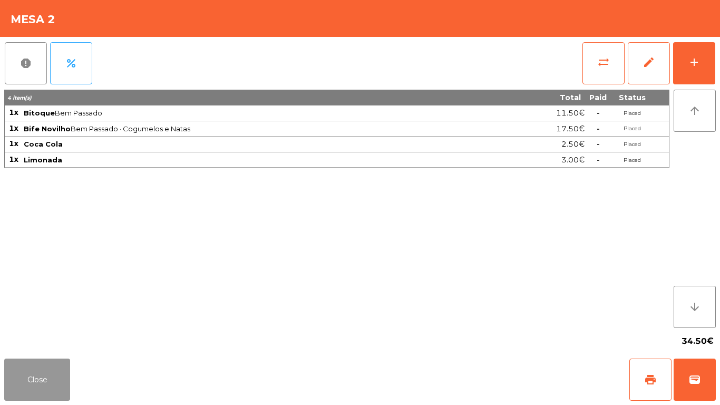
drag, startPoint x: 56, startPoint y: 370, endPoint x: 86, endPoint y: 350, distance: 36.1
click at [57, 370] on button "Close" at bounding box center [37, 379] width 66 height 42
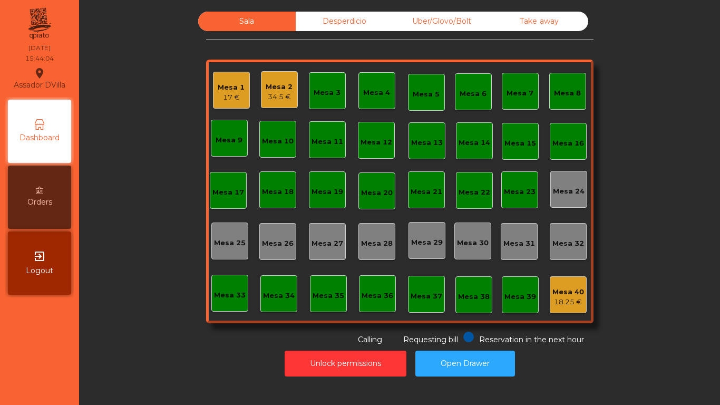
click at [130, 282] on div "Sala Desperdicio Uber/Glovo/Bolt Take away Mesa 1 17 € Mesa 2 34.5 € Mesa 3 Mes…" at bounding box center [399, 179] width 612 height 334
click at [112, 109] on div "Sala Desperdicio Uber/Glovo/Bolt Take away Mesa 1 17 € Mesa 2 42.8 € Mesa 3 Mes…" at bounding box center [399, 179] width 612 height 334
click at [501, 358] on button "Open Drawer" at bounding box center [465, 363] width 100 height 26
click at [552, 298] on div "18.25 €" at bounding box center [568, 302] width 32 height 11
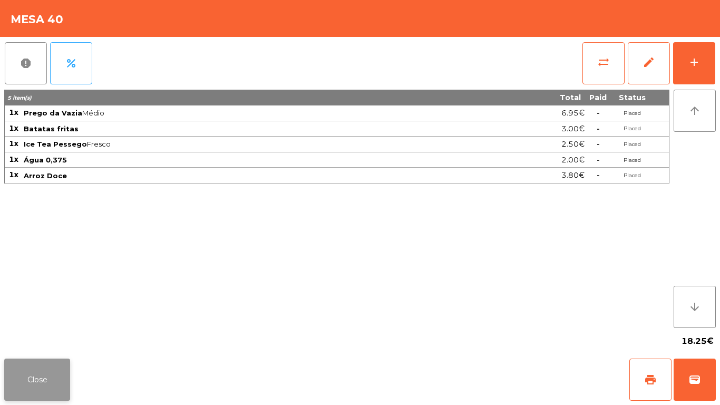
click at [37, 365] on button "Close" at bounding box center [37, 379] width 66 height 42
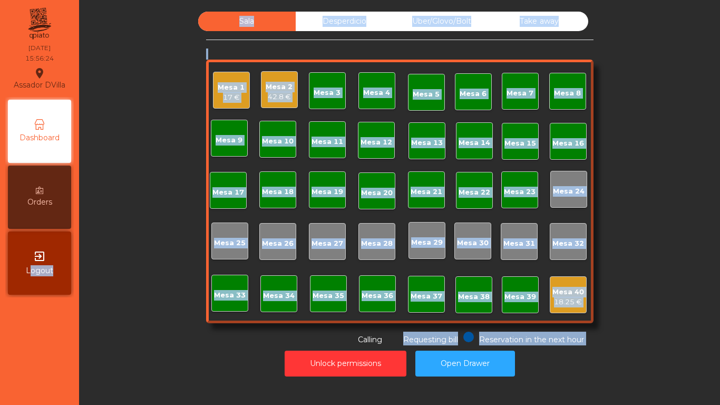
click at [79, 325] on div "Assador DVilla location_on 03/09/2025 15:56:24 Dashboard Orders exit_to_app Log…" at bounding box center [360, 202] width 720 height 405
click at [79, 324] on div "Sala Desperdicio Uber/Glovo/Bolt Take away Mesa 1 17 € Mesa 2 42.8 € Mesa 3 Mes…" at bounding box center [399, 202] width 641 height 405
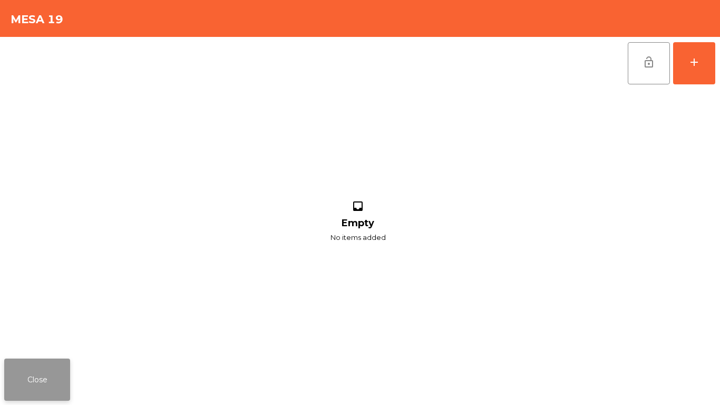
click at [19, 385] on button "Close" at bounding box center [37, 379] width 66 height 42
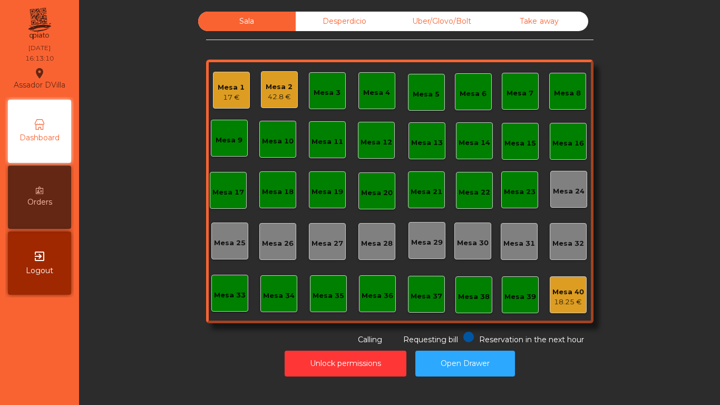
click at [285, 77] on div "Mesa 2 42.8 €" at bounding box center [279, 89] width 27 height 25
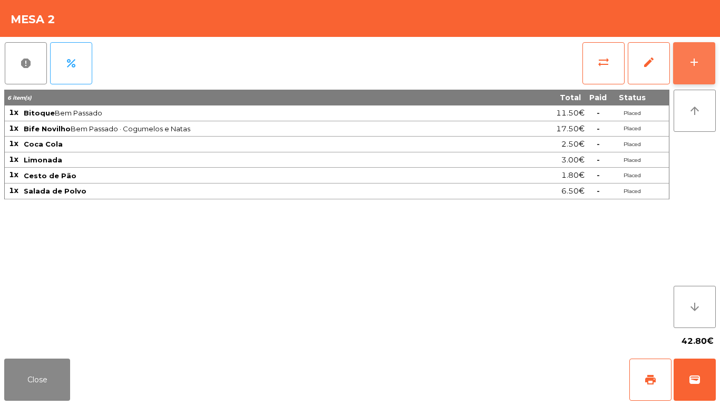
click at [708, 41] on div "sync_alt edit add" at bounding box center [649, 63] width 134 height 53
click at [690, 61] on div "add" at bounding box center [694, 62] width 13 height 13
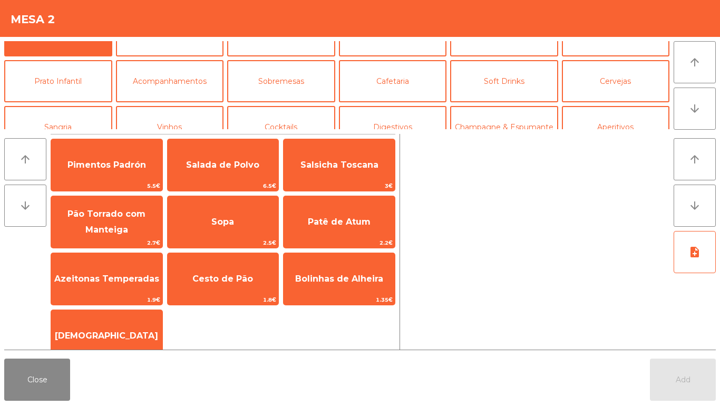
scroll to position [53, 0]
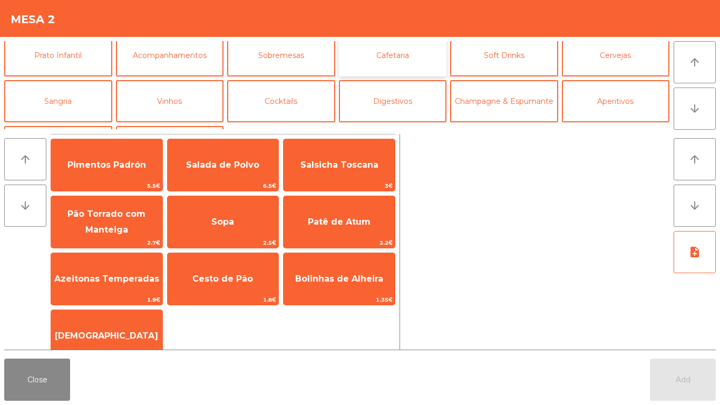
click at [382, 54] on button "Cafetaria" at bounding box center [393, 55] width 108 height 42
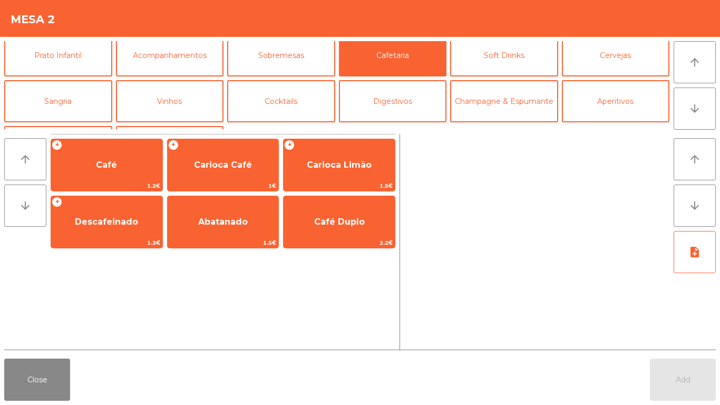
click at [47, 195] on div "arrow_upward arrow_downward" at bounding box center [27, 242] width 46 height 216
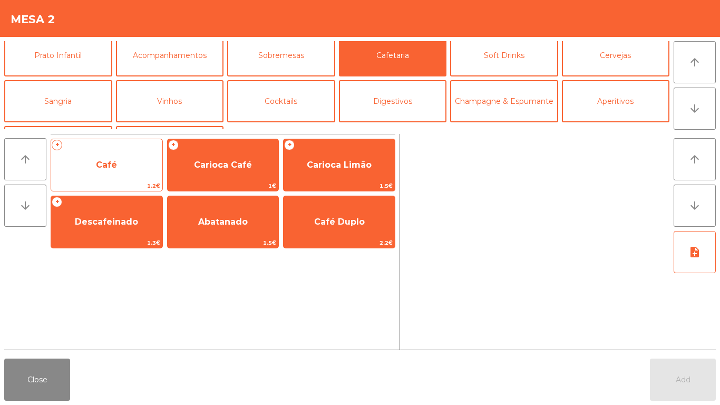
click at [68, 189] on span "1.2€" at bounding box center [106, 186] width 111 height 10
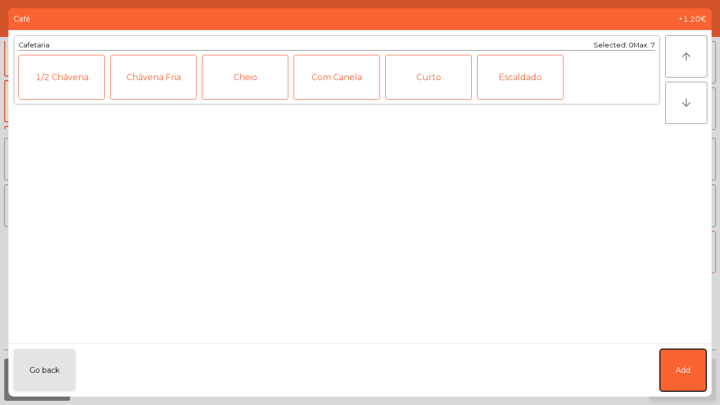
click at [696, 370] on button "Add" at bounding box center [683, 370] width 46 height 42
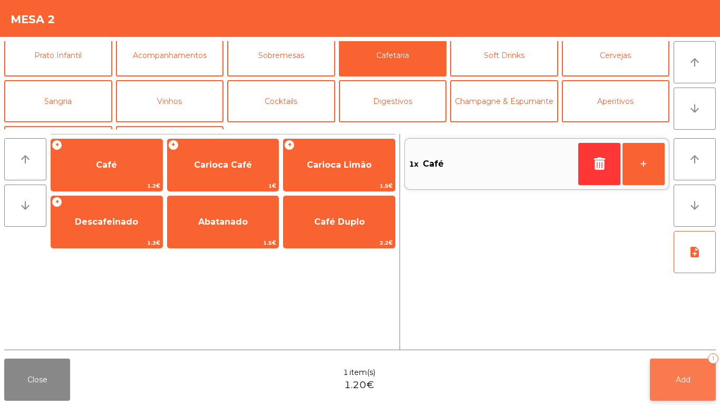
click at [696, 370] on button "Add 1" at bounding box center [683, 379] width 66 height 42
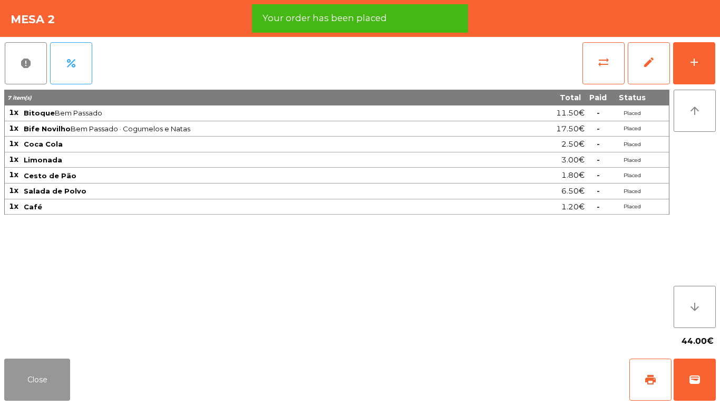
click at [36, 377] on button "Close" at bounding box center [37, 379] width 66 height 42
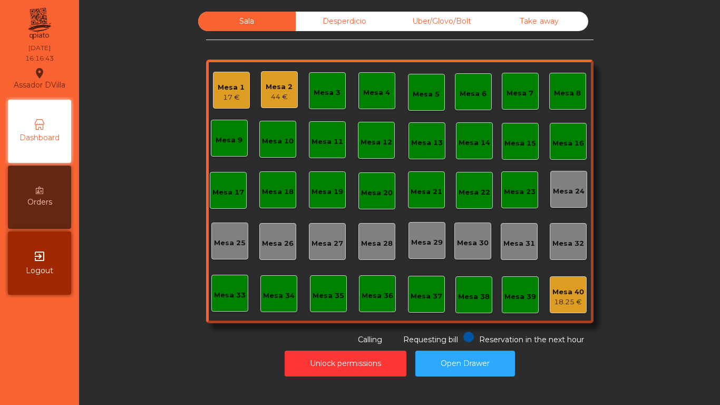
click at [227, 84] on div "Mesa 1" at bounding box center [231, 87] width 27 height 11
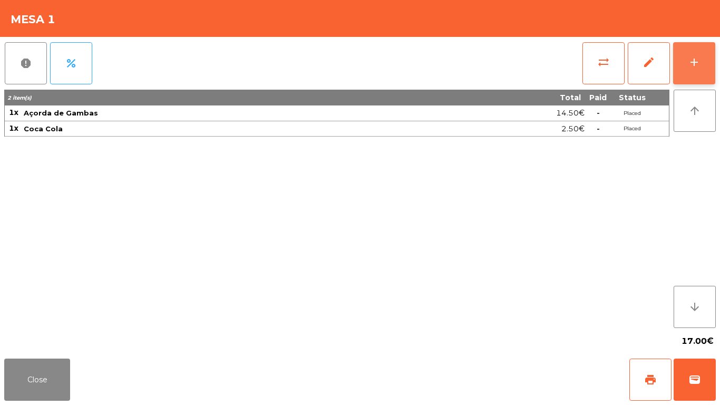
click at [698, 58] on div "add" at bounding box center [694, 62] width 13 height 13
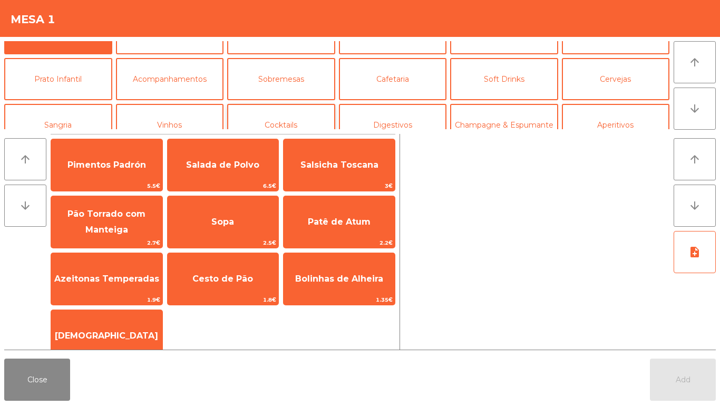
scroll to position [92, 0]
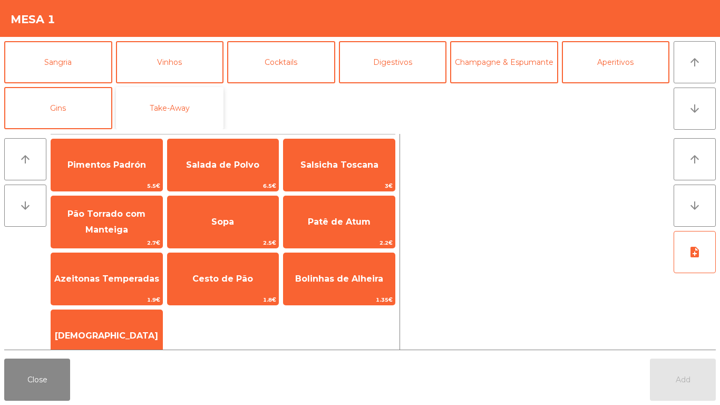
click at [168, 94] on button "Take-Away" at bounding box center [170, 108] width 108 height 42
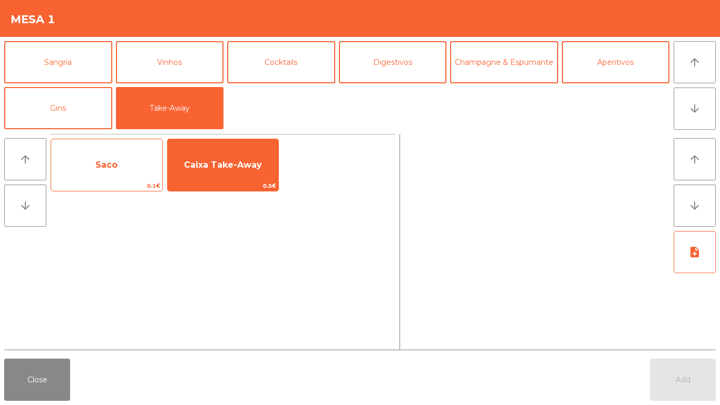
drag, startPoint x: 128, startPoint y: 160, endPoint x: 140, endPoint y: 158, distance: 11.7
click at [129, 160] on span "Saco" at bounding box center [106, 165] width 111 height 28
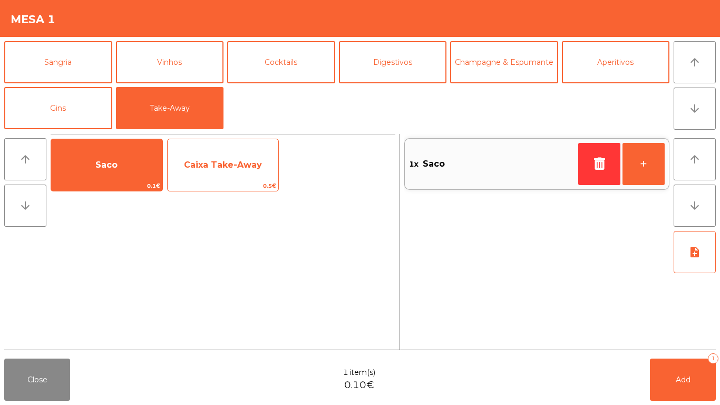
click at [263, 148] on div "Caixa Take-Away 0.5€" at bounding box center [223, 165] width 112 height 53
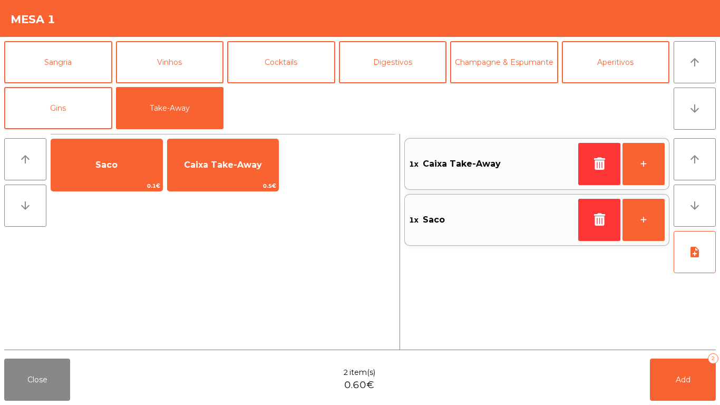
scroll to position [39, 0]
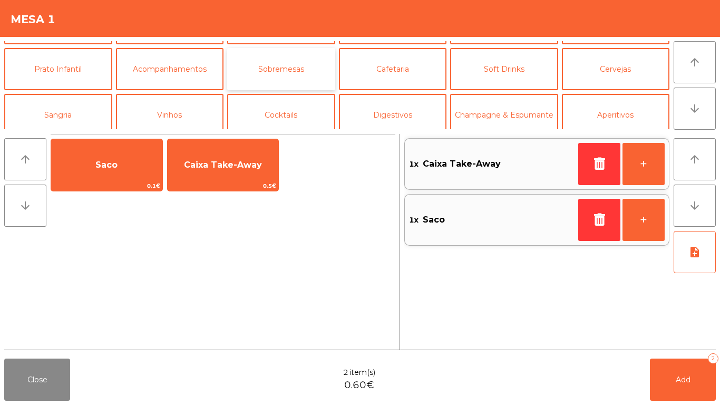
drag, startPoint x: 278, startPoint y: 78, endPoint x: 284, endPoint y: 80, distance: 5.5
click at [279, 78] on button "Sobremesas" at bounding box center [281, 69] width 108 height 42
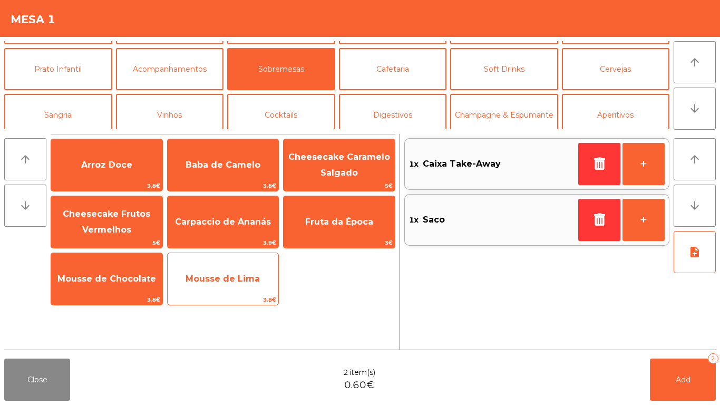
click at [233, 255] on div "Mousse de Lima 3.8€" at bounding box center [223, 278] width 112 height 53
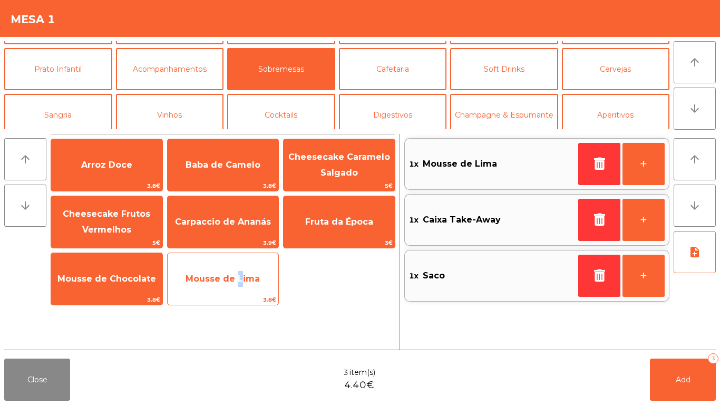
click at [233, 255] on div "Mousse de Lima 3.8€" at bounding box center [223, 278] width 112 height 53
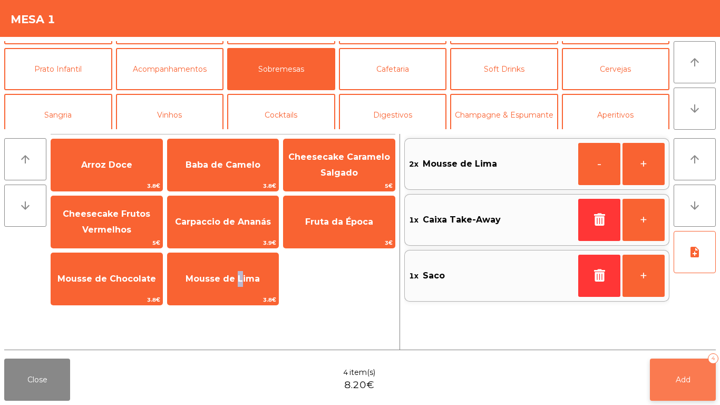
click at [653, 369] on button "Add 4" at bounding box center [683, 379] width 66 height 42
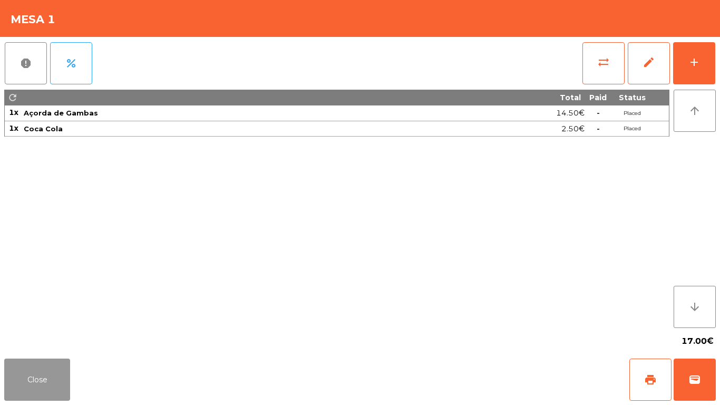
click at [42, 377] on button "Close" at bounding box center [37, 379] width 66 height 42
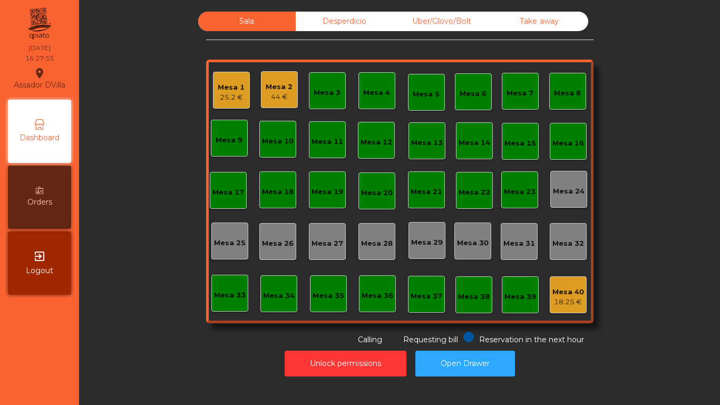
drag, startPoint x: 92, startPoint y: 305, endPoint x: 0, endPoint y: 118, distance: 208.3
click at [22, 140] on div "Assador DVilla location_on 03/09/2025 16:27:55 Dashboard Orders exit_to_app Log…" at bounding box center [360, 202] width 720 height 405
click at [298, 84] on div "Mesa 1 25.2 € Mesa 2 44 € Mesa 3 Mesa 4 Mesa 5 Mesa 6 Mesa 7 Mesa 8 Mesa 9 Mesa…" at bounding box center [399, 192] width 387 height 264
click at [298, 81] on div "Mesa 1 25.2 € Mesa 2 44 € Mesa 3 Mesa 4 Mesa 5 Mesa 6 Mesa 7 Mesa 8 Mesa 9 Mesa…" at bounding box center [399, 192] width 387 height 264
click at [289, 83] on div "Mesa 2 44 €" at bounding box center [279, 89] width 37 height 37
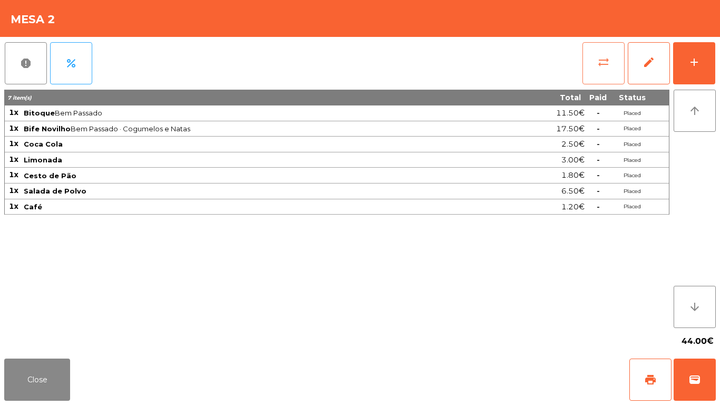
click at [596, 63] on button "sync_alt" at bounding box center [603, 63] width 42 height 42
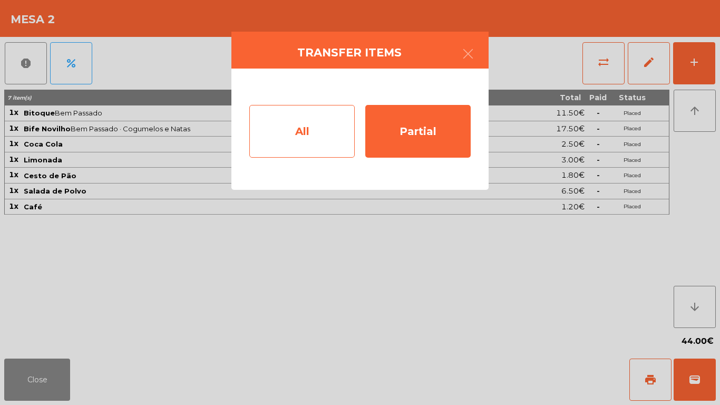
click at [315, 111] on div "All" at bounding box center [301, 131] width 105 height 53
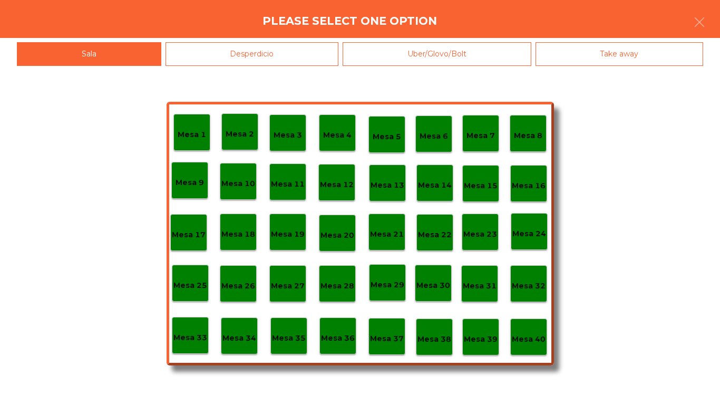
click at [520, 333] on p "Mesa 40" at bounding box center [529, 339] width 34 height 12
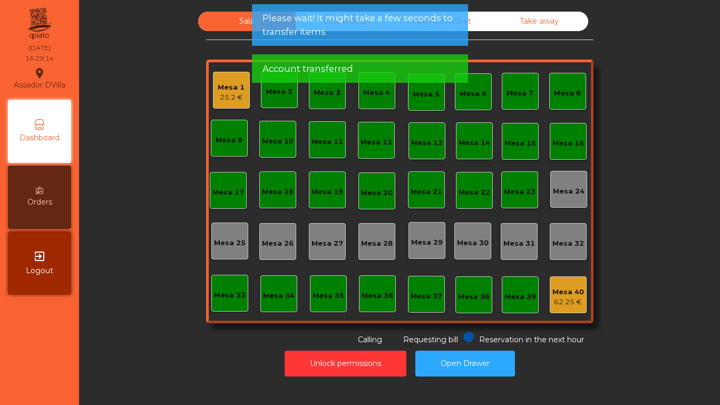
click at [235, 91] on div "Mesa 1" at bounding box center [231, 87] width 27 height 11
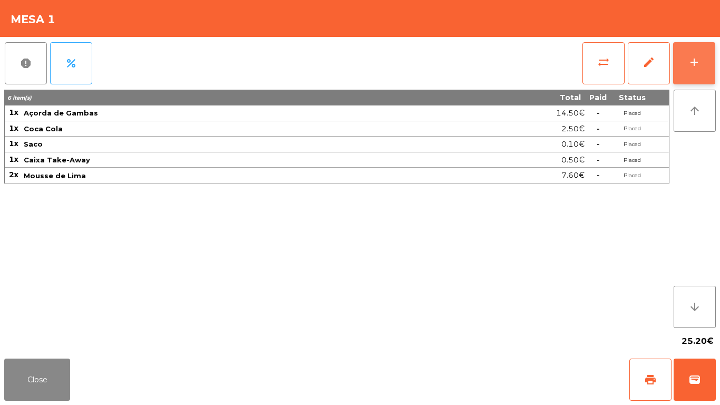
click at [695, 66] on div "add" at bounding box center [694, 62] width 13 height 13
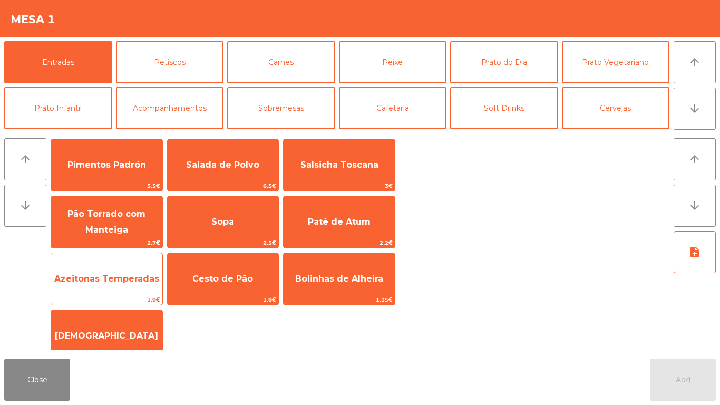
drag, startPoint x: 105, startPoint y: 286, endPoint x: 161, endPoint y: 285, distance: 55.9
click at [108, 285] on span "Azeitonas Temperadas" at bounding box center [106, 279] width 111 height 28
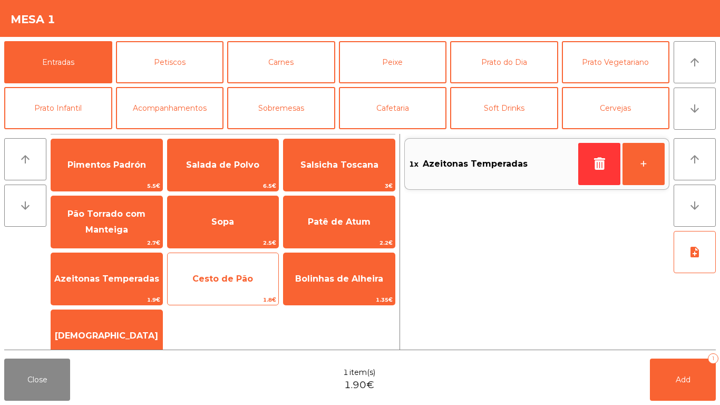
click at [213, 282] on span "Cesto de Pão" at bounding box center [222, 279] width 61 height 10
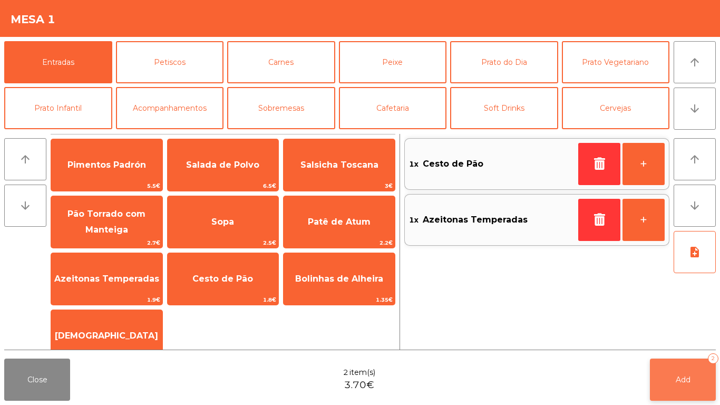
click at [710, 376] on button "Add 2" at bounding box center [683, 379] width 66 height 42
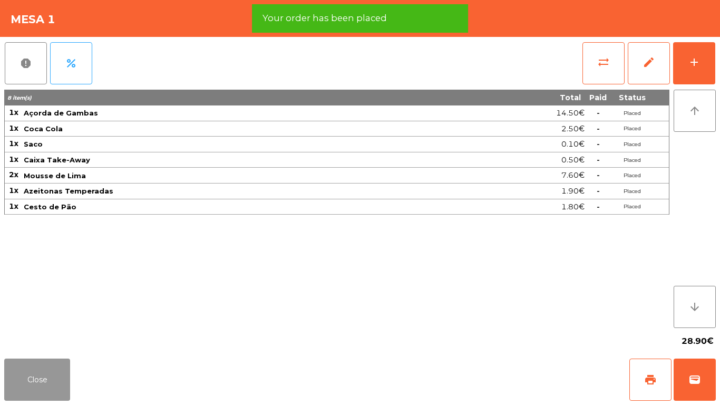
drag, startPoint x: 20, startPoint y: 377, endPoint x: 33, endPoint y: 362, distance: 19.8
click at [22, 377] on button "Close" at bounding box center [37, 379] width 66 height 42
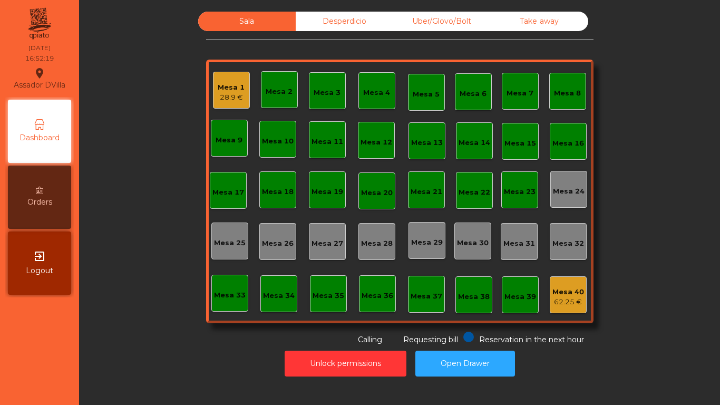
click at [31, 328] on nav "Assador DVilla location_on 03/09/2025 16:52:19 Dashboard Orders exit_to_app Log…" at bounding box center [39, 202] width 79 height 405
click at [241, 94] on div "Mesa 1 28.9 €" at bounding box center [231, 90] width 37 height 37
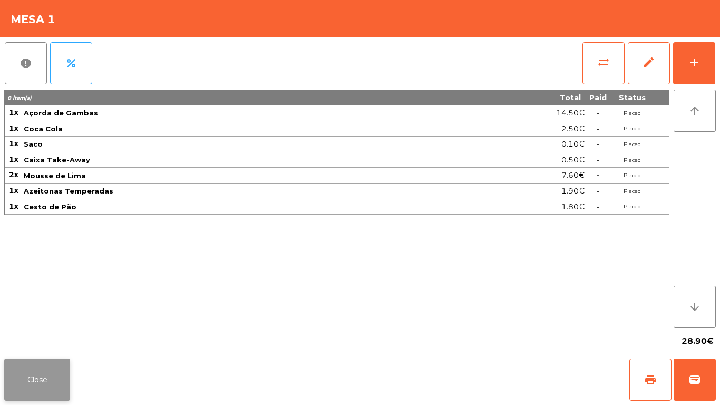
click at [59, 384] on button "Close" at bounding box center [37, 379] width 66 height 42
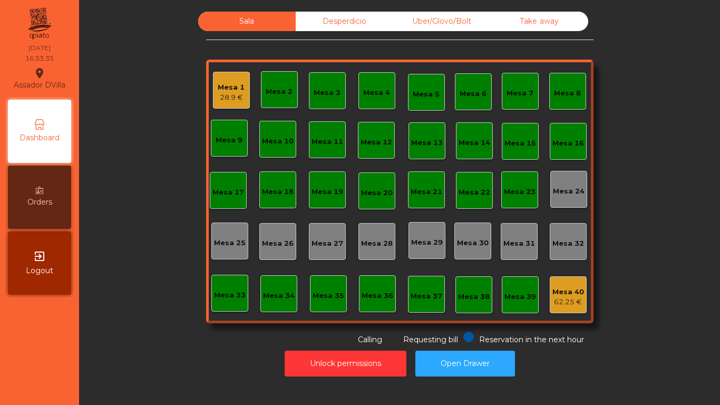
drag, startPoint x: 323, startPoint y: 18, endPoint x: 357, endPoint y: 16, distance: 34.4
click at [327, 18] on div "Desperdicio" at bounding box center [344, 21] width 97 height 19
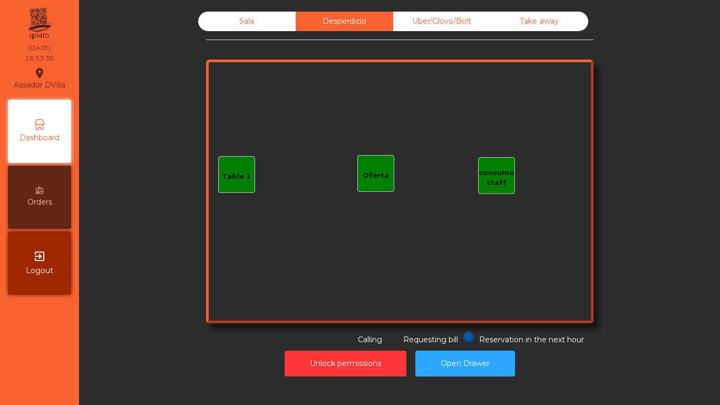
drag, startPoint x: 479, startPoint y: 12, endPoint x: 510, endPoint y: 10, distance: 30.6
click at [482, 12] on div "Uber/Glovo/Bolt" at bounding box center [441, 21] width 97 height 19
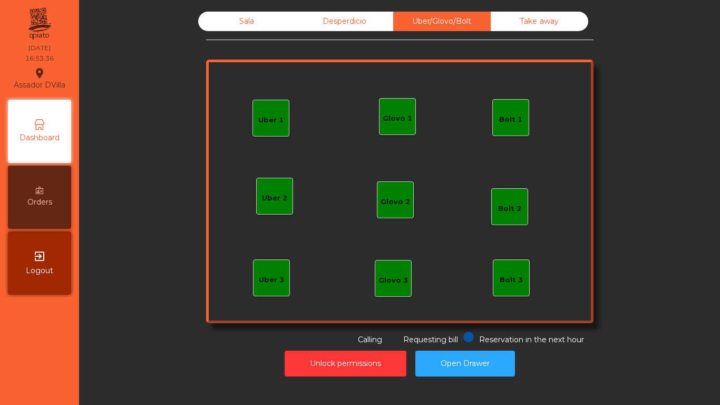
drag, startPoint x: 523, startPoint y: 15, endPoint x: 274, endPoint y: 5, distance: 249.0
click at [518, 15] on div "Take away" at bounding box center [539, 21] width 97 height 19
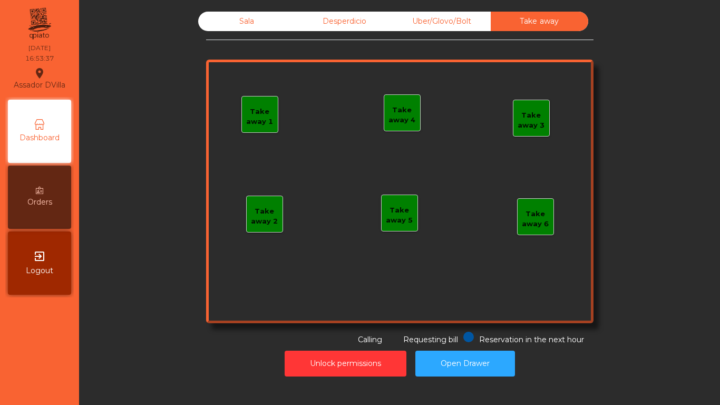
click at [341, 13] on div "Desperdicio" at bounding box center [344, 21] width 97 height 19
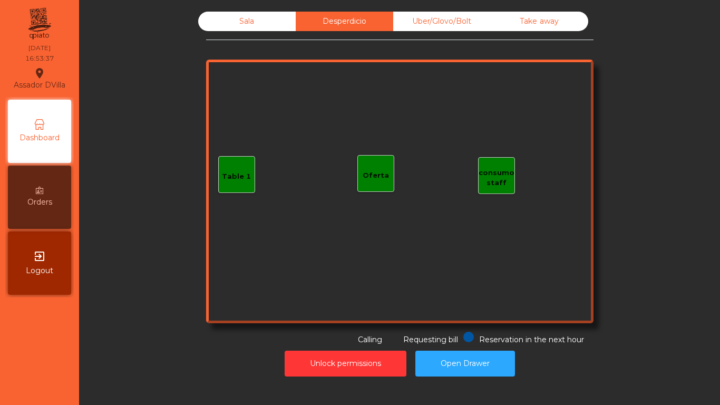
click at [269, 18] on div "Sala" at bounding box center [246, 21] width 97 height 19
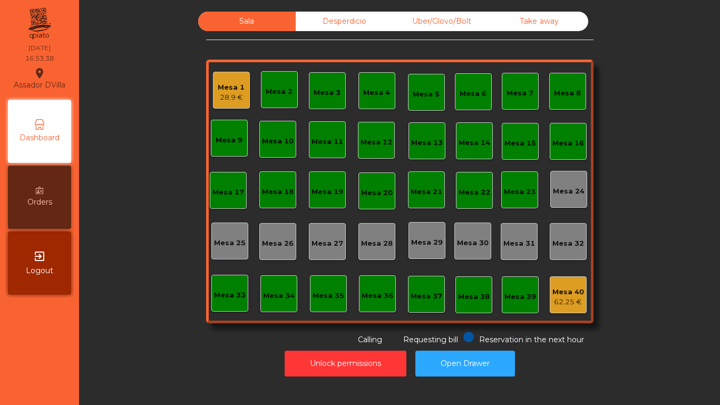
click at [143, 73] on div "Sala Desperdicio Uber/Glovo/Bolt Take away Mesa 1 28.9 € Mesa 2 Mesa 3 Mesa 4 M…" at bounding box center [399, 179] width 612 height 334
drag, startPoint x: 364, startPoint y: 17, endPoint x: 436, endPoint y: 17, distance: 72.7
click at [369, 17] on div "Desperdicio" at bounding box center [344, 21] width 97 height 19
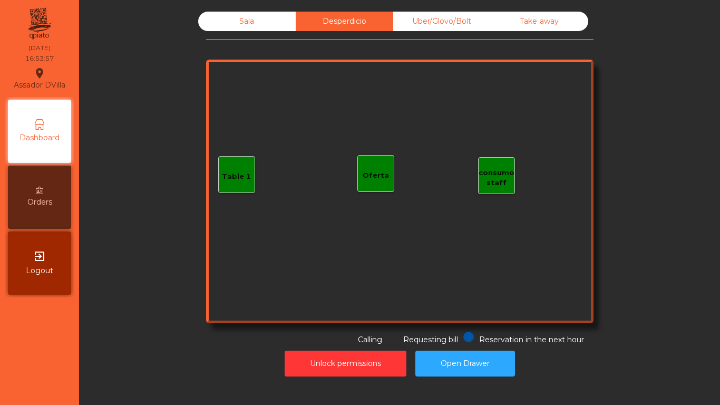
drag, startPoint x: 437, startPoint y: 17, endPoint x: 522, endPoint y: 22, distance: 84.5
click at [447, 17] on div "Uber/Glovo/Bolt" at bounding box center [441, 21] width 97 height 19
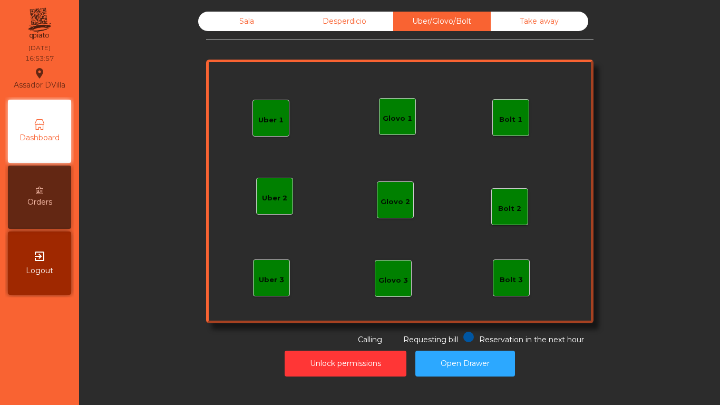
click at [522, 23] on div "Take away" at bounding box center [539, 21] width 97 height 19
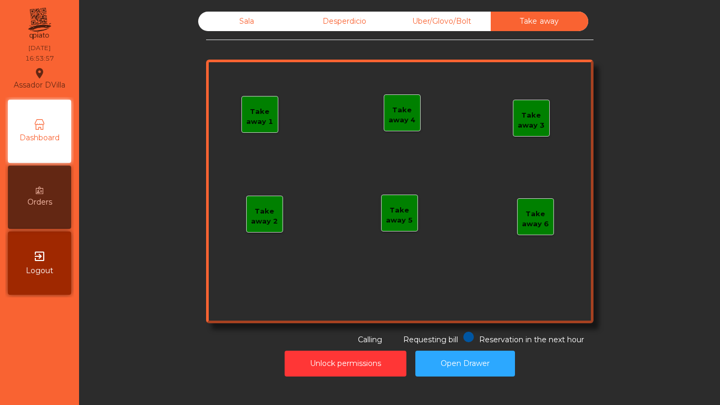
click at [346, 20] on div "Desperdicio" at bounding box center [344, 21] width 97 height 19
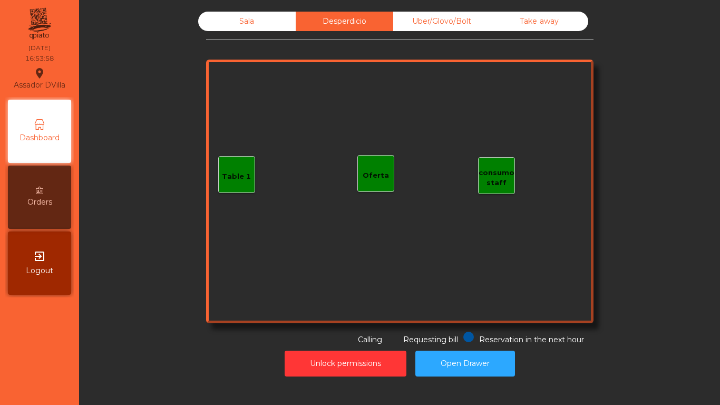
click at [261, 16] on div "Sala" at bounding box center [246, 21] width 97 height 19
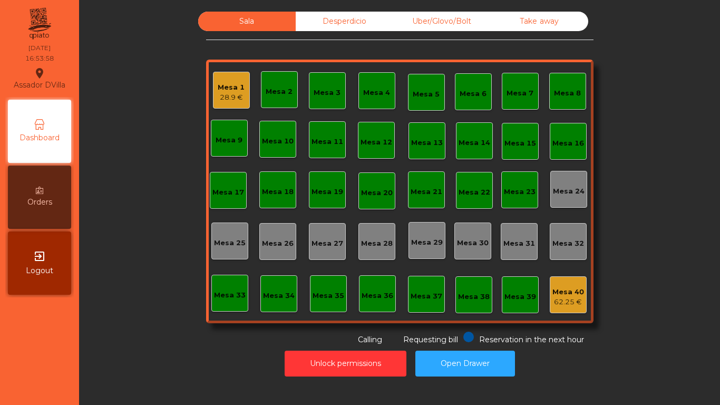
click at [174, 70] on div "Sala Desperdicio Uber/Glovo/Bolt Take away Mesa 1 28.9 € Mesa 2 Mesa 3 Mesa 4 M…" at bounding box center [399, 179] width 612 height 334
click at [240, 92] on div "Mesa 1 28.9 €" at bounding box center [231, 90] width 37 height 37
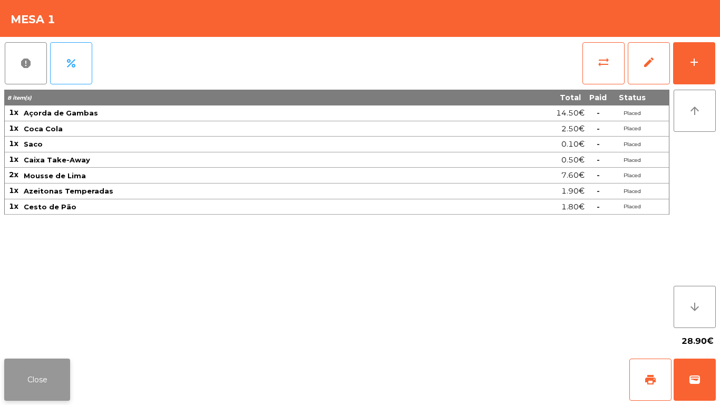
click at [46, 361] on button "Close" at bounding box center [37, 379] width 66 height 42
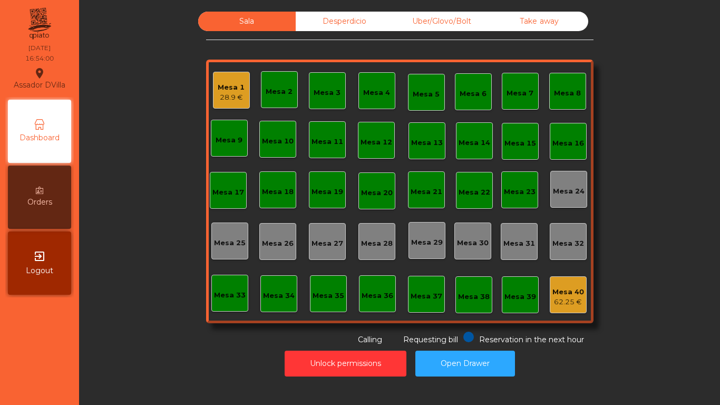
click at [142, 296] on div "Sala Desperdicio Uber/Glovo/Bolt Take away Mesa 1 28.9 € Mesa 2 Mesa 3 Mesa 4 M…" at bounding box center [399, 179] width 612 height 334
click at [573, 295] on div "Mesa 40" at bounding box center [568, 292] width 32 height 11
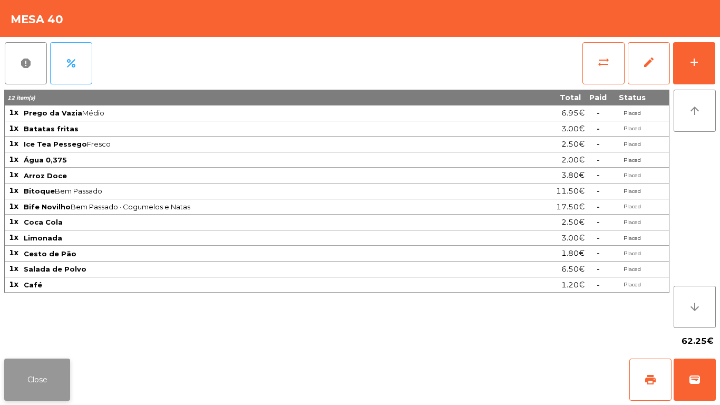
click at [35, 375] on button "Close" at bounding box center [37, 379] width 66 height 42
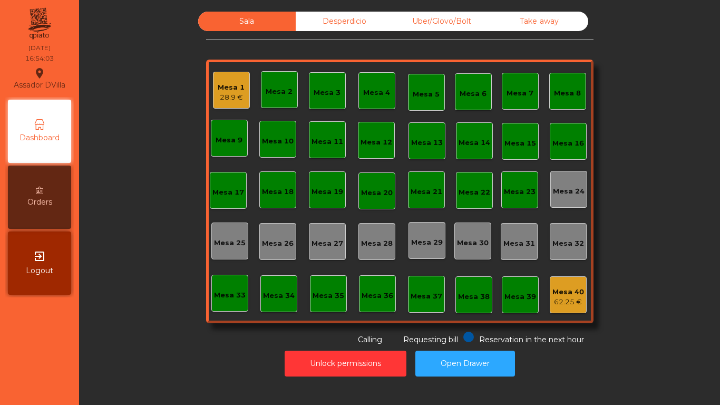
click at [124, 343] on div "Sala Desperdicio Uber/Glovo/Bolt Take away Mesa 1 28.9 € Mesa 2 Mesa 3 Mesa 4 M…" at bounding box center [399, 179] width 612 height 334
